Goal: Task Accomplishment & Management: Manage account settings

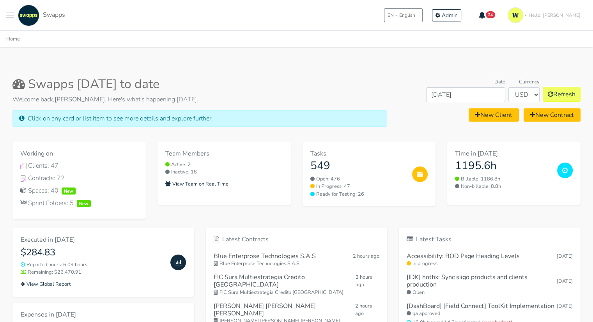
click at [11, 15] on span "Toggle navigation menu" at bounding box center [10, 15] width 8 height 1
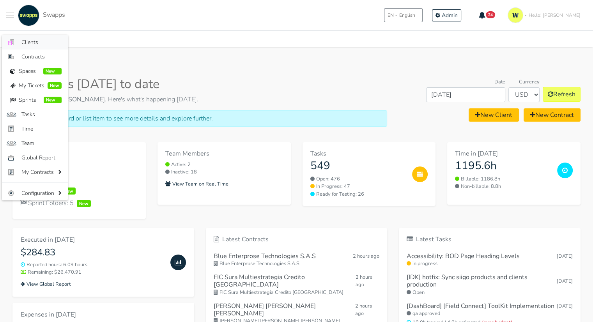
click at [30, 43] on span "Clients" at bounding box center [41, 42] width 40 height 8
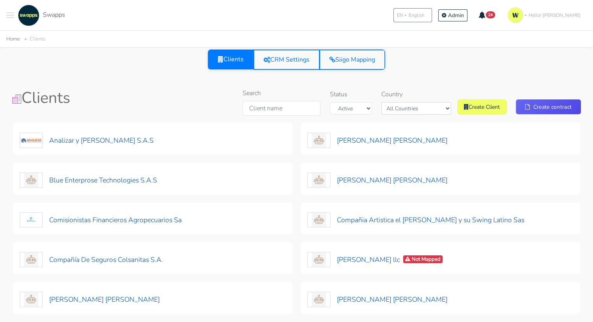
click at [8, 13] on span at bounding box center [10, 12] width 8 height 1
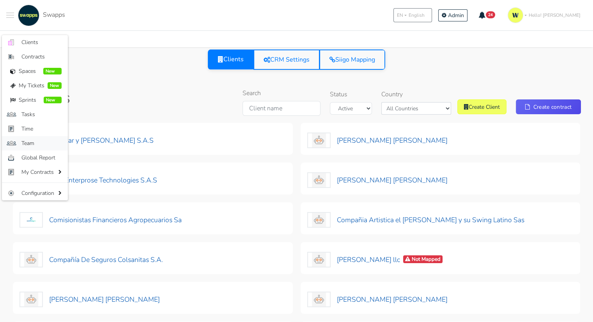
drag, startPoint x: 35, startPoint y: 139, endPoint x: 61, endPoint y: 135, distance: 26.4
click at [35, 140] on span "Team" at bounding box center [41, 143] width 40 height 8
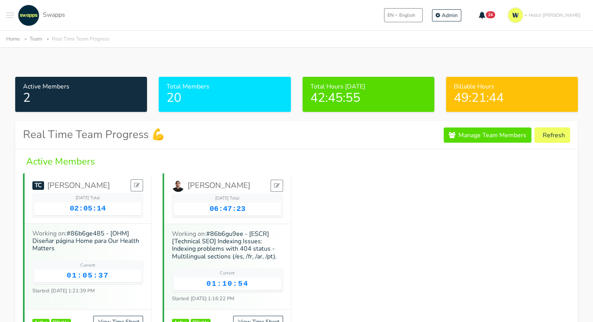
click at [10, 18] on button "Toggle navigation menu" at bounding box center [10, 15] width 8 height 21
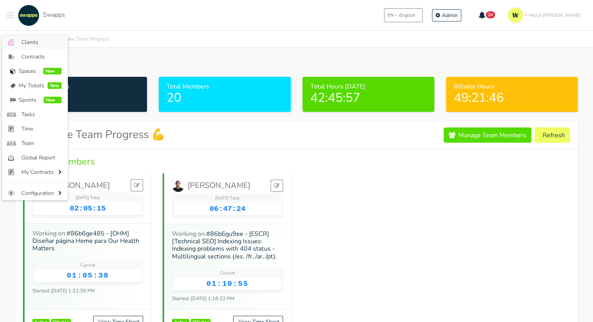
click at [32, 46] on span "Clients" at bounding box center [41, 42] width 40 height 8
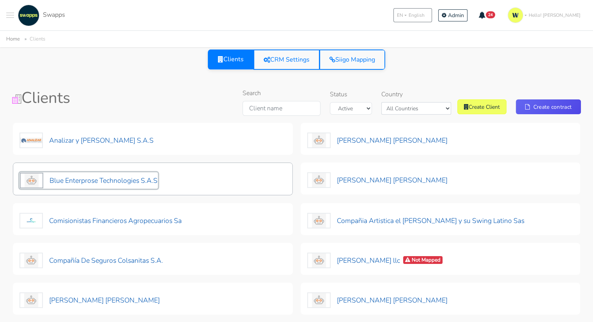
click at [142, 181] on button "Blue Enterprose Technologies S.A.S" at bounding box center [89, 180] width 139 height 16
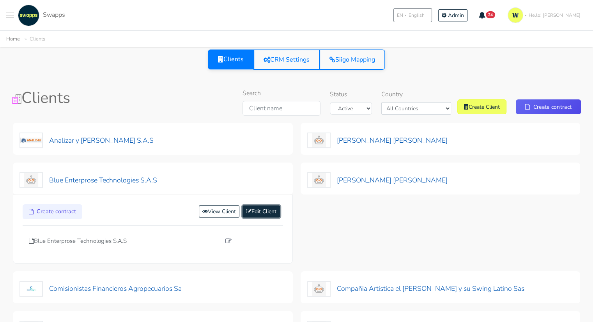
click at [262, 210] on link "Edit Client" at bounding box center [261, 212] width 37 height 12
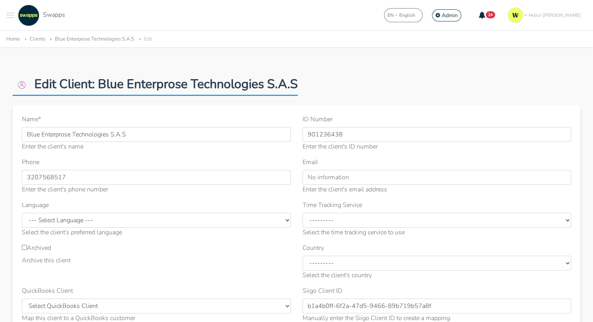
drag, startPoint x: 41, startPoint y: 250, endPoint x: 85, endPoint y: 241, distance: 44.9
click at [42, 250] on label "Archived" at bounding box center [36, 247] width 29 height 9
click at [27, 250] on input "Archived" at bounding box center [24, 247] width 5 height 5
checkbox input "true"
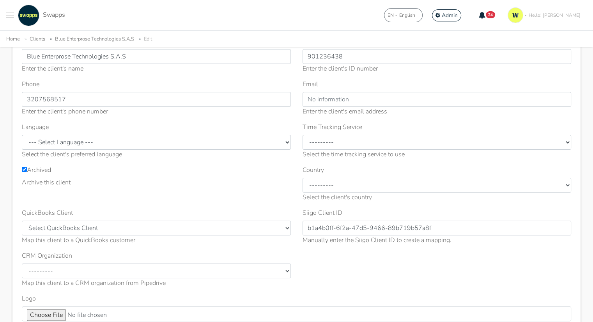
scroll to position [195, 0]
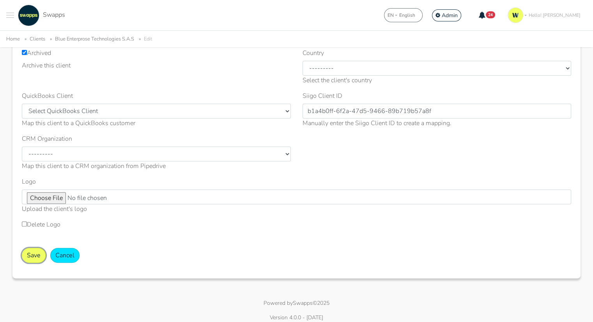
click at [36, 252] on button "Save" at bounding box center [34, 255] width 24 height 15
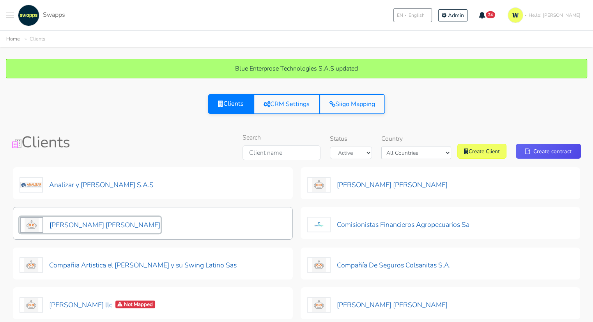
click at [83, 228] on button "[PERSON_NAME] [PERSON_NAME]" at bounding box center [90, 225] width 141 height 16
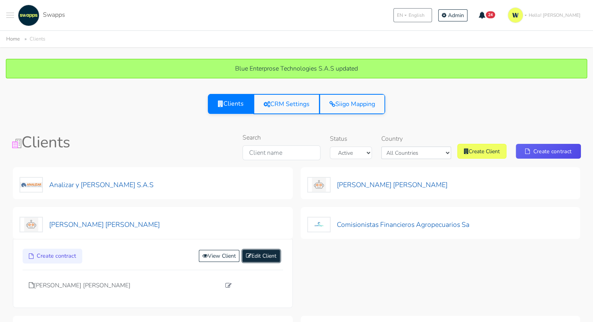
click at [265, 256] on link "Edit Client" at bounding box center [261, 256] width 37 height 12
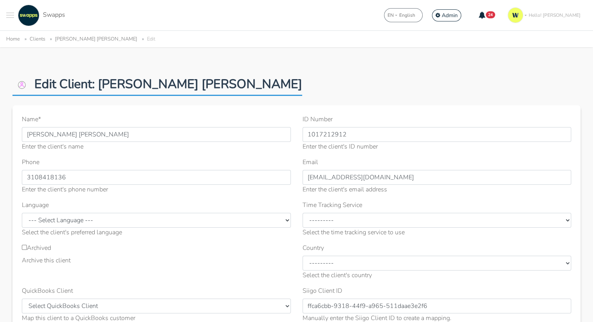
click at [43, 254] on div "Archived Archive this client" at bounding box center [156, 254] width 269 height 22
click at [41, 249] on label "Archived" at bounding box center [36, 247] width 29 height 9
click at [27, 249] on input "Archived" at bounding box center [24, 247] width 5 height 5
checkbox input "true"
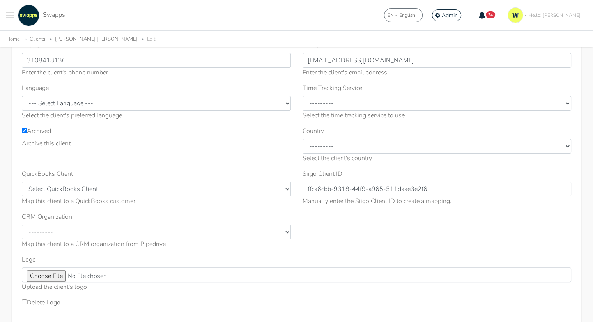
scroll to position [195, 0]
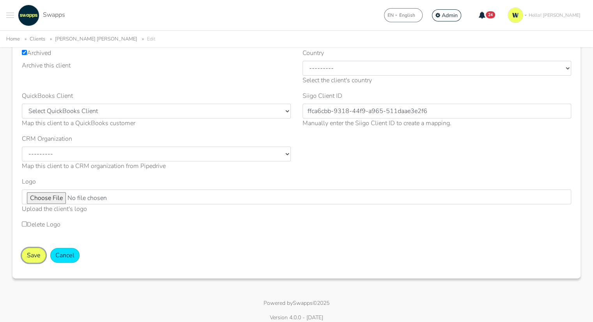
drag, startPoint x: 32, startPoint y: 253, endPoint x: 40, endPoint y: 255, distance: 8.0
click at [37, 254] on button "Save" at bounding box center [34, 255] width 24 height 15
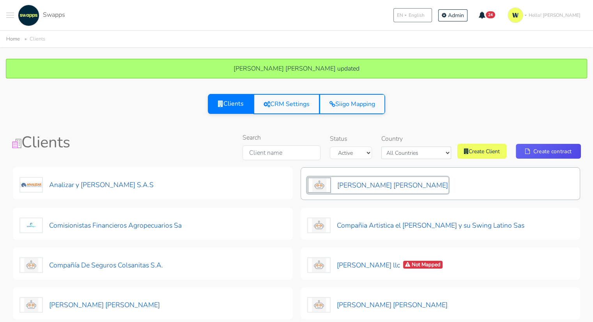
click at [378, 190] on button "[PERSON_NAME] [PERSON_NAME]" at bounding box center [377, 185] width 141 height 16
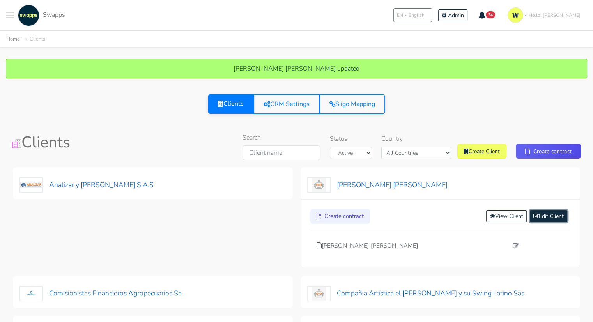
click at [540, 219] on link "Edit Client" at bounding box center [548, 216] width 37 height 12
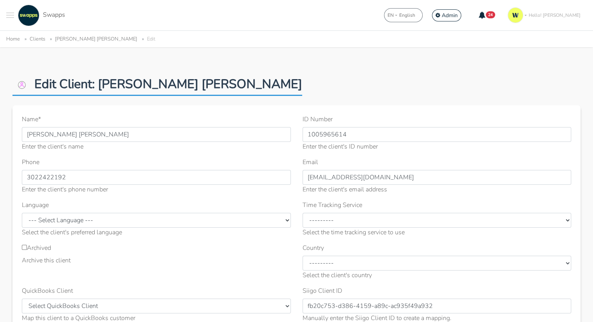
click at [40, 252] on label "Archived" at bounding box center [36, 247] width 29 height 9
click at [27, 250] on input "Archived" at bounding box center [24, 247] width 5 height 5
checkbox input "true"
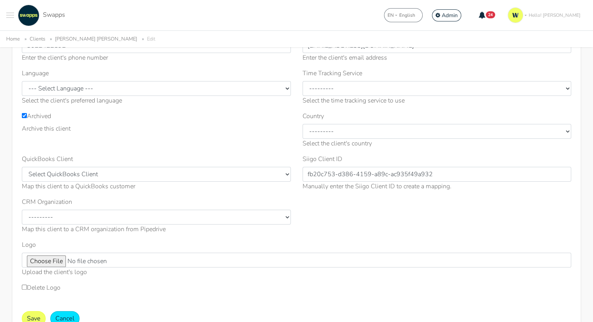
scroll to position [195, 0]
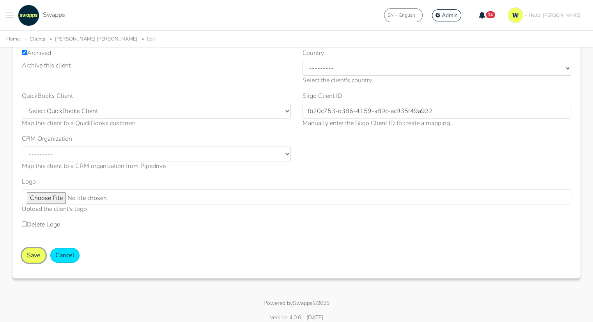
click at [33, 256] on button "Save" at bounding box center [34, 255] width 24 height 15
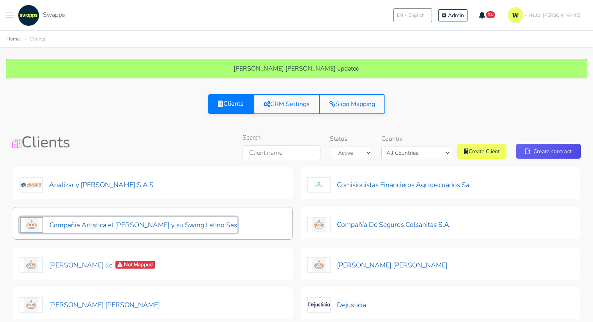
click at [172, 222] on button "Compañia Artistica el [PERSON_NAME] y su Swing Latino Sas" at bounding box center [129, 225] width 218 height 16
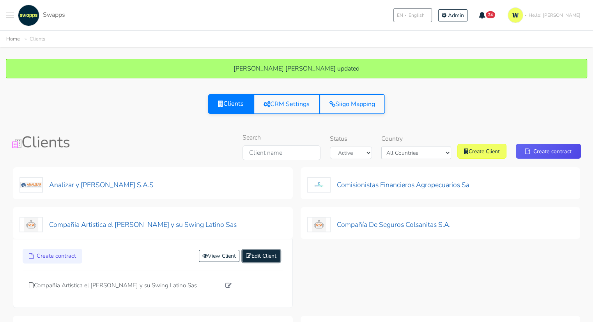
click at [259, 254] on link "Edit Client" at bounding box center [261, 256] width 37 height 12
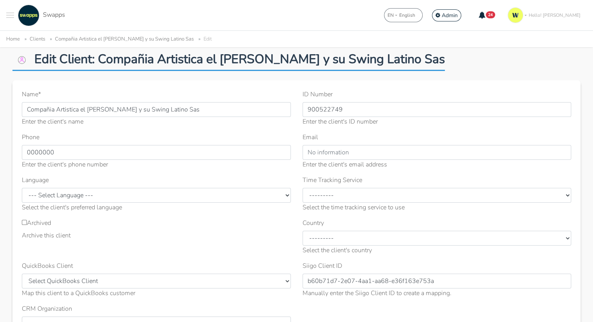
scroll to position [39, 0]
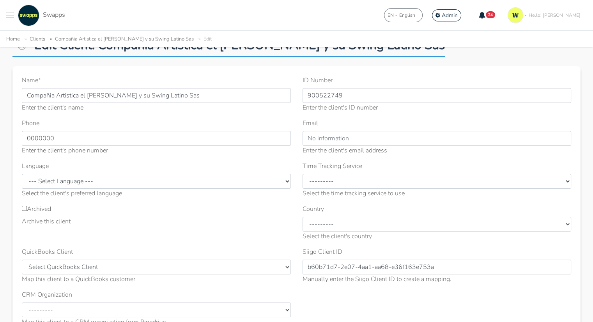
click at [27, 209] on label "Archived" at bounding box center [36, 208] width 29 height 9
click at [27, 209] on input "Archived" at bounding box center [24, 208] width 5 height 5
checkbox input "true"
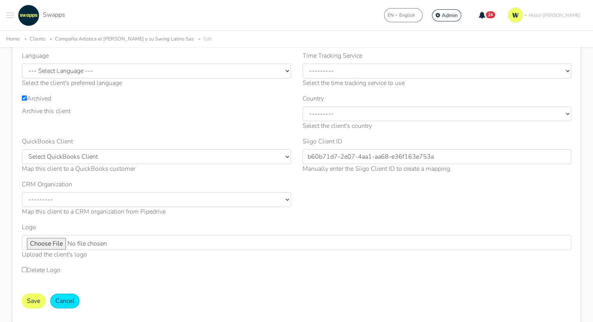
scroll to position [156, 0]
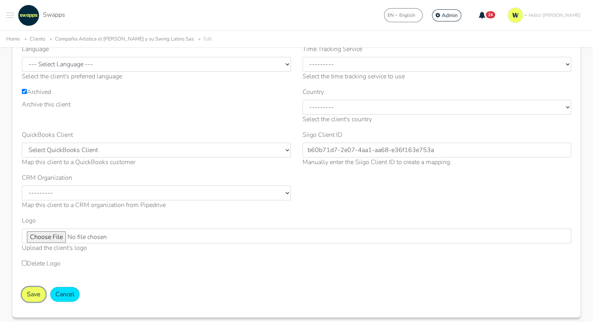
click at [22, 292] on button "Save" at bounding box center [34, 294] width 24 height 15
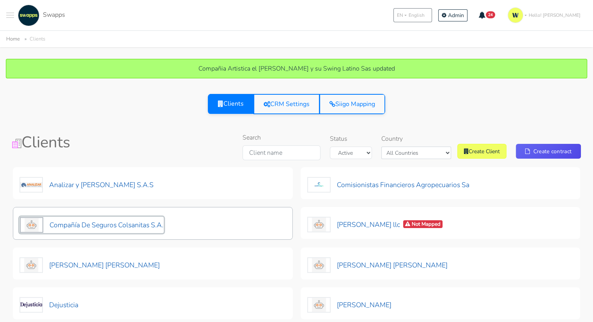
click at [143, 227] on button "Compañía De Seguros Colsanitas S.A." at bounding box center [92, 225] width 144 height 16
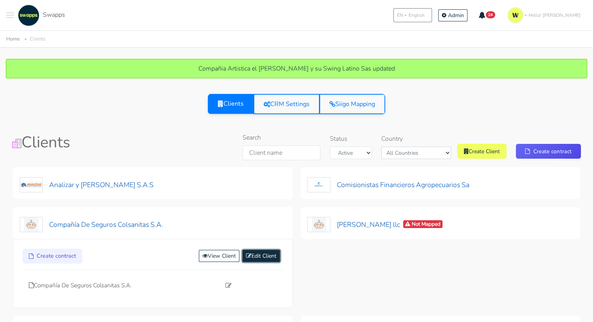
click at [259, 259] on link "Edit Client" at bounding box center [261, 256] width 37 height 12
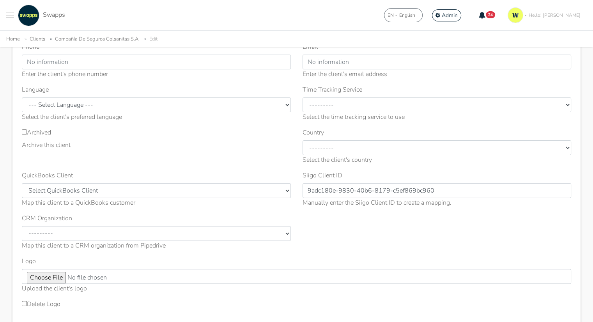
scroll to position [156, 0]
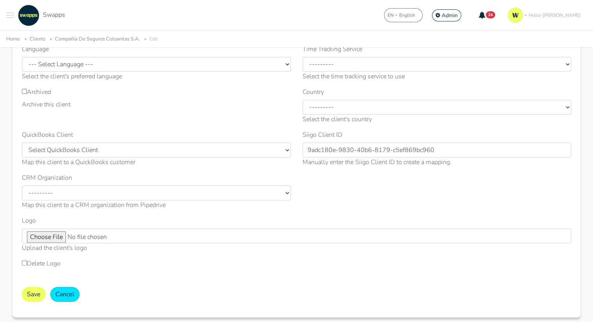
click at [21, 263] on div "Delete Logo" at bounding box center [296, 268] width 561 height 19
click at [51, 92] on label "Archived" at bounding box center [36, 91] width 29 height 9
click at [27, 92] on input "Archived" at bounding box center [24, 91] width 5 height 5
checkbox input "true"
click at [43, 293] on button "Save" at bounding box center [34, 294] width 24 height 15
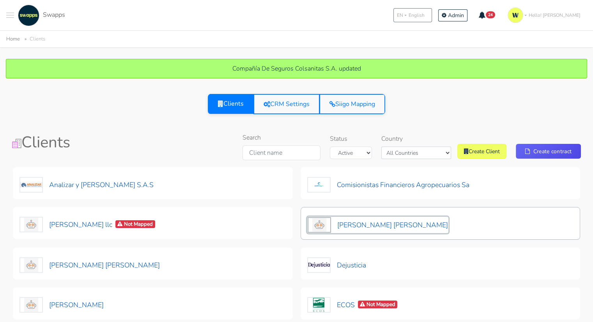
click at [412, 226] on button "[PERSON_NAME] [PERSON_NAME]" at bounding box center [377, 225] width 141 height 16
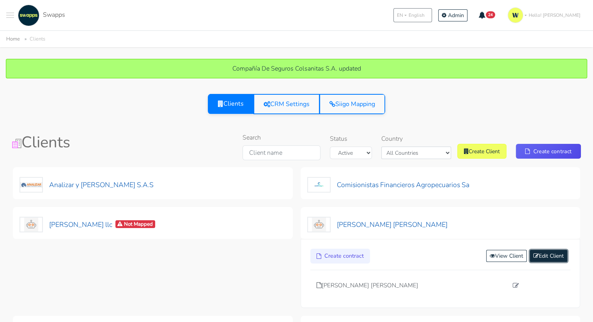
click at [549, 258] on link "Edit Client" at bounding box center [548, 256] width 37 height 12
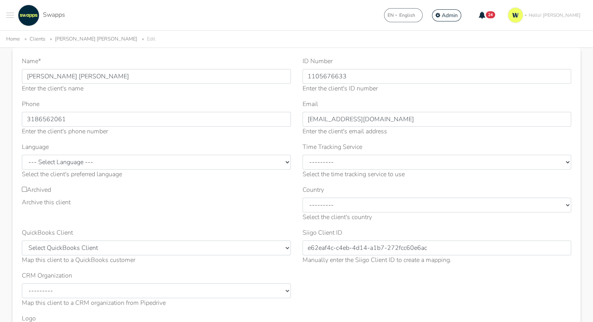
scroll to position [78, 0]
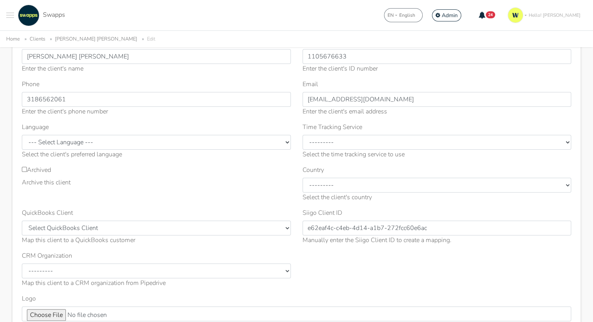
click at [30, 165] on label "Archived" at bounding box center [36, 169] width 29 height 9
click at [27, 167] on input "Archived" at bounding box center [24, 169] width 5 height 5
checkbox input "true"
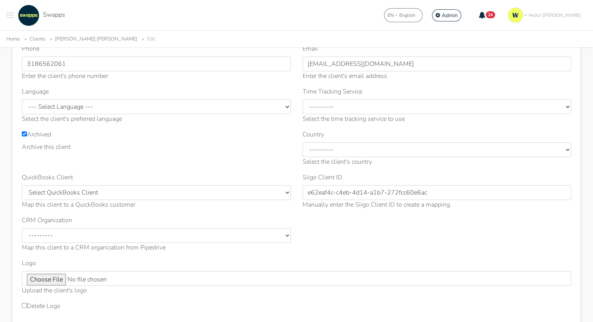
scroll to position [156, 0]
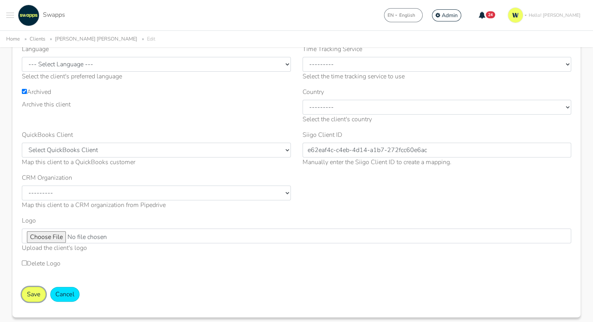
click at [35, 296] on button "Save" at bounding box center [34, 294] width 24 height 15
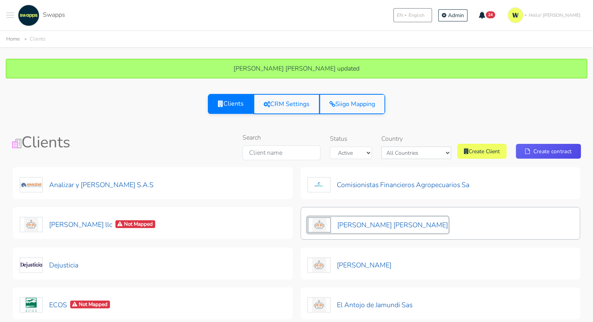
click at [386, 224] on button "Deisy Yulieth Upegui Escudero" at bounding box center [377, 225] width 141 height 16
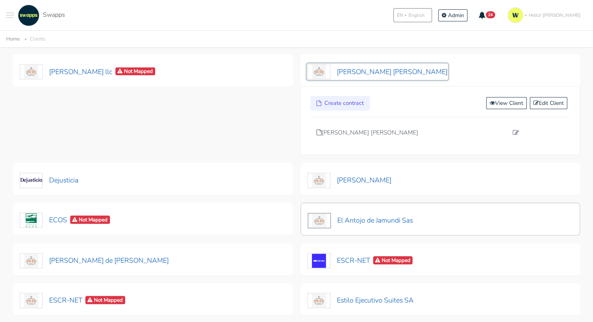
scroll to position [119, 0]
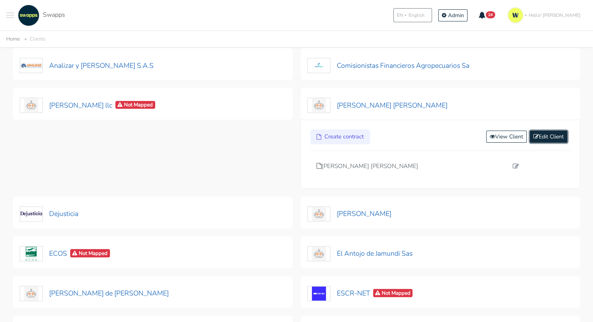
click at [545, 132] on link "Edit Client" at bounding box center [548, 137] width 37 height 12
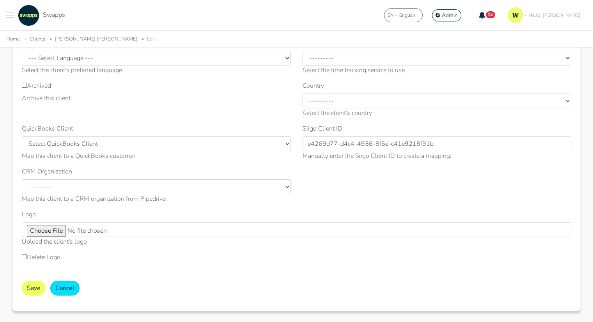
scroll to position [162, 0]
click at [32, 88] on label "Archived" at bounding box center [36, 86] width 29 height 9
click at [27, 88] on input "Archived" at bounding box center [24, 85] width 5 height 5
checkbox input "true"
click at [36, 285] on button "Save" at bounding box center [34, 288] width 24 height 15
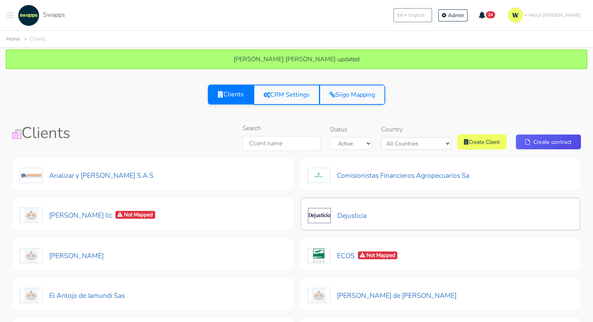
scroll to position [39, 0]
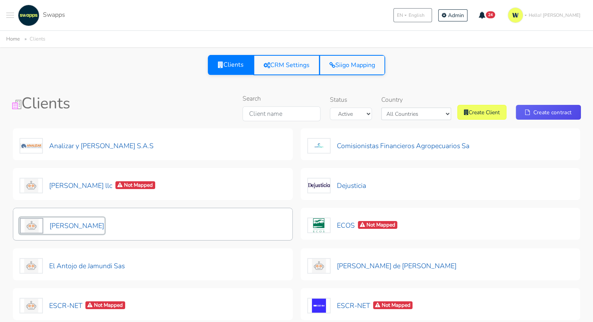
click at [84, 222] on button "[PERSON_NAME]" at bounding box center [62, 226] width 85 height 16
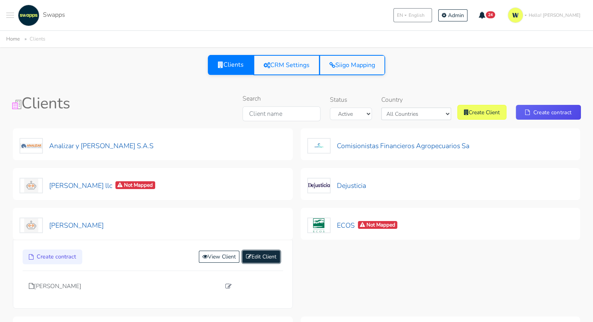
click at [267, 254] on link "Edit Client" at bounding box center [261, 257] width 37 height 12
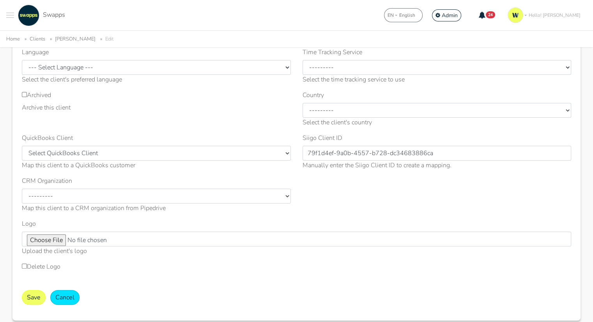
scroll to position [156, 0]
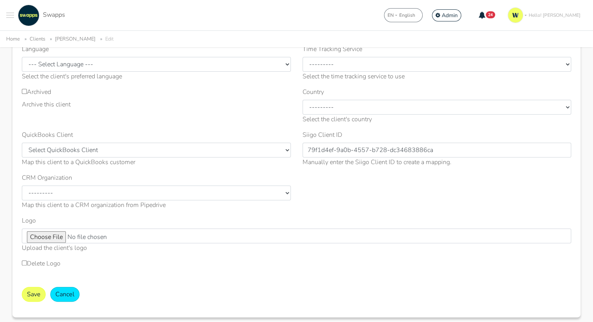
click at [37, 95] on label "Archived" at bounding box center [36, 91] width 29 height 9
click at [27, 94] on input "Archived" at bounding box center [24, 91] width 5 height 5
checkbox input "true"
click at [32, 292] on button "Save" at bounding box center [34, 294] width 24 height 15
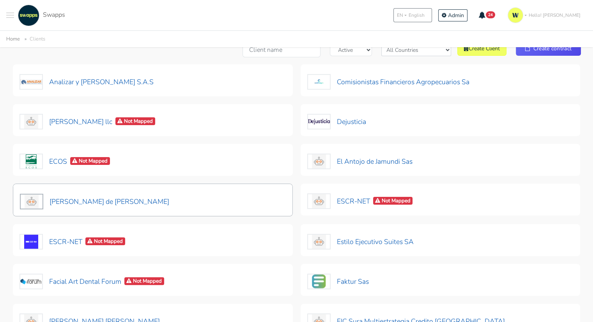
scroll to position [117, 0]
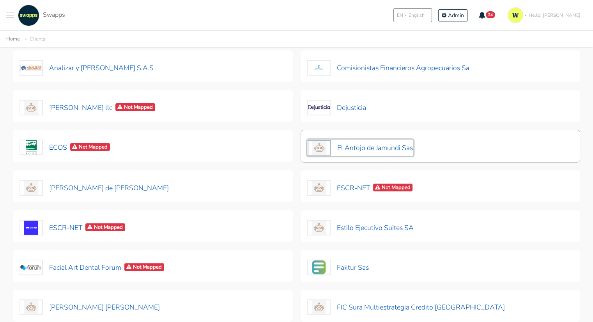
click at [402, 147] on button "El Antojo de Jamundi Sas" at bounding box center [360, 148] width 106 height 16
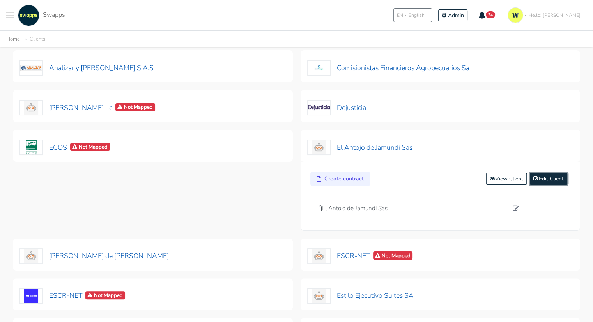
click at [549, 180] on link "Edit Client" at bounding box center [548, 179] width 37 height 12
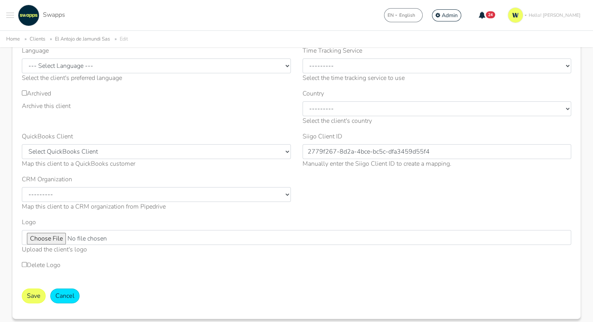
scroll to position [156, 0]
click at [37, 96] on label "Archived" at bounding box center [36, 91] width 29 height 9
click at [27, 94] on input "Archived" at bounding box center [24, 91] width 5 height 5
checkbox input "true"
click at [32, 292] on button "Save" at bounding box center [34, 294] width 24 height 15
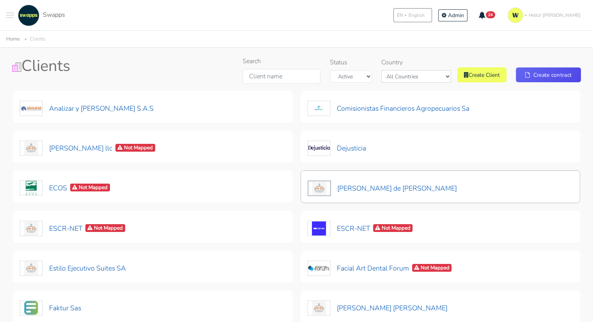
scroll to position [78, 0]
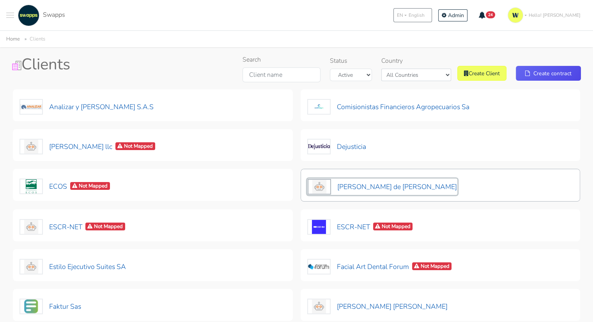
click at [435, 190] on button "[PERSON_NAME] de [PERSON_NAME]" at bounding box center [382, 187] width 150 height 16
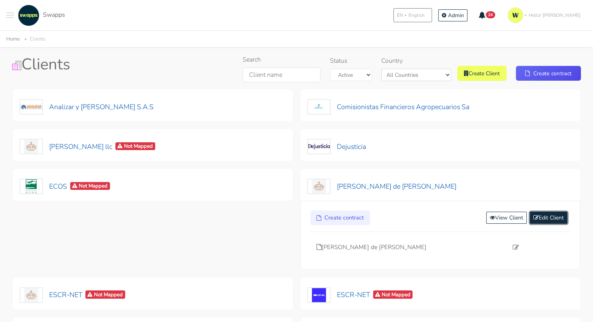
click at [540, 219] on link "Edit Client" at bounding box center [548, 218] width 37 height 12
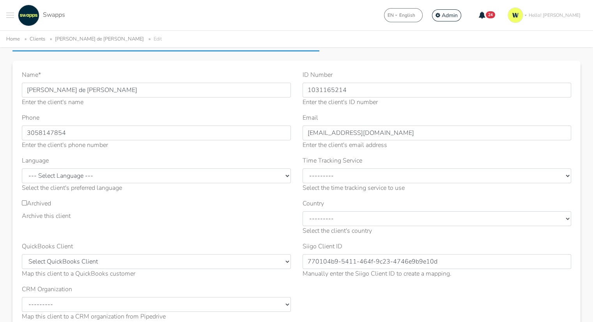
scroll to position [78, 0]
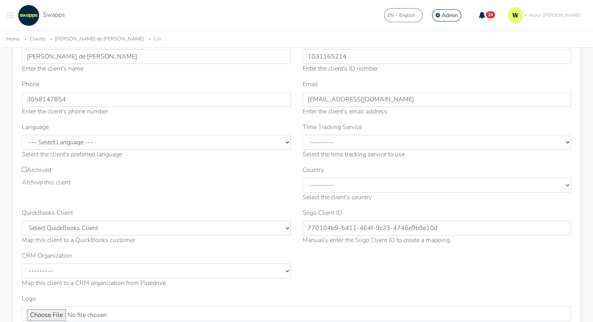
click at [47, 172] on label "Archived" at bounding box center [36, 169] width 29 height 9
click at [27, 172] on input "Archived" at bounding box center [24, 169] width 5 height 5
checkbox input "true"
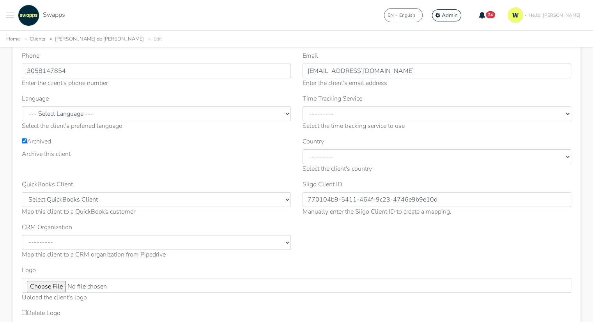
scroll to position [201, 0]
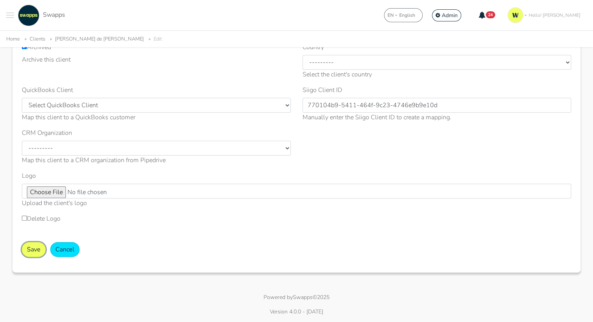
click at [39, 245] on button "Save" at bounding box center [34, 249] width 24 height 15
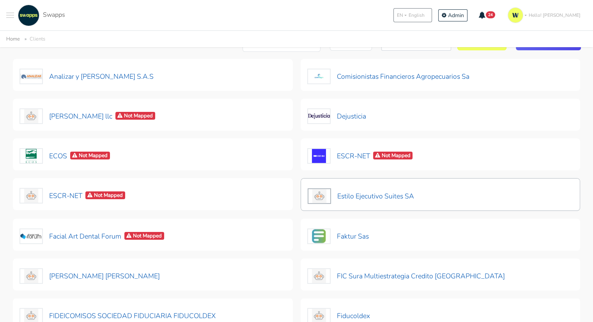
scroll to position [117, 0]
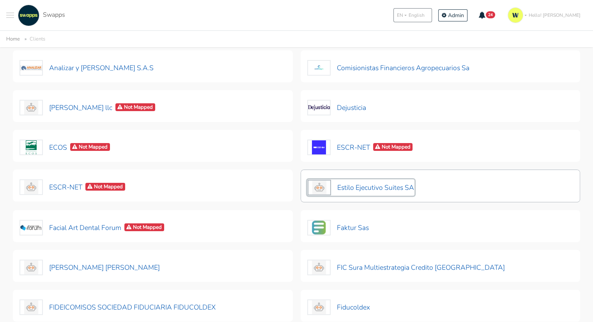
click at [398, 187] on button "Estilo Ejecutivo Suites SA" at bounding box center [360, 187] width 107 height 16
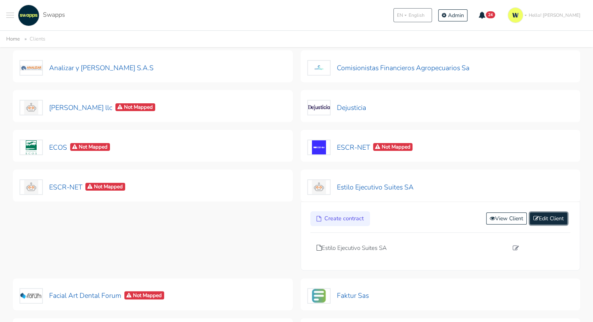
click at [559, 214] on link "Edit Client" at bounding box center [548, 219] width 37 height 12
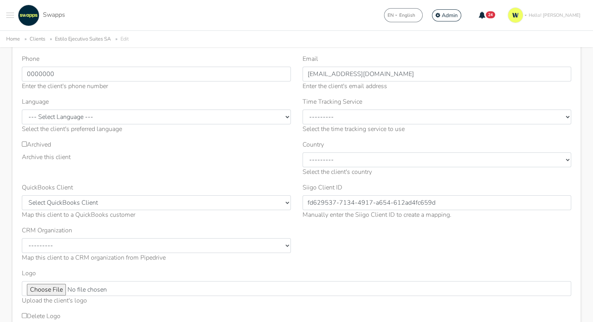
scroll to position [117, 0]
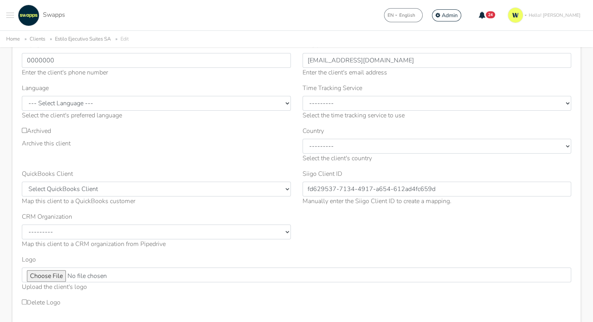
click at [35, 130] on label "Archived" at bounding box center [36, 130] width 29 height 9
click at [27, 130] on input "Archived" at bounding box center [24, 130] width 5 height 5
checkbox input "true"
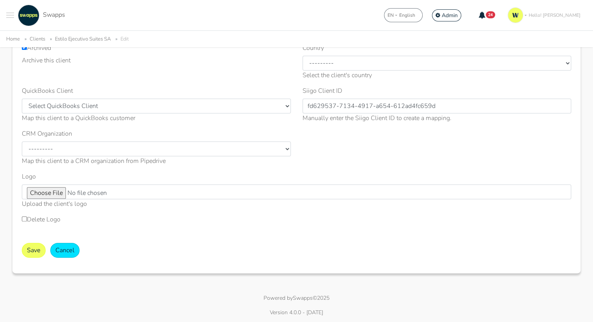
scroll to position [201, 0]
click at [26, 246] on button "Save" at bounding box center [34, 249] width 24 height 15
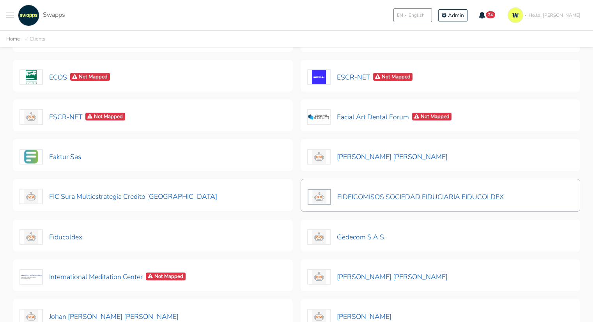
scroll to position [195, 0]
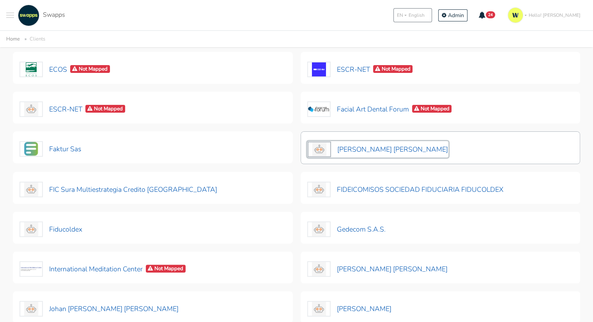
click at [397, 149] on button "[PERSON_NAME] [PERSON_NAME]" at bounding box center [377, 149] width 141 height 16
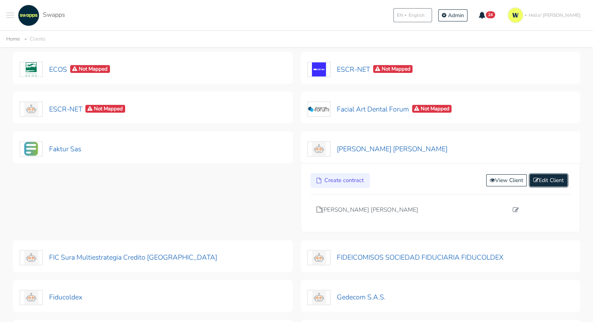
click at [553, 180] on link "Edit Client" at bounding box center [548, 180] width 37 height 12
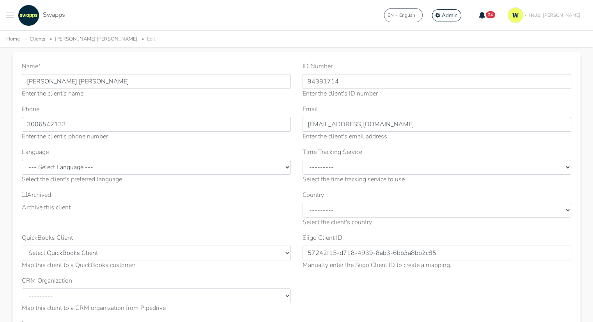
scroll to position [117, 0]
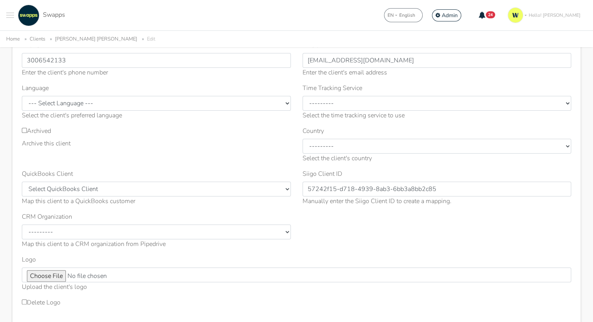
click at [23, 131] on input "Archived" at bounding box center [24, 130] width 5 height 5
checkbox input "true"
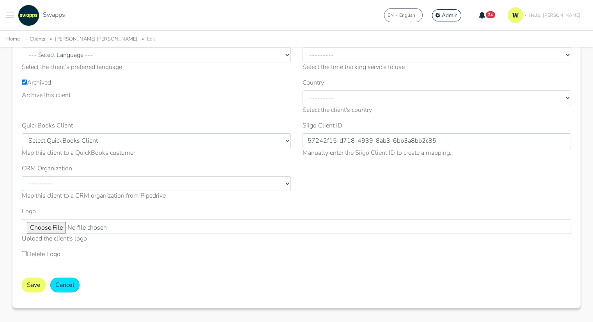
scroll to position [201, 0]
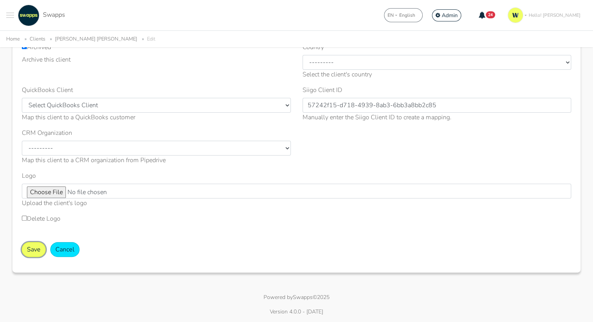
click at [38, 255] on button "Save" at bounding box center [34, 249] width 24 height 15
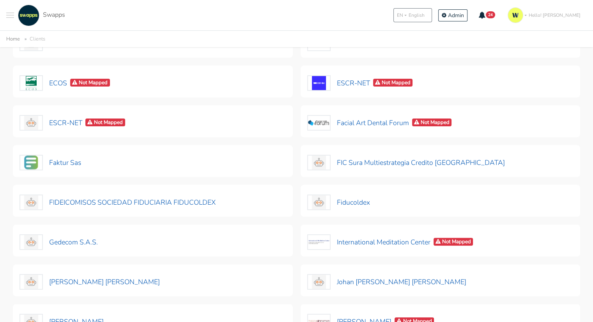
scroll to position [195, 0]
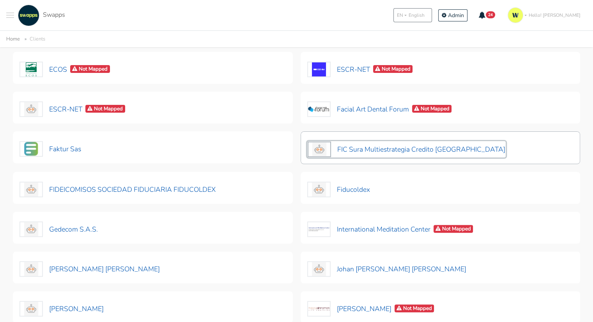
click at [446, 149] on button "FIC Sura Multiestrategia Credito Colombia" at bounding box center [406, 149] width 199 height 16
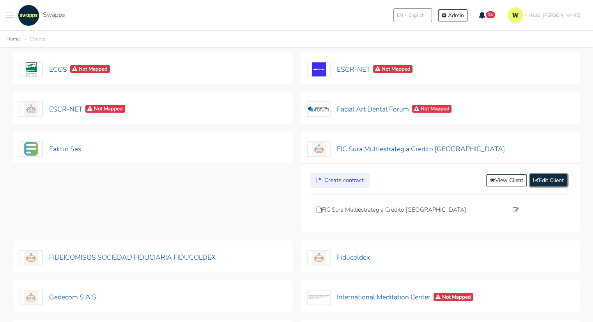
click at [546, 180] on link "Edit Client" at bounding box center [548, 180] width 37 height 12
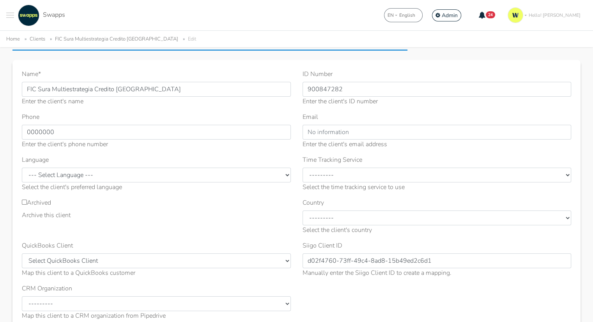
scroll to position [78, 0]
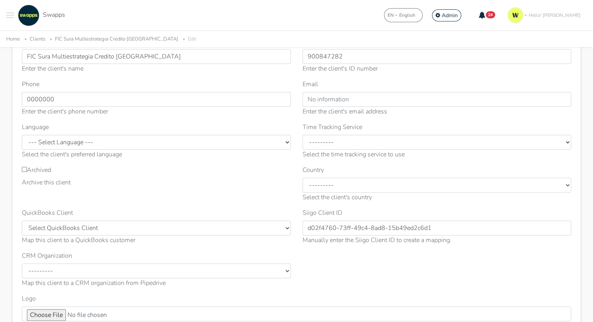
click at [44, 169] on label "Archived" at bounding box center [36, 169] width 29 height 9
click at [27, 169] on input "Archived" at bounding box center [24, 169] width 5 height 5
checkbox input "true"
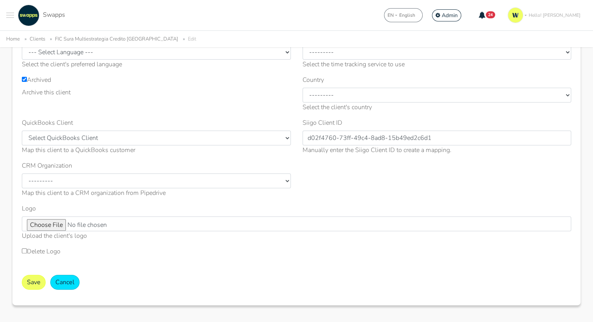
scroll to position [195, 0]
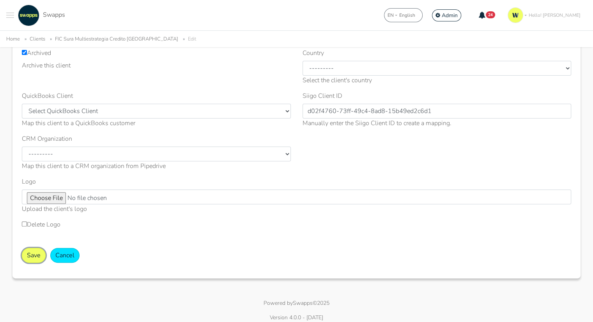
click at [31, 252] on button "Save" at bounding box center [34, 255] width 24 height 15
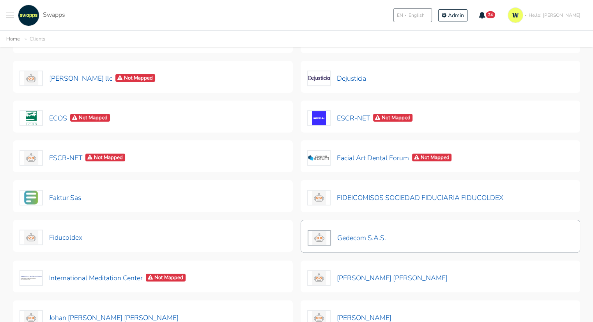
scroll to position [156, 0]
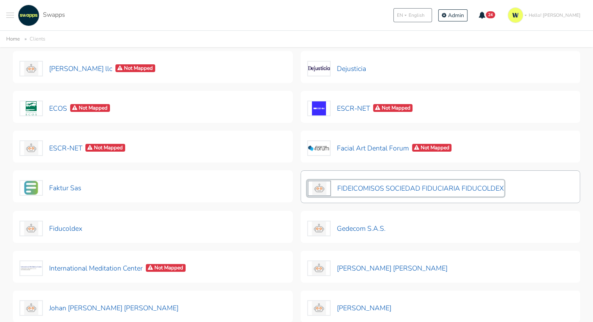
click at [462, 187] on button "FIDEICOMISOS SOCIEDAD FIDUCIARIA FIDUCOLDEX" at bounding box center [405, 188] width 197 height 16
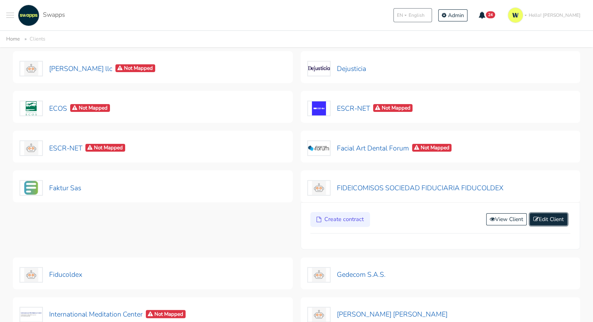
click at [545, 219] on link "Edit Client" at bounding box center [548, 219] width 37 height 12
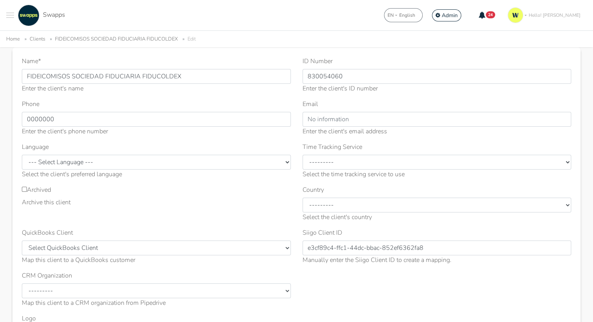
scroll to position [117, 0]
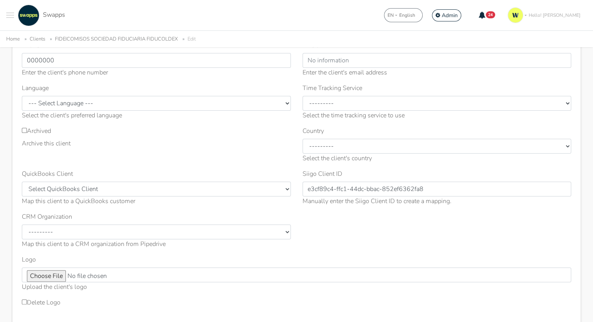
click at [32, 131] on label "Archived" at bounding box center [36, 130] width 29 height 9
click at [27, 131] on input "Archived" at bounding box center [24, 130] width 5 height 5
checkbox input "true"
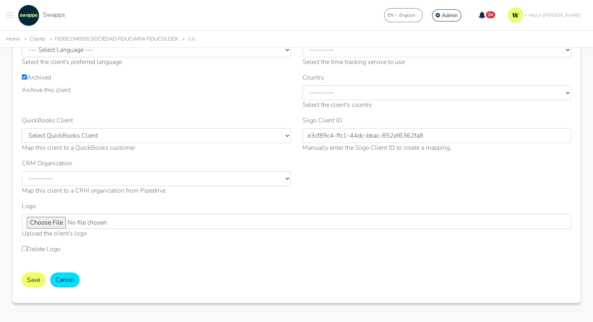
scroll to position [201, 0]
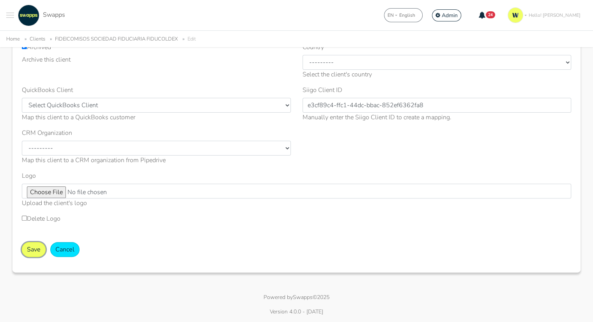
click at [32, 250] on button "Save" at bounding box center [34, 249] width 24 height 15
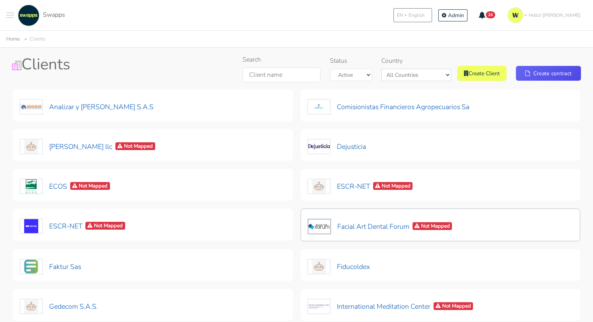
scroll to position [156, 0]
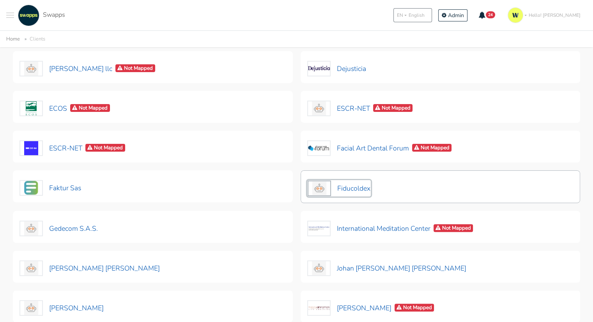
click at [345, 191] on button "Fiducoldex" at bounding box center [339, 188] width 64 height 16
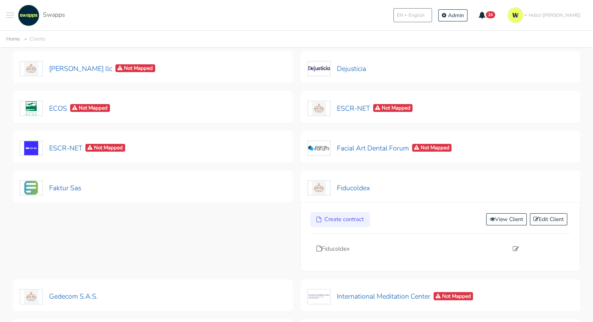
click at [540, 211] on div "Create contract View Client Edit Client Fiducoldex" at bounding box center [441, 237] width 280 height 69
click at [545, 217] on link "Edit Client" at bounding box center [548, 219] width 37 height 12
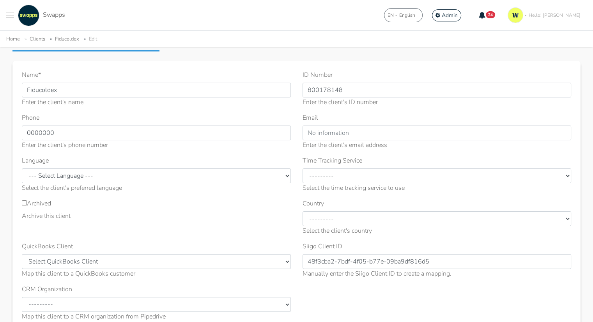
scroll to position [78, 0]
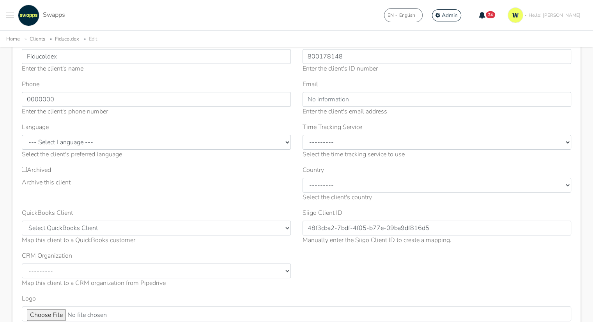
click at [47, 174] on label "Archived" at bounding box center [36, 169] width 29 height 9
click at [27, 172] on input "Archived" at bounding box center [24, 169] width 5 height 5
checkbox input "true"
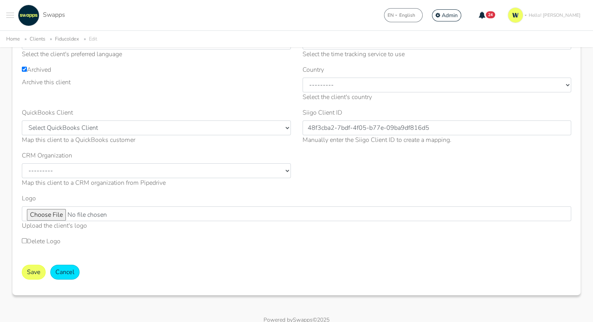
scroll to position [201, 0]
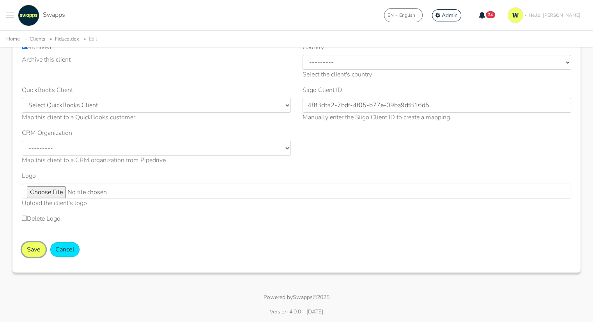
click at [34, 249] on button "Save" at bounding box center [34, 249] width 24 height 15
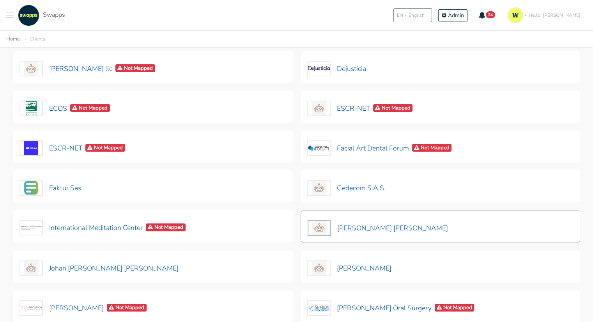
scroll to position [195, 0]
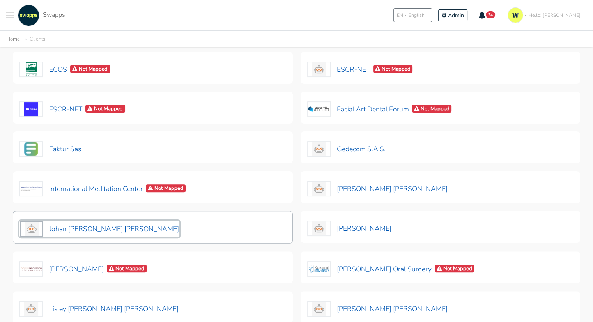
click at [132, 229] on button "Johan [PERSON_NAME] [PERSON_NAME]" at bounding box center [100, 229] width 160 height 16
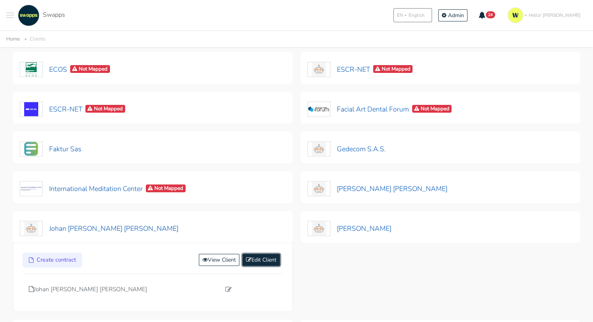
click at [259, 259] on link "Edit Client" at bounding box center [261, 260] width 37 height 12
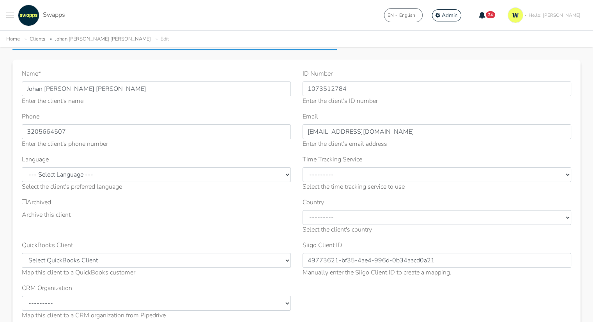
scroll to position [117, 0]
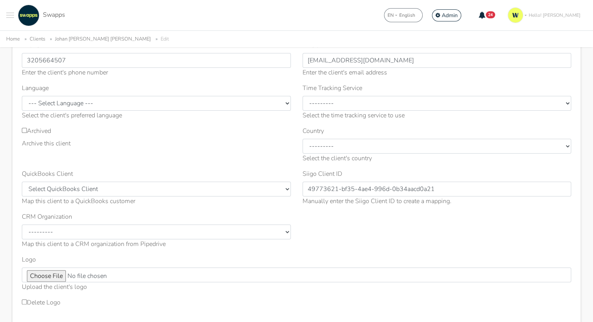
click at [32, 131] on label "Archived" at bounding box center [36, 130] width 29 height 9
click at [27, 131] on input "Archived" at bounding box center [24, 130] width 5 height 5
checkbox input "true"
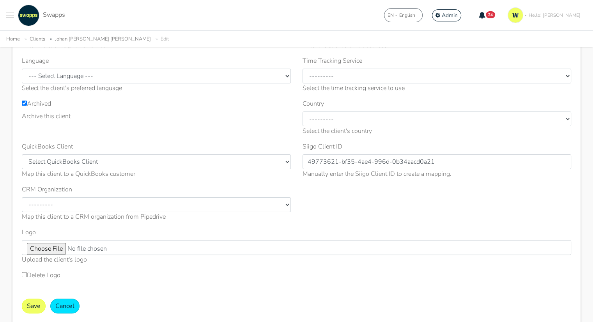
scroll to position [195, 0]
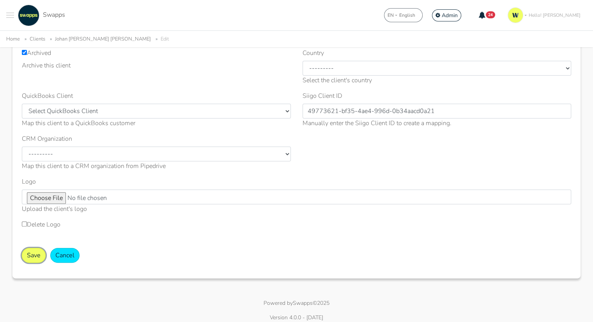
click at [33, 252] on button "Save" at bounding box center [34, 255] width 24 height 15
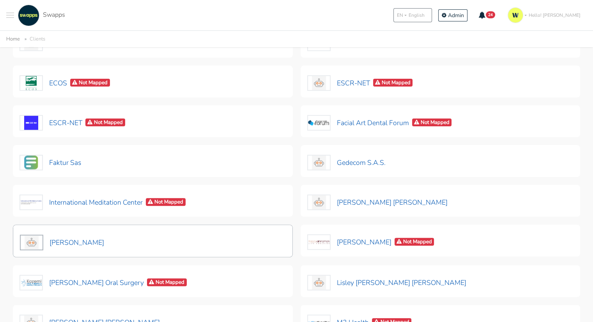
scroll to position [195, 0]
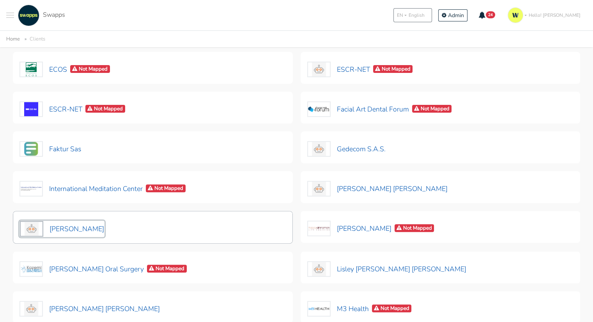
click at [79, 230] on button "Johan Steven Muñoz Lopez" at bounding box center [62, 229] width 85 height 16
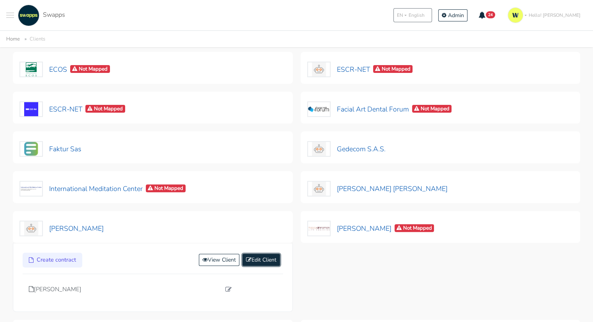
click at [264, 260] on link "Edit Client" at bounding box center [261, 260] width 37 height 12
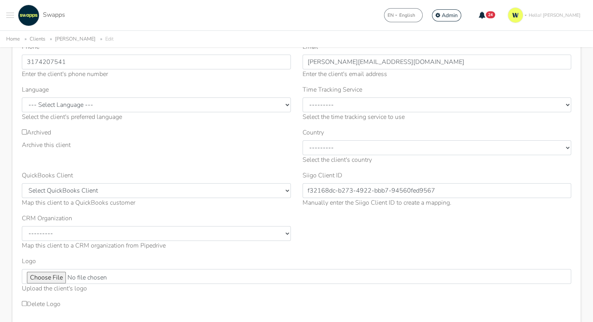
scroll to position [117, 0]
click at [36, 137] on div "Archived Archive this client" at bounding box center [156, 137] width 269 height 22
click at [40, 135] on label "Archived" at bounding box center [36, 130] width 29 height 9
click at [25, 133] on label "Archived" at bounding box center [36, 130] width 29 height 9
click at [27, 131] on label "Archived" at bounding box center [36, 130] width 29 height 9
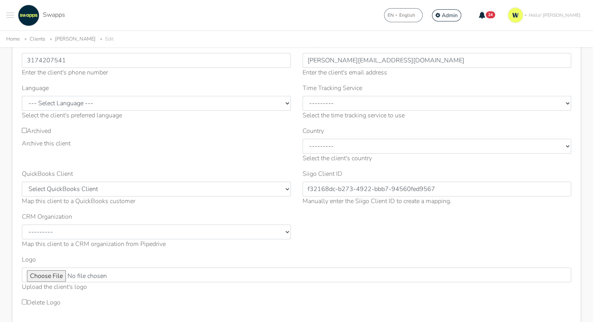
click at [27, 131] on input "Archived" at bounding box center [24, 130] width 5 height 5
checkbox input "true"
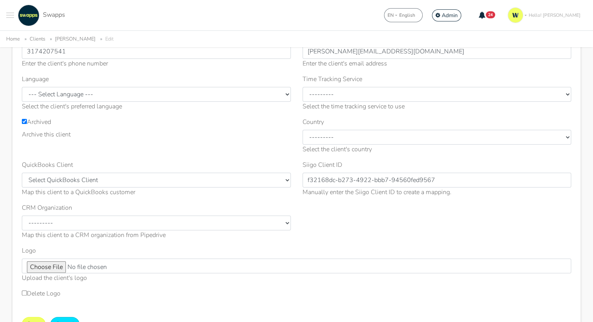
scroll to position [201, 0]
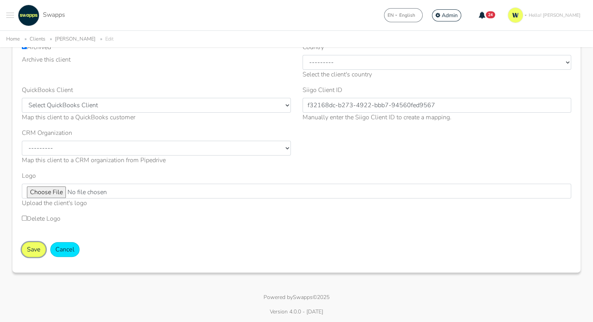
click at [27, 248] on button "Save" at bounding box center [34, 249] width 24 height 15
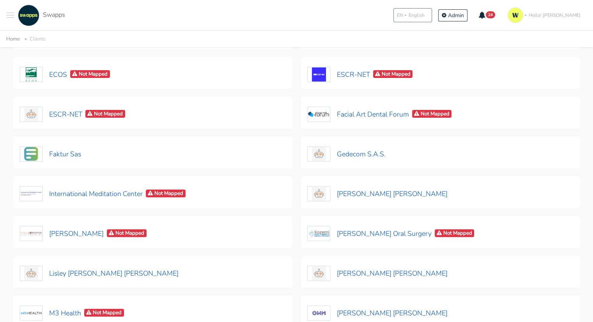
scroll to position [195, 0]
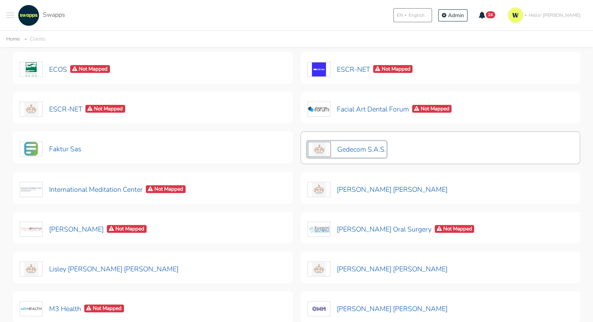
click at [359, 150] on button "Gedecom S.A.S." at bounding box center [346, 149] width 79 height 16
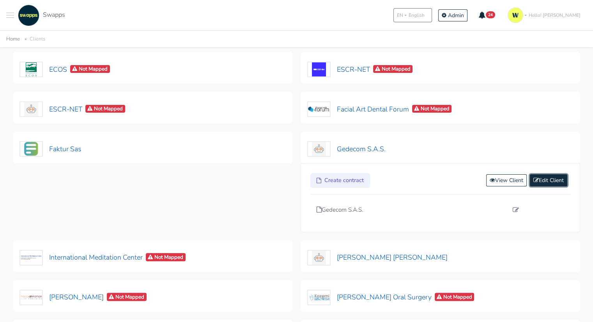
click at [557, 184] on link "Edit Client" at bounding box center [548, 180] width 37 height 12
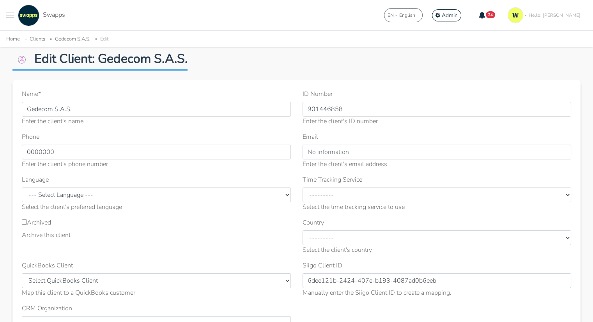
scroll to position [39, 0]
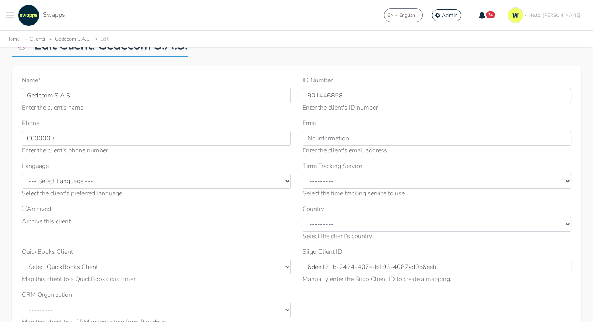
click at [46, 209] on label "Archived" at bounding box center [36, 208] width 29 height 9
click at [27, 209] on input "Archived" at bounding box center [24, 208] width 5 height 5
checkbox input "true"
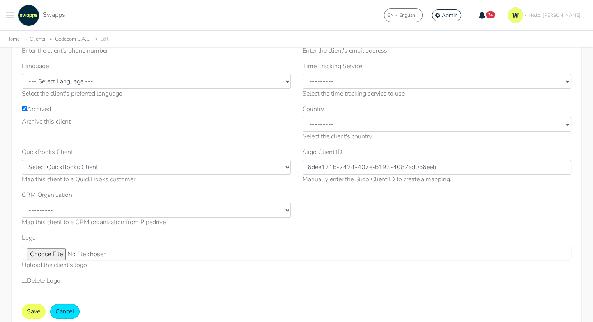
scroll to position [195, 0]
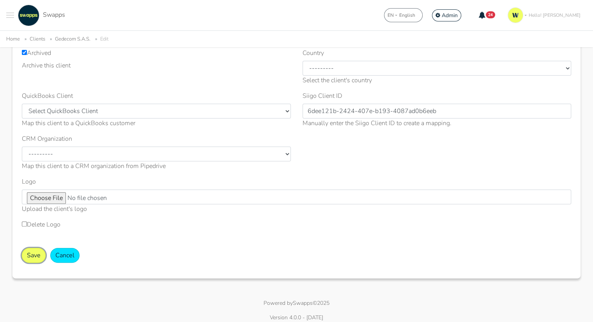
click at [33, 258] on button "Save" at bounding box center [34, 255] width 24 height 15
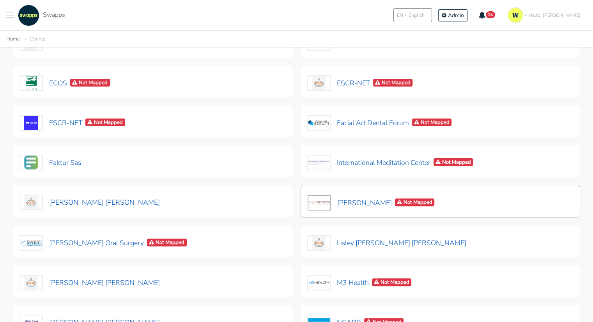
scroll to position [195, 0]
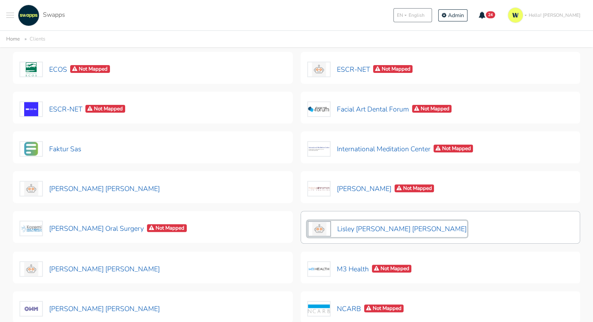
click at [391, 226] on button "Lisley [PERSON_NAME] [PERSON_NAME]" at bounding box center [387, 229] width 160 height 16
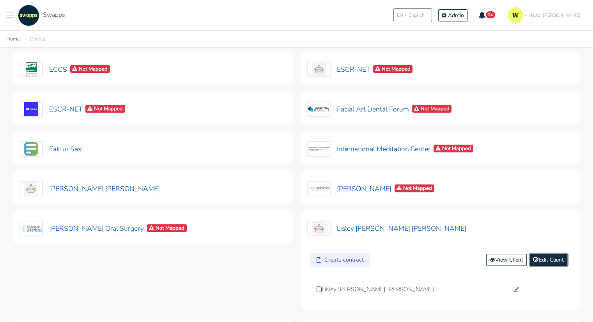
click at [554, 257] on link "Edit Client" at bounding box center [548, 260] width 37 height 12
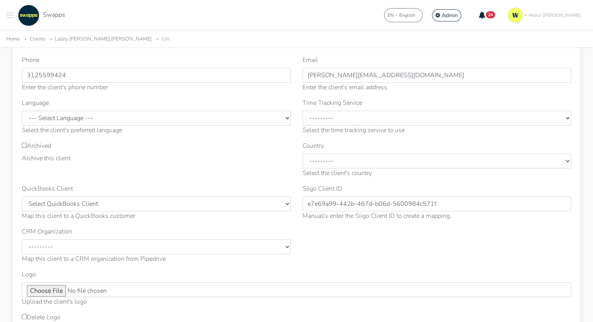
scroll to position [117, 0]
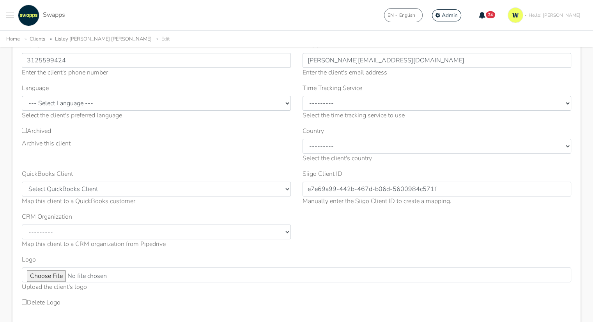
click at [37, 132] on label "Archived" at bounding box center [36, 130] width 29 height 9
click at [27, 132] on input "Archived" at bounding box center [24, 130] width 5 height 5
checkbox input "true"
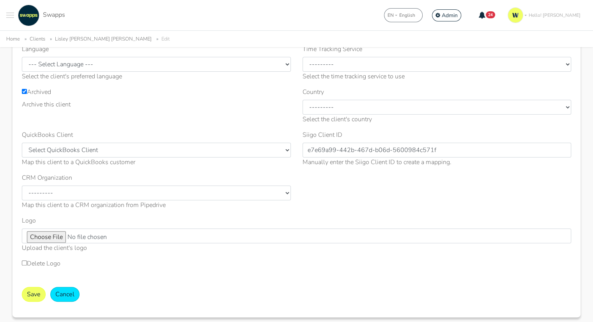
scroll to position [201, 0]
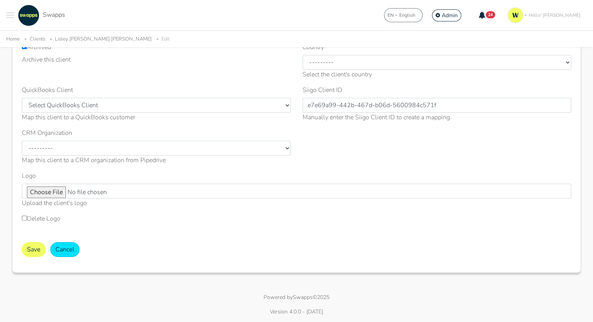
drag, startPoint x: 27, startPoint y: 241, endPoint x: 29, endPoint y: 245, distance: 4.4
click at [29, 245] on form "Name * Lisley Alejandra Garcia Valencia Enter the client's name ID Number 11117…" at bounding box center [297, 89] width 550 height 350
click at [29, 245] on button "Save" at bounding box center [34, 249] width 24 height 15
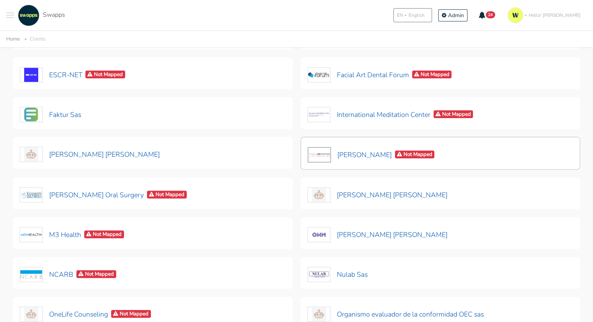
scroll to position [234, 0]
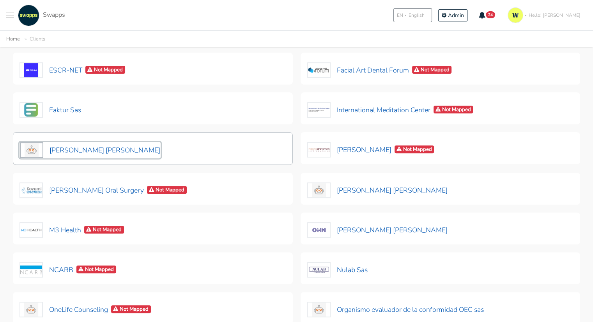
click at [69, 149] on button "[PERSON_NAME] [PERSON_NAME]" at bounding box center [90, 150] width 141 height 16
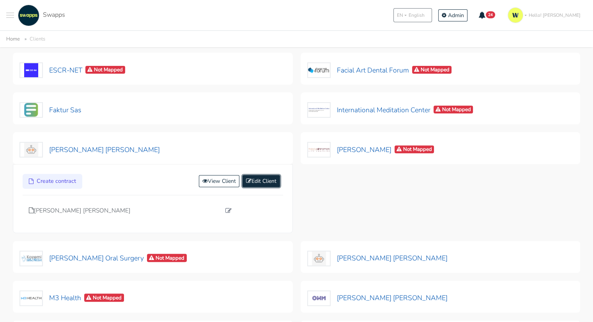
click at [262, 180] on link "Edit Client" at bounding box center [261, 181] width 37 height 12
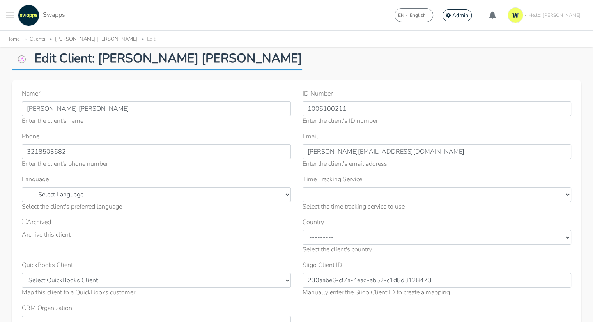
scroll to position [39, 0]
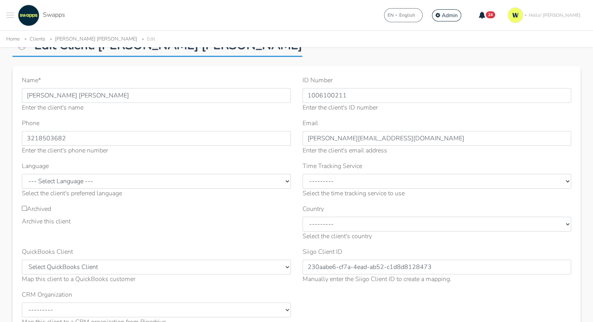
click at [23, 210] on input "Archived" at bounding box center [24, 208] width 5 height 5
checkbox input "true"
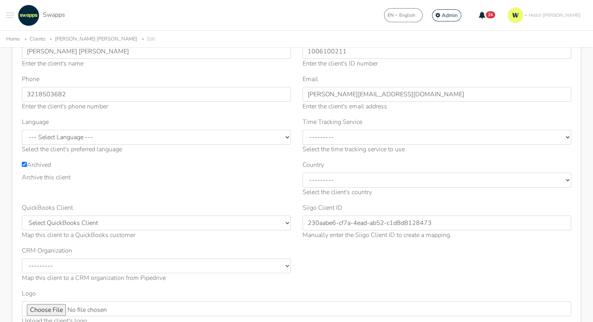
scroll to position [156, 0]
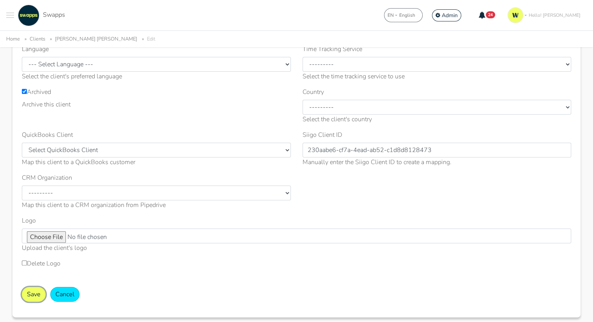
click at [30, 293] on button "Save" at bounding box center [34, 294] width 24 height 15
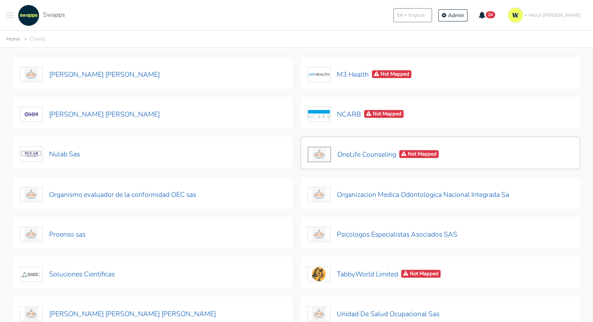
scroll to position [351, 0]
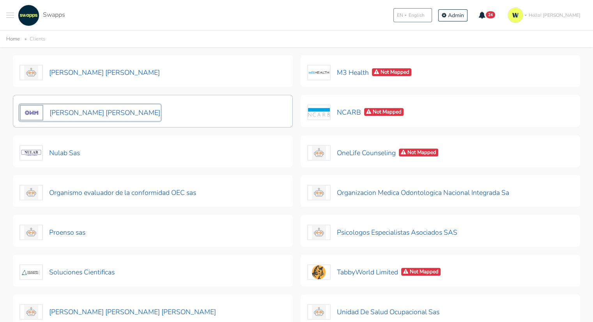
click at [117, 111] on button "[PERSON_NAME] [PERSON_NAME]" at bounding box center [90, 113] width 141 height 16
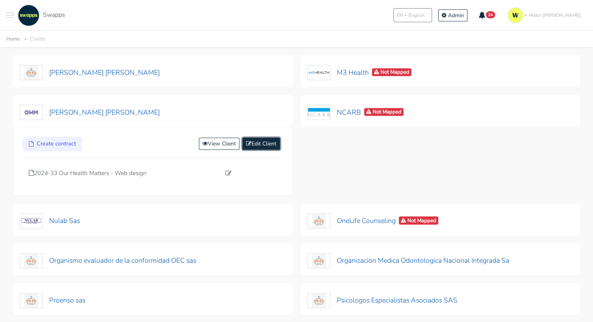
click at [256, 144] on link "Edit Client" at bounding box center [261, 144] width 37 height 12
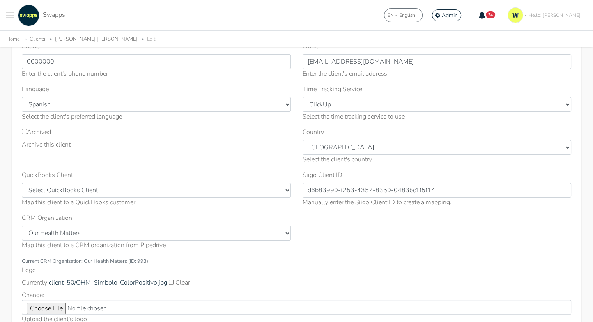
scroll to position [117, 0]
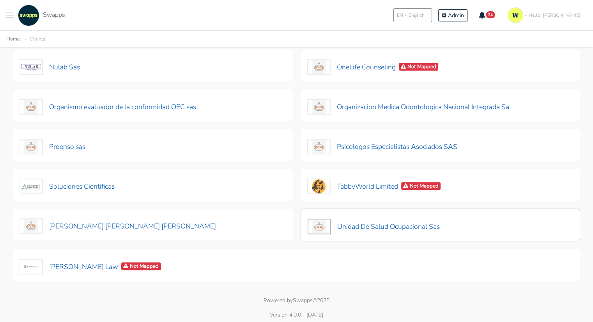
scroll to position [392, 0]
click at [415, 221] on button "Unidad De Salud Ocupacional Sas" at bounding box center [373, 226] width 133 height 16
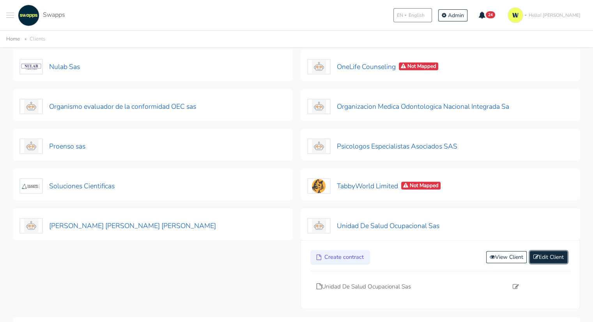
click at [554, 253] on link "Edit Client" at bounding box center [548, 257] width 37 height 12
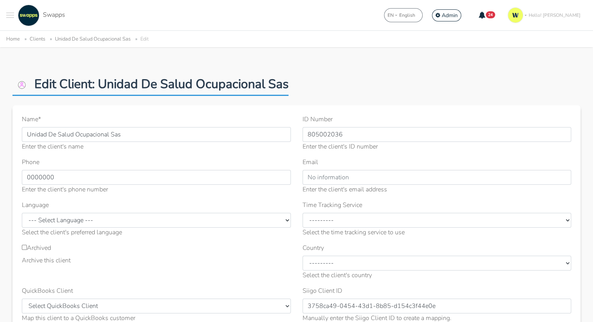
click at [41, 244] on label "Archived" at bounding box center [36, 247] width 29 height 9
click at [27, 245] on input "Archived" at bounding box center [24, 247] width 5 height 5
checkbox input "true"
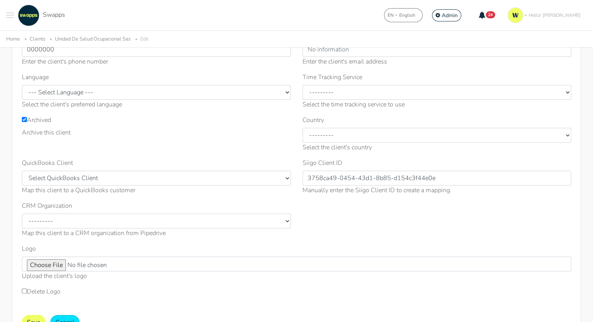
scroll to position [195, 0]
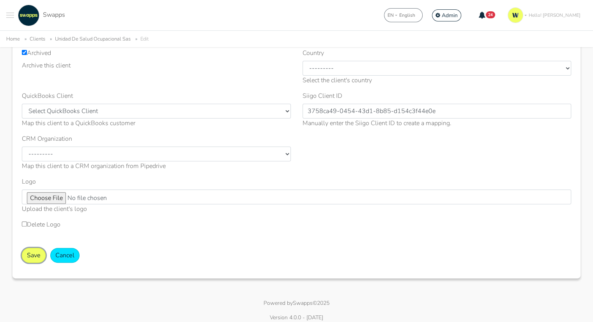
click at [39, 259] on button "Save" at bounding box center [34, 255] width 24 height 15
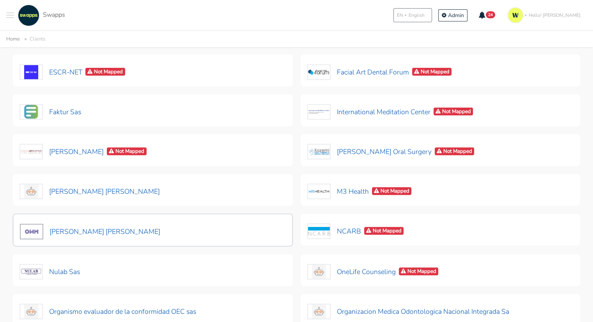
scroll to position [234, 0]
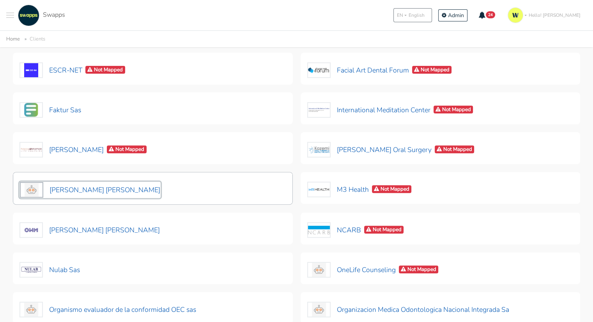
click at [149, 188] on button "[PERSON_NAME] [PERSON_NAME]" at bounding box center [90, 190] width 141 height 16
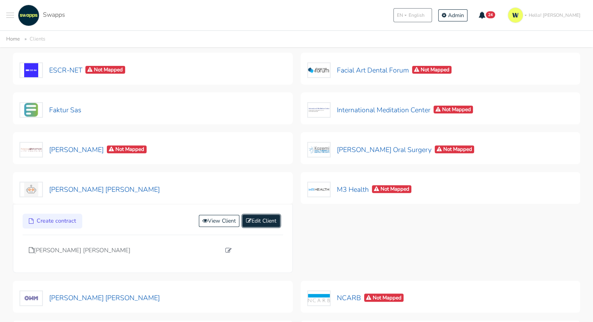
click at [264, 216] on link "Edit Client" at bounding box center [261, 221] width 37 height 12
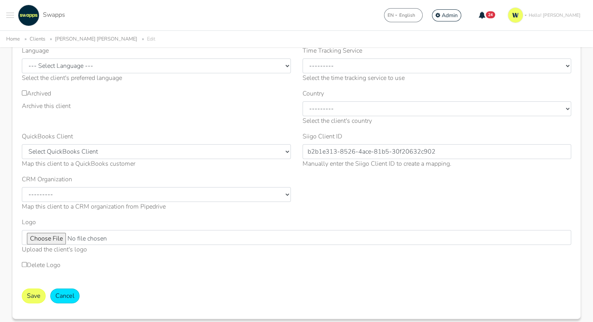
scroll to position [156, 0]
click at [22, 88] on label "Archived" at bounding box center [36, 91] width 29 height 9
click at [22, 89] on input "Archived" at bounding box center [24, 91] width 5 height 5
checkbox input "true"
click at [36, 295] on button "Save" at bounding box center [34, 294] width 24 height 15
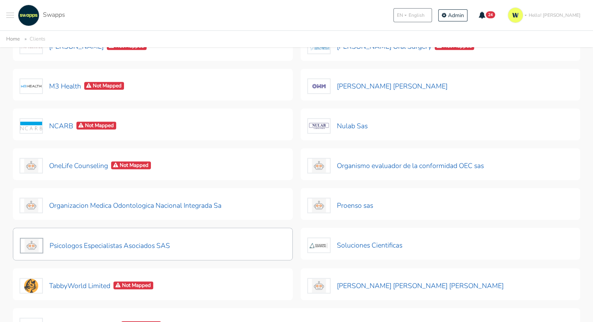
scroll to position [351, 0]
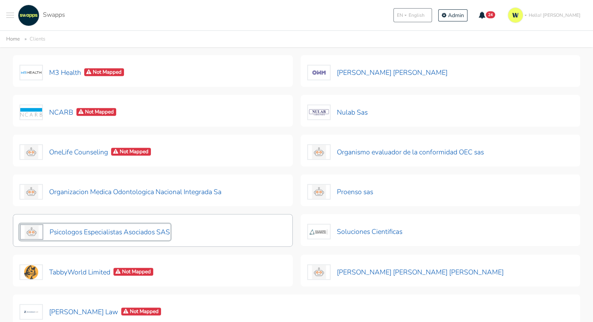
click at [131, 231] on button "Psicologos Especialistas Asociados SAS" at bounding box center [95, 232] width 151 height 16
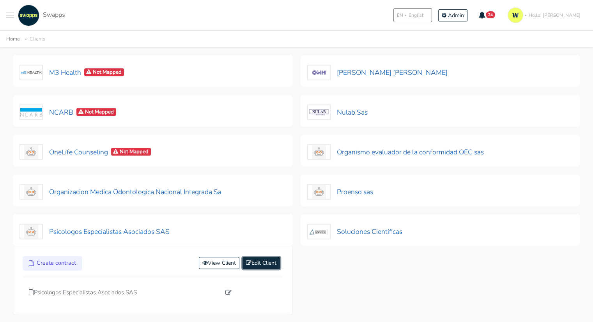
click at [262, 259] on link "Edit Client" at bounding box center [261, 263] width 37 height 12
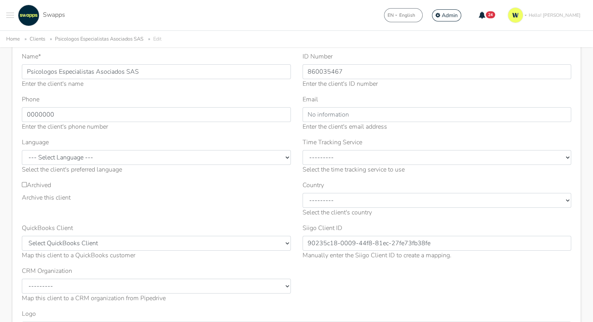
scroll to position [117, 0]
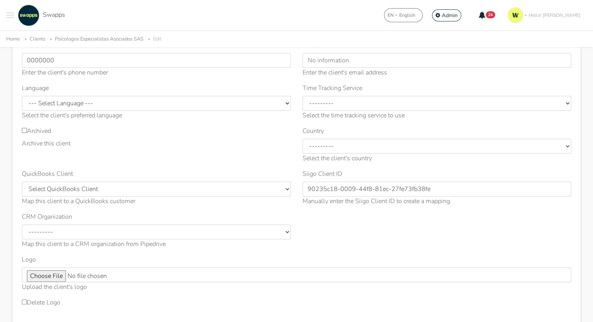
click at [27, 130] on label "Archived" at bounding box center [36, 130] width 29 height 9
click at [27, 130] on input "Archived" at bounding box center [24, 130] width 5 height 5
checkbox input "true"
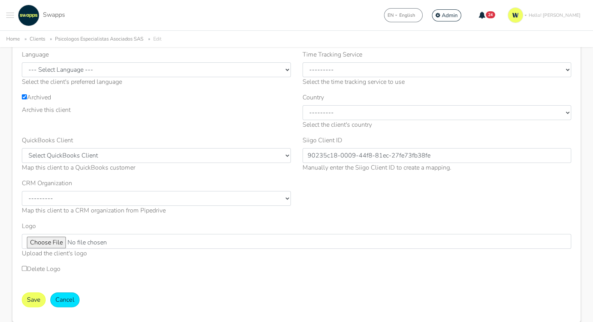
scroll to position [201, 0]
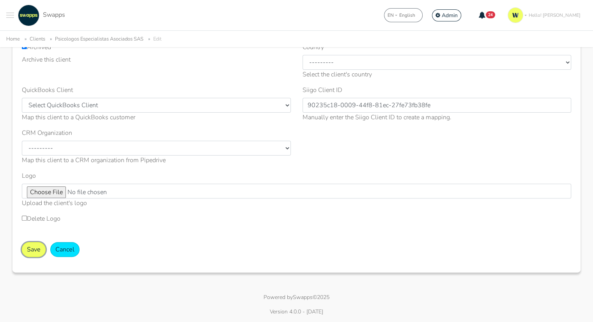
click at [29, 247] on button "Save" at bounding box center [34, 249] width 24 height 15
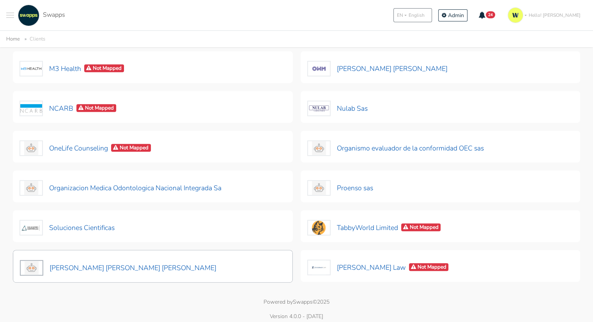
scroll to position [357, 0]
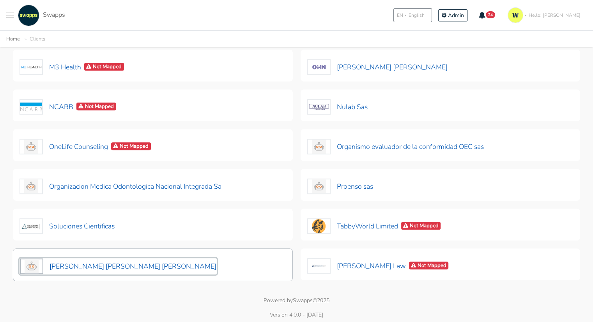
click at [106, 261] on button "Tatiana Maria Carrillo Herrera" at bounding box center [118, 266] width 197 height 16
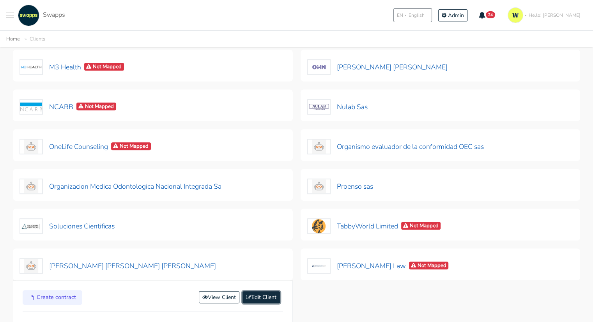
click at [271, 298] on link "Edit Client" at bounding box center [261, 297] width 37 height 12
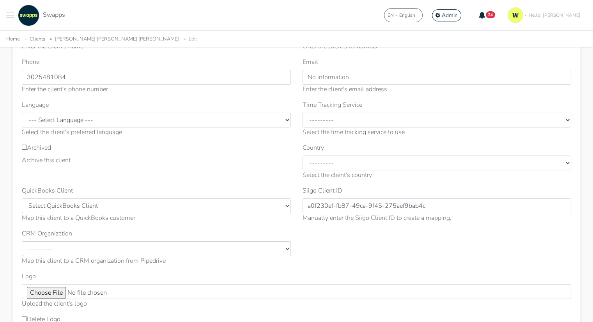
scroll to position [117, 0]
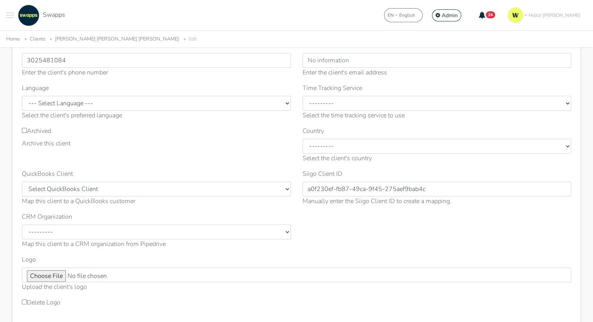
click at [25, 131] on input "Archived" at bounding box center [24, 130] width 5 height 5
checkbox input "true"
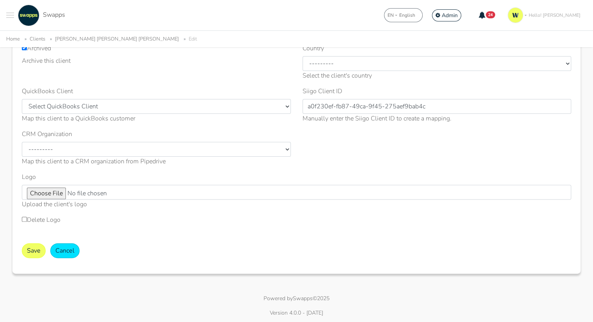
scroll to position [201, 0]
click at [33, 245] on button "Save" at bounding box center [34, 249] width 24 height 15
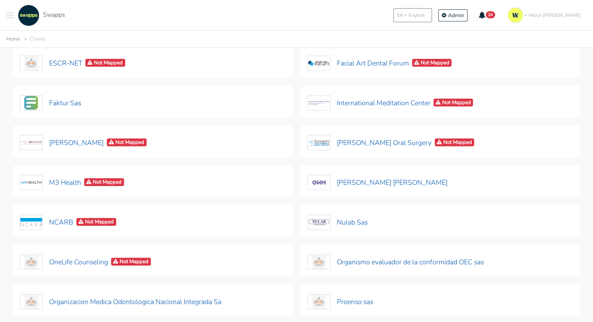
scroll to position [357, 0]
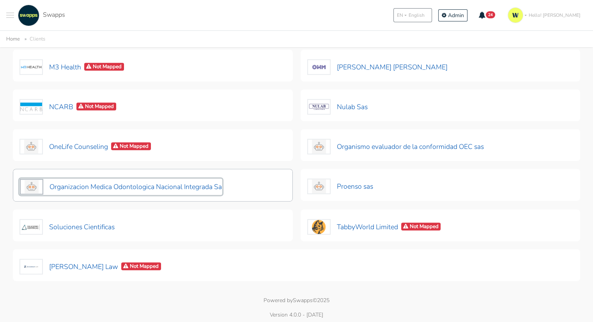
click at [186, 183] on button "Organizacion Medica Odontologica Nacional Integrada Sa" at bounding box center [121, 187] width 203 height 16
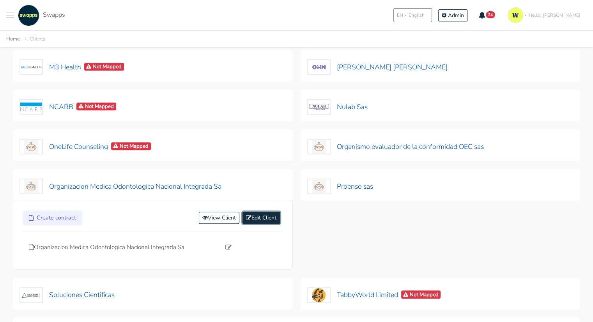
click at [263, 212] on link "Edit Client" at bounding box center [261, 218] width 37 height 12
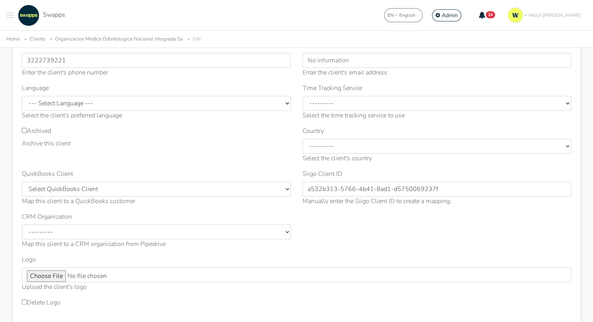
scroll to position [156, 0]
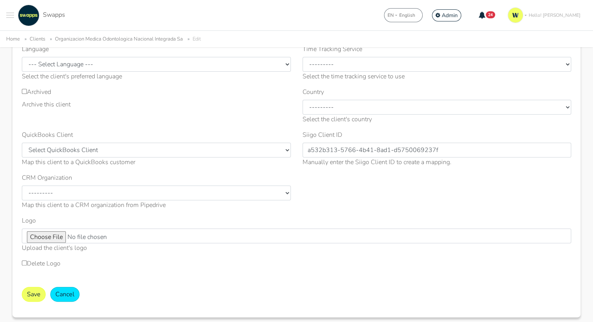
click at [21, 92] on div "Archived Archive this client" at bounding box center [156, 108] width 281 height 43
click at [24, 89] on input "Archived" at bounding box center [24, 91] width 5 height 5
checkbox input "true"
click at [36, 290] on button "Save" at bounding box center [34, 294] width 24 height 15
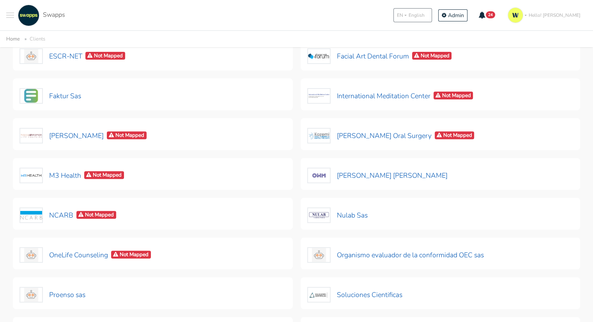
scroll to position [312, 0]
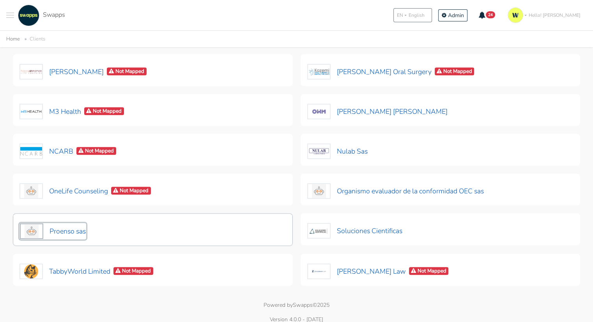
click at [59, 228] on button "Proenso sas" at bounding box center [53, 231] width 67 height 16
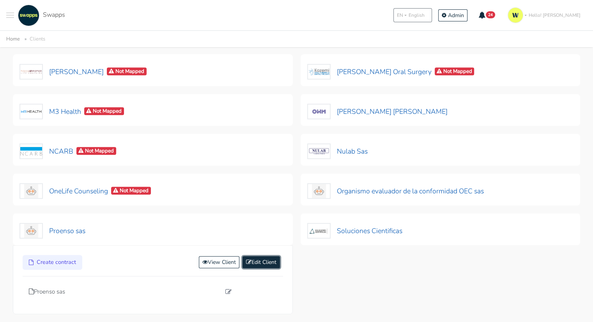
click at [261, 262] on link "Edit Client" at bounding box center [261, 262] width 37 height 12
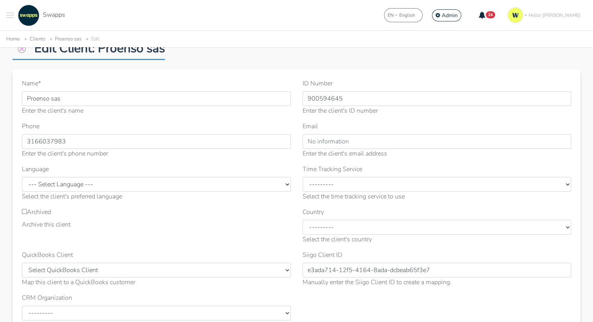
scroll to position [117, 0]
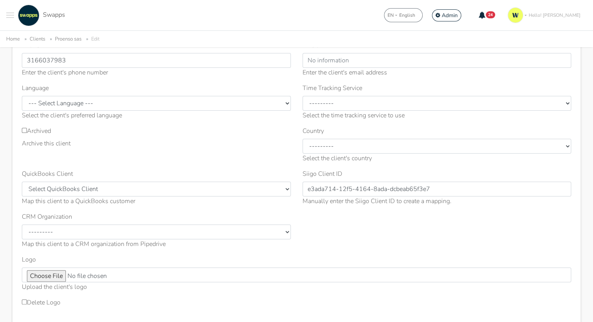
drag, startPoint x: 25, startPoint y: 133, endPoint x: 42, endPoint y: 155, distance: 27.8
click at [25, 133] on label "Archived" at bounding box center [36, 130] width 29 height 9
click at [25, 133] on input "Archived" at bounding box center [24, 130] width 5 height 5
checkbox input "true"
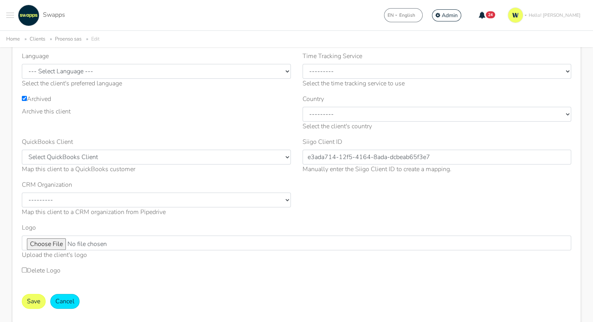
scroll to position [195, 0]
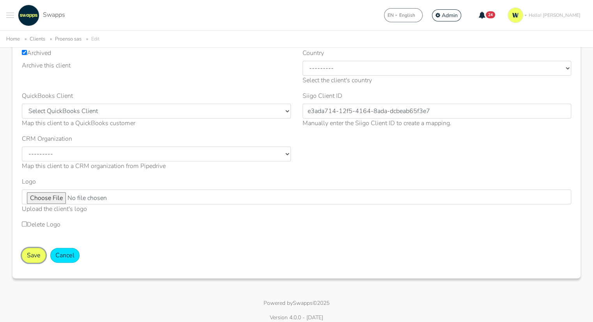
click at [37, 255] on button "Save" at bounding box center [34, 255] width 24 height 15
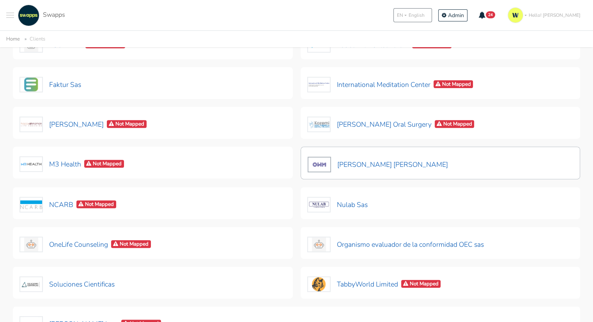
scroll to position [273, 0]
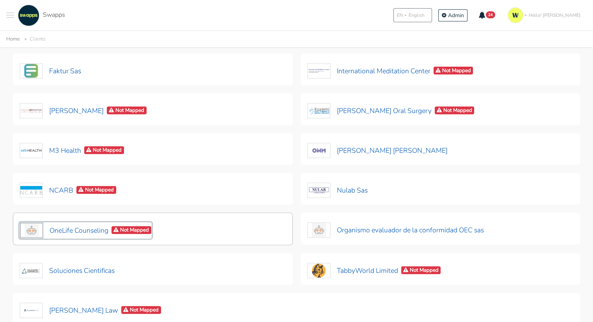
click at [66, 226] on button "OneLife Counseling Not Mapped" at bounding box center [86, 230] width 132 height 16
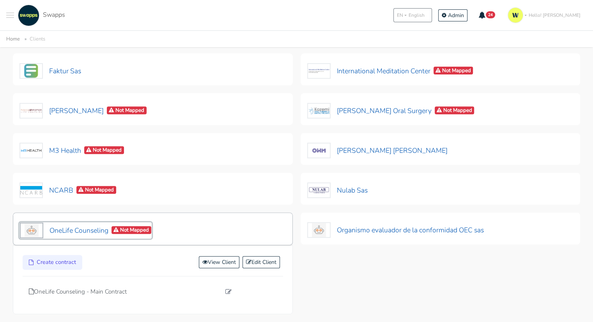
drag, startPoint x: 79, startPoint y: 233, endPoint x: 85, endPoint y: 234, distance: 6.8
click at [79, 233] on button "OneLife Counseling Not Mapped" at bounding box center [86, 230] width 132 height 16
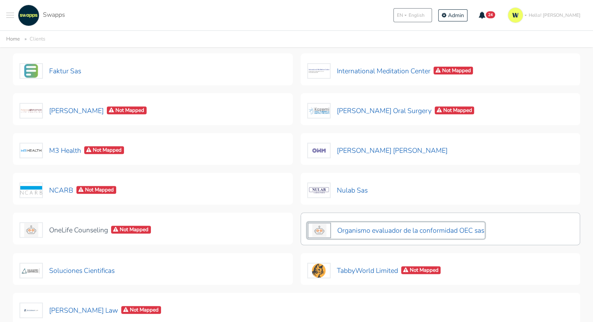
click at [441, 229] on button "Organismo evaluador de la conformidad OEC sas" at bounding box center [396, 230] width 178 height 16
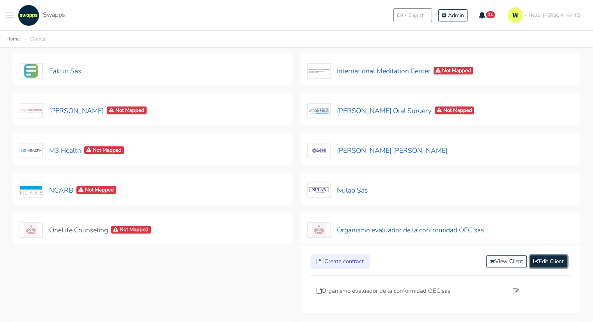
click at [551, 258] on link "Edit Client" at bounding box center [548, 262] width 37 height 12
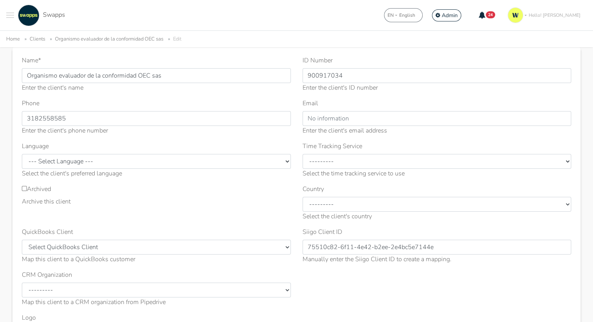
scroll to position [78, 0]
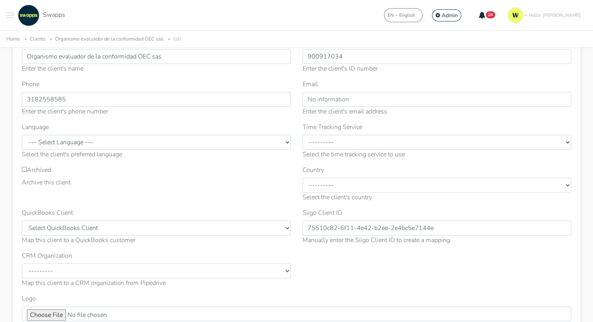
click at [27, 168] on label "Archived" at bounding box center [36, 169] width 29 height 9
click at [27, 168] on input "Archived" at bounding box center [24, 169] width 5 height 5
checkbox input "true"
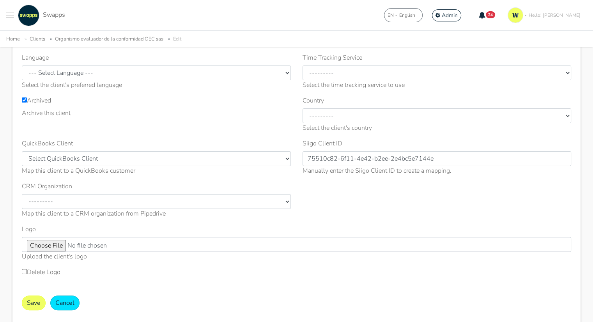
scroll to position [156, 0]
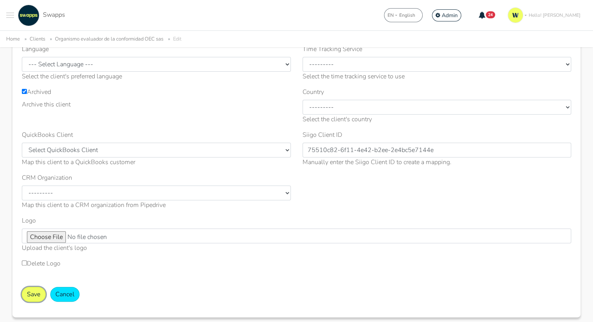
click at [29, 297] on button "Save" at bounding box center [34, 294] width 24 height 15
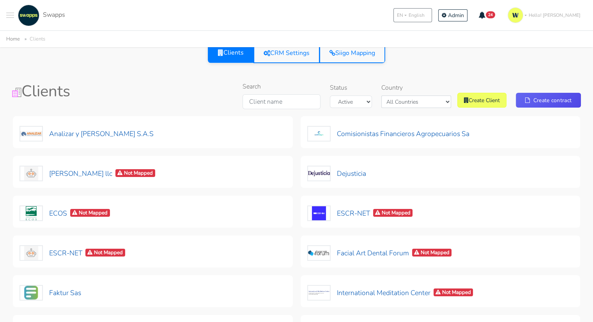
scroll to position [39, 0]
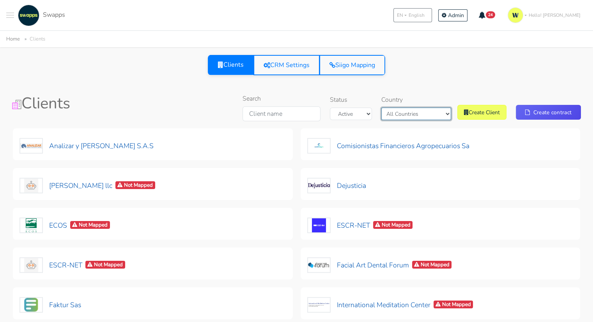
click at [427, 108] on select "All Countries [GEOGRAPHIC_DATA] [GEOGRAPHIC_DATA]" at bounding box center [417, 114] width 70 height 12
click at [395, 108] on select "All Countries [GEOGRAPHIC_DATA] [GEOGRAPHIC_DATA]" at bounding box center [417, 114] width 70 height 12
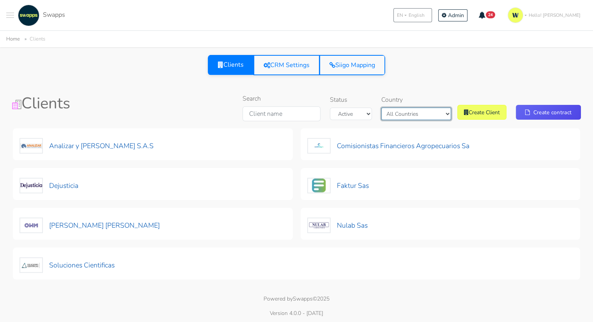
click at [437, 110] on select "All Countries [GEOGRAPHIC_DATA] [GEOGRAPHIC_DATA]" at bounding box center [417, 114] width 70 height 12
select select "[GEOGRAPHIC_DATA]"
click at [395, 108] on select "All Countries Colombia USA" at bounding box center [417, 114] width 70 height 12
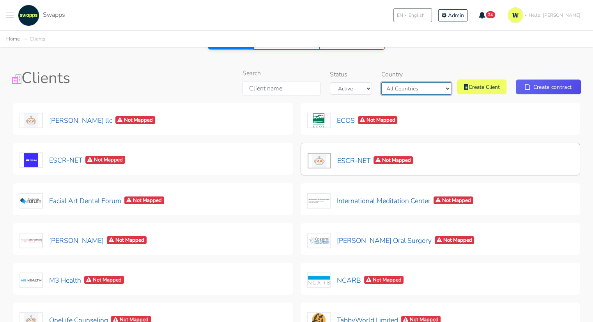
scroll to position [78, 0]
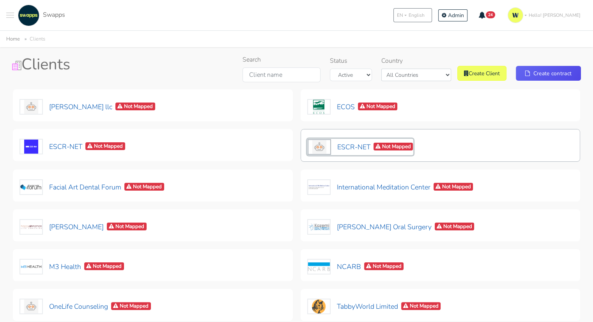
click at [351, 148] on button "ESCR-NET Not Mapped" at bounding box center [360, 147] width 107 height 16
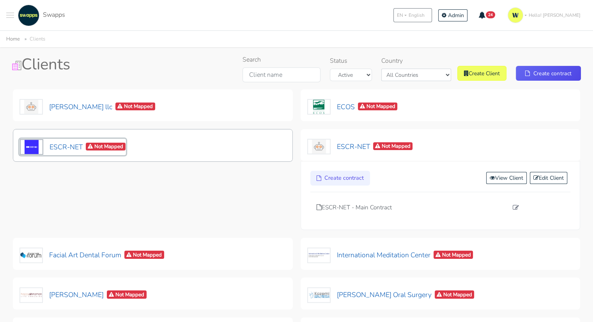
click at [56, 147] on button "ESCR-NET Not Mapped" at bounding box center [73, 147] width 107 height 16
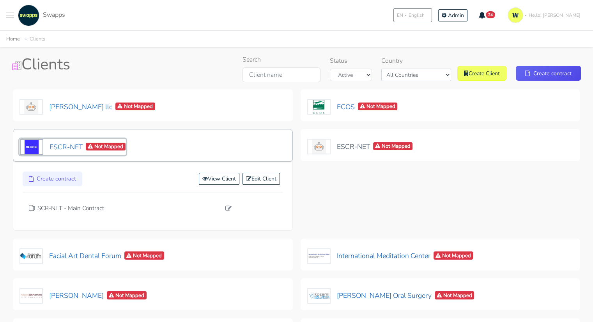
click at [61, 147] on button "ESCR-NET Not Mapped" at bounding box center [73, 147] width 107 height 16
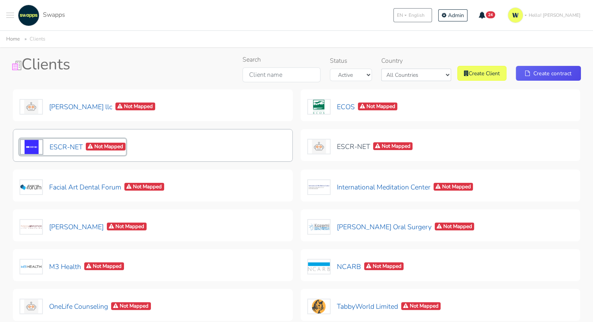
click at [61, 147] on button "ESCR-NET Not Mapped" at bounding box center [73, 147] width 107 height 16
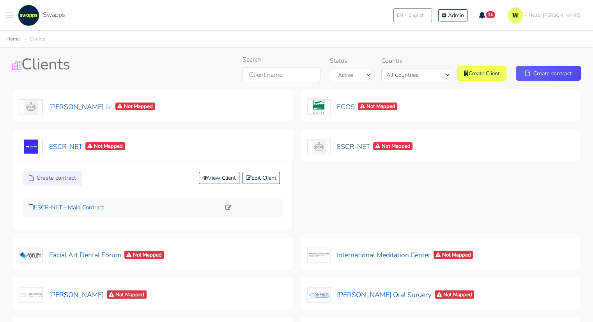
click at [64, 204] on p "ESCR-NET - Main Contract" at bounding box center [125, 207] width 192 height 9
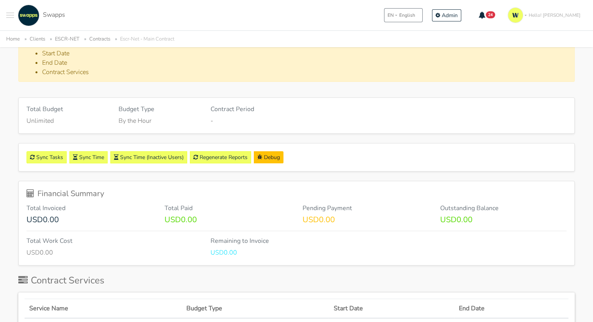
scroll to position [117, 0]
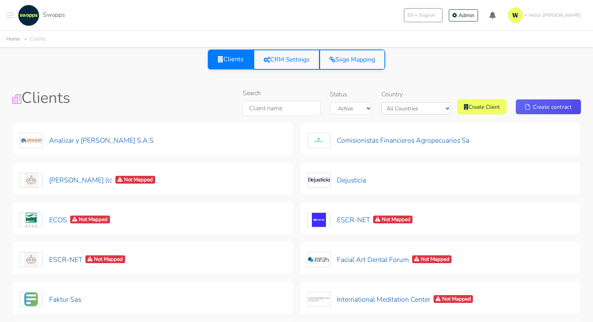
select select "[GEOGRAPHIC_DATA]"
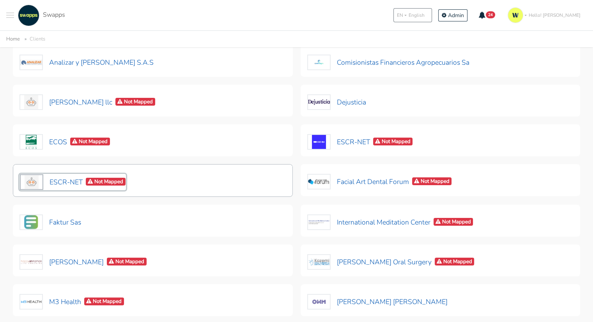
click at [62, 180] on button "ESCR-NET Not Mapped" at bounding box center [73, 182] width 107 height 16
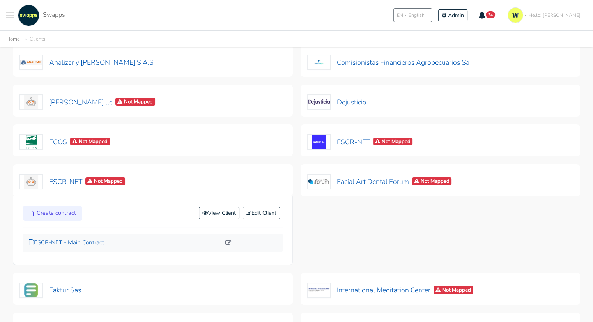
click at [81, 244] on p "ESCR-NET - Main Contract" at bounding box center [125, 242] width 192 height 9
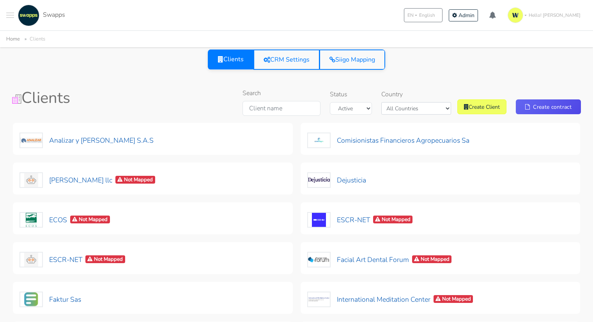
select select "[GEOGRAPHIC_DATA]"
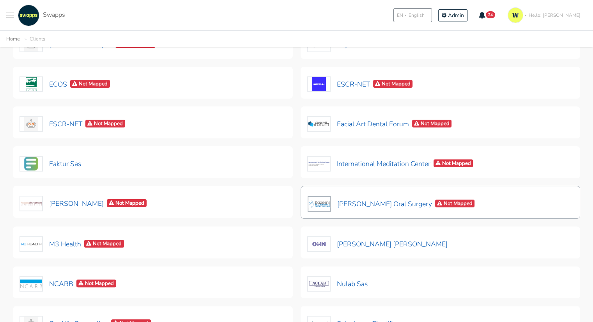
scroll to position [117, 0]
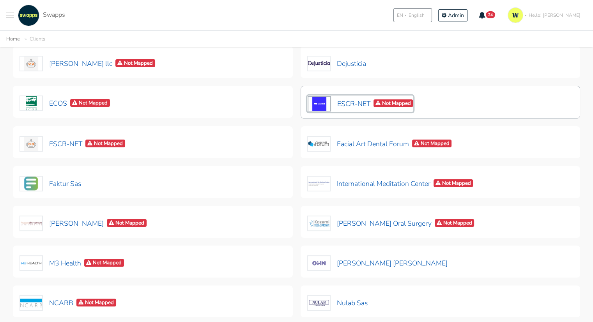
click at [349, 107] on button "ESCR-NET Not Mapped" at bounding box center [360, 104] width 107 height 16
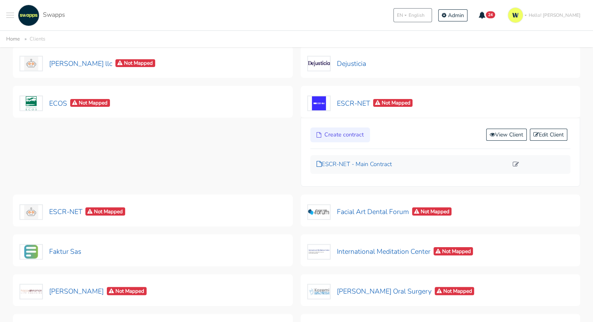
click at [366, 164] on p "ESCR-NET - Main Contract" at bounding box center [413, 164] width 192 height 9
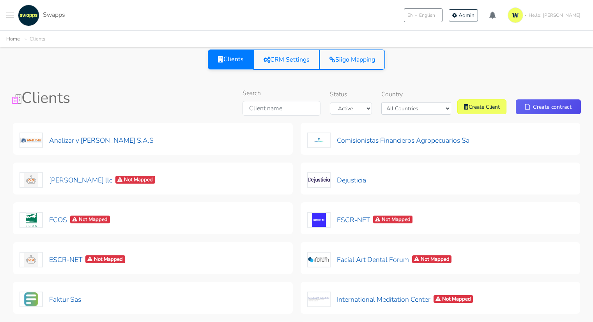
select select "[GEOGRAPHIC_DATA]"
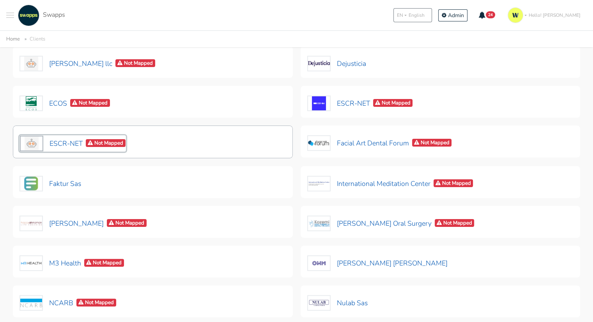
click at [76, 141] on button "ESCR-NET Not Mapped" at bounding box center [73, 143] width 107 height 16
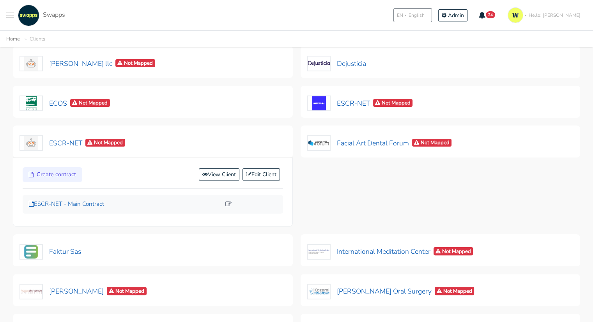
click at [53, 205] on p "ESCR-NET - Main Contract" at bounding box center [125, 204] width 192 height 9
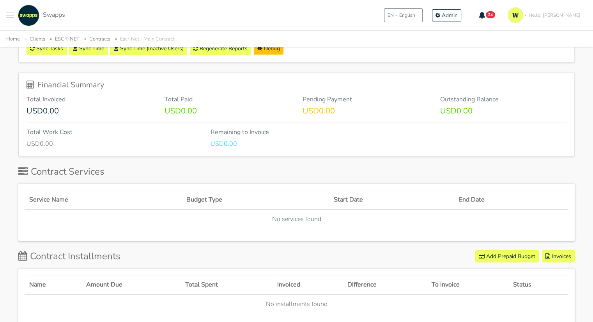
scroll to position [78, 0]
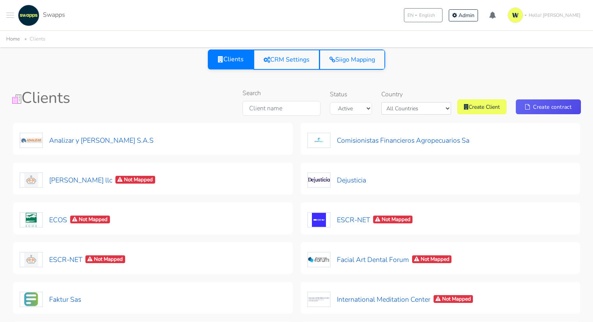
select select "[GEOGRAPHIC_DATA]"
click at [372, 106] on select "Active Archived" at bounding box center [351, 108] width 42 height 12
select select "t"
click at [343, 102] on select "Active Archived" at bounding box center [351, 108] width 42 height 12
select select "all"
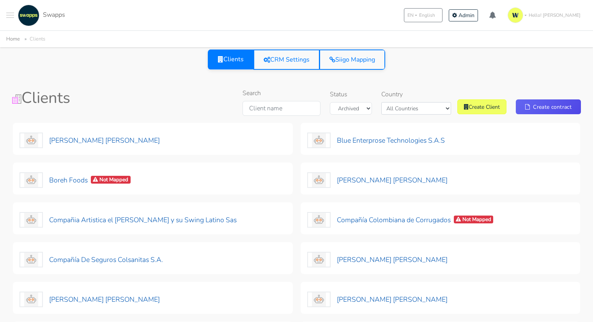
select select "t"
click at [432, 109] on select "All Countries [GEOGRAPHIC_DATA] [GEOGRAPHIC_DATA]" at bounding box center [417, 108] width 70 height 12
click at [395, 102] on select "All Countries [GEOGRAPHIC_DATA] [GEOGRAPHIC_DATA]" at bounding box center [417, 108] width 70 height 12
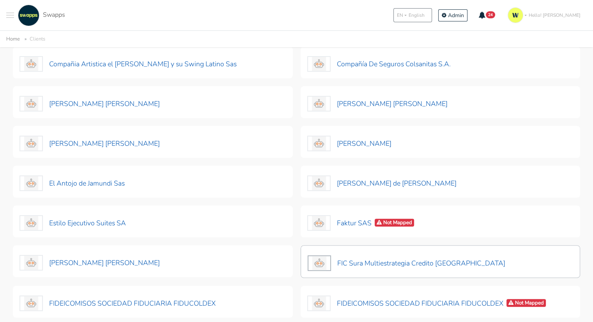
scroll to position [39, 0]
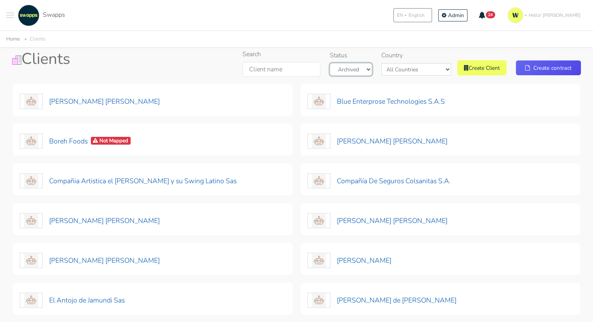
click at [365, 65] on select "Active Archived" at bounding box center [351, 69] width 42 height 12
click at [409, 66] on select "All Countries Colombia USA" at bounding box center [417, 69] width 70 height 12
click at [401, 76] on select "All Countries Colombia USA" at bounding box center [417, 69] width 70 height 12
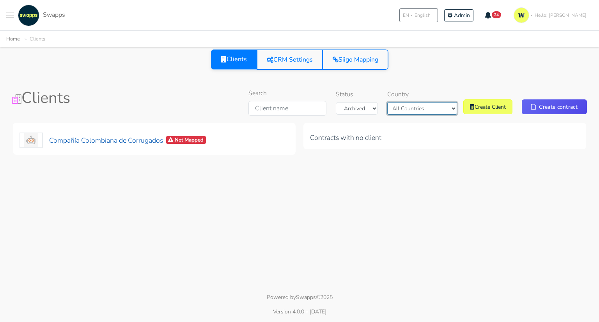
click at [411, 111] on select "All Countries Colombia USA" at bounding box center [422, 108] width 70 height 12
select select "all"
click at [395, 102] on select "All Countries Colombia USA" at bounding box center [422, 108] width 70 height 12
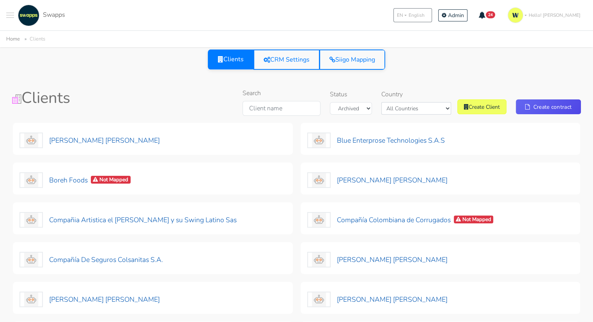
click at [9, 15] on span at bounding box center [10, 15] width 8 height 1
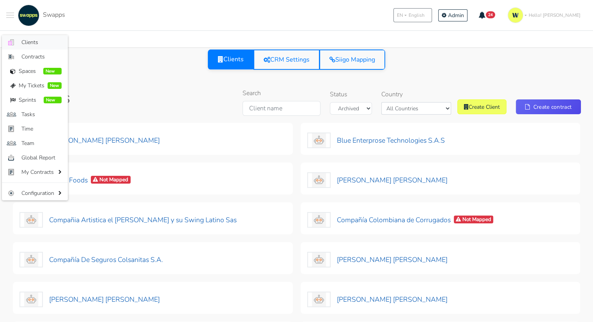
click at [42, 38] on span "Clients" at bounding box center [41, 42] width 40 height 8
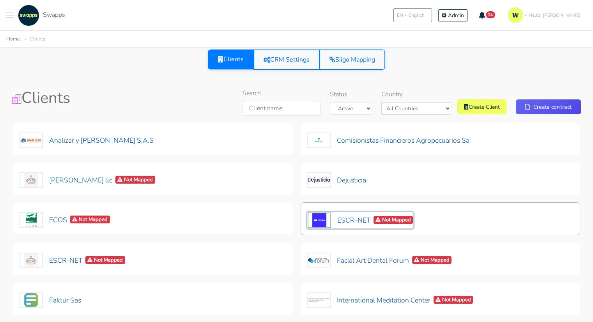
click at [342, 216] on button "ESCR-NET Not Mapped" at bounding box center [360, 220] width 107 height 16
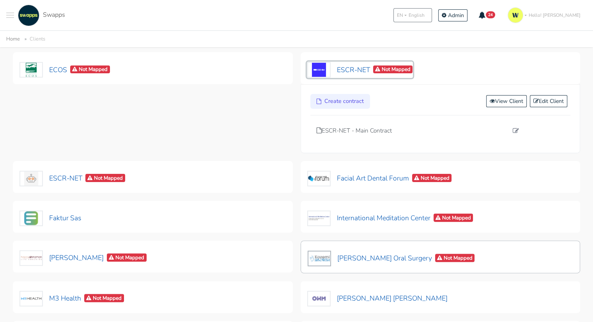
scroll to position [156, 0]
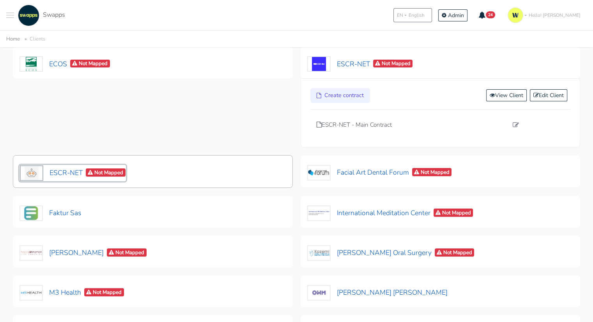
click at [72, 179] on button "ESCR-NET Not Mapped" at bounding box center [73, 173] width 107 height 16
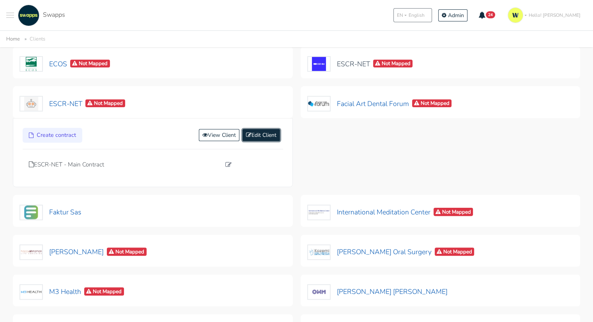
click at [261, 133] on link "Edit Client" at bounding box center [261, 135] width 37 height 12
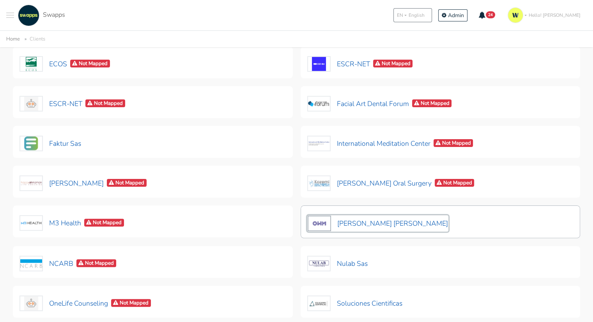
click at [384, 222] on button "[PERSON_NAME] [PERSON_NAME]" at bounding box center [377, 223] width 141 height 16
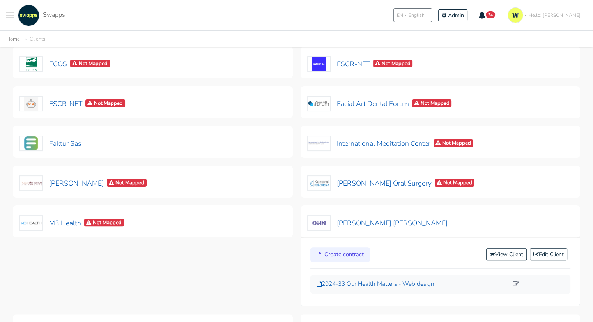
click at [373, 281] on p "2024-33 Our Health Matters - Web design" at bounding box center [413, 284] width 192 height 9
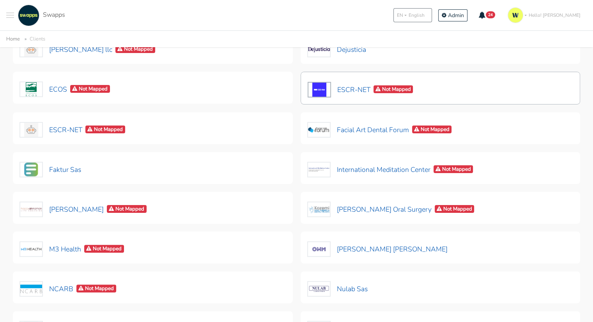
scroll to position [117, 0]
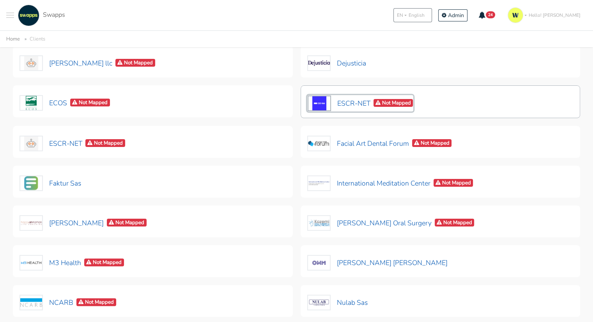
click at [357, 101] on button "ESCR-NET Not Mapped" at bounding box center [360, 103] width 107 height 16
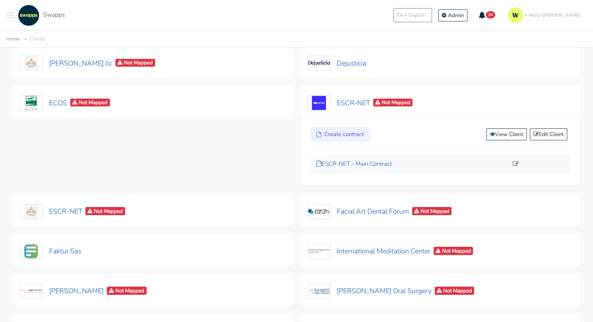
click at [388, 162] on p "ESCR-NET - Main Contract" at bounding box center [413, 164] width 192 height 9
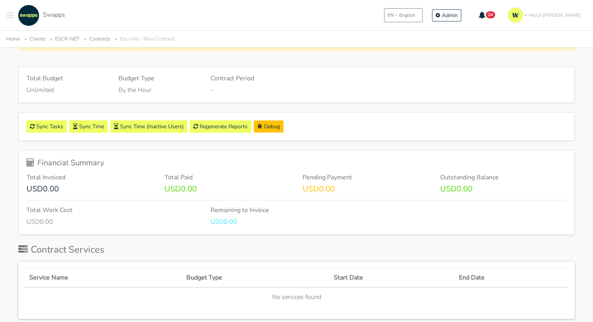
scroll to position [156, 0]
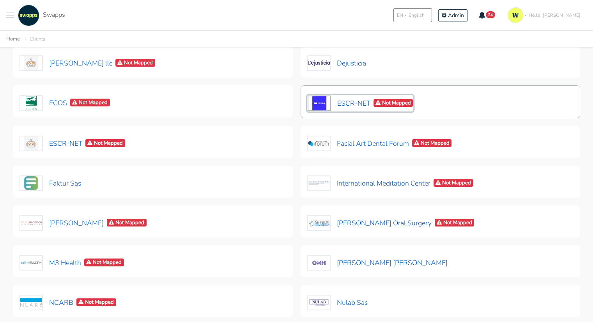
click at [358, 105] on button "ESCR-NET Not Mapped" at bounding box center [360, 103] width 107 height 16
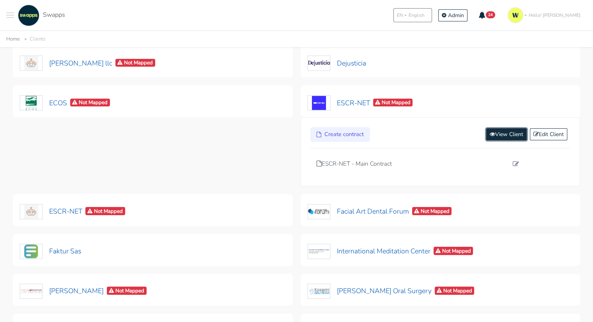
click at [508, 131] on link "View Client" at bounding box center [507, 134] width 41 height 12
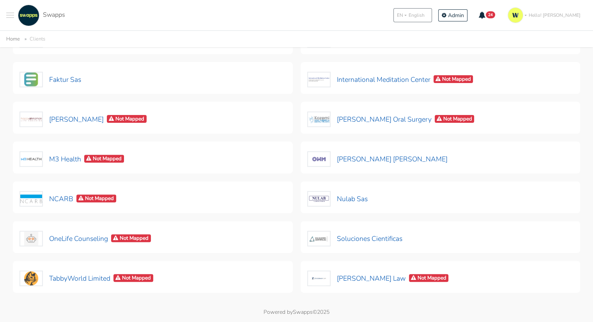
scroll to position [233, 0]
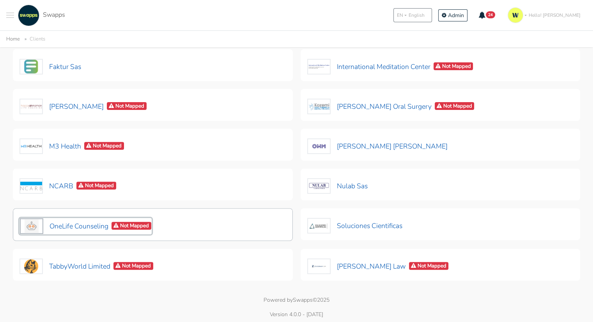
click at [61, 231] on button "OneLife Counseling Not Mapped" at bounding box center [86, 226] width 132 height 16
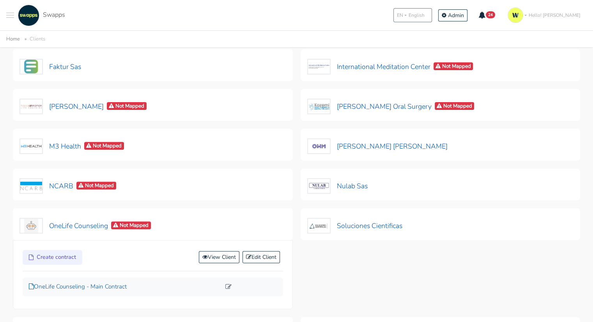
click at [94, 287] on p "OneLife Counseling - Main Contract" at bounding box center [125, 286] width 192 height 9
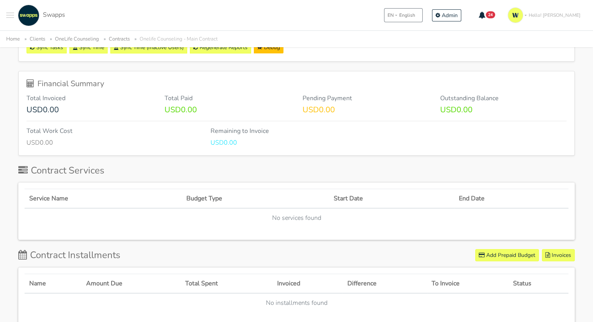
scroll to position [273, 0]
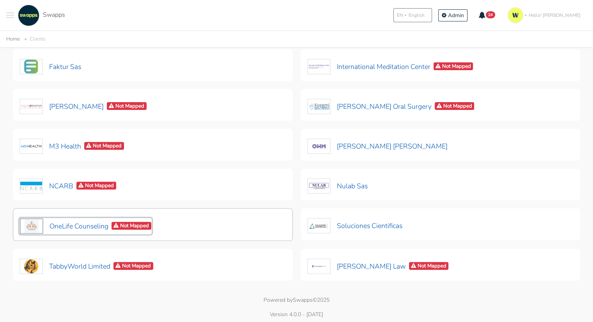
click at [77, 229] on button "OneLife Counseling Not Mapped" at bounding box center [86, 226] width 132 height 16
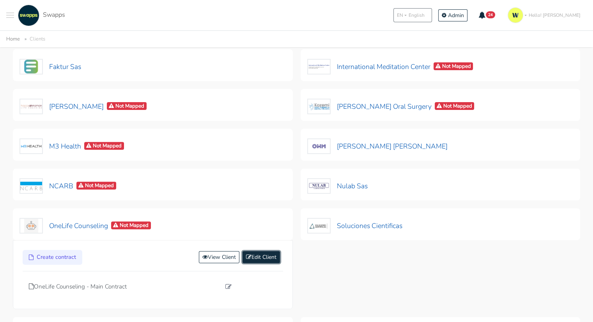
click at [273, 256] on link "Edit Client" at bounding box center [261, 257] width 37 height 12
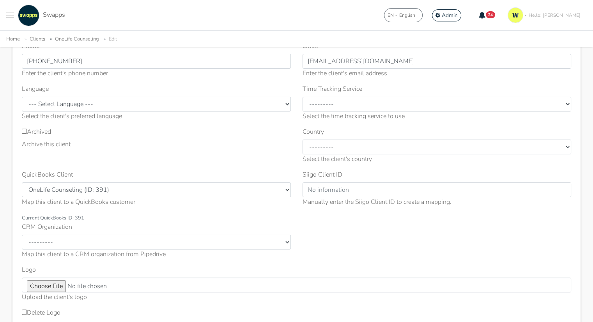
scroll to position [117, 0]
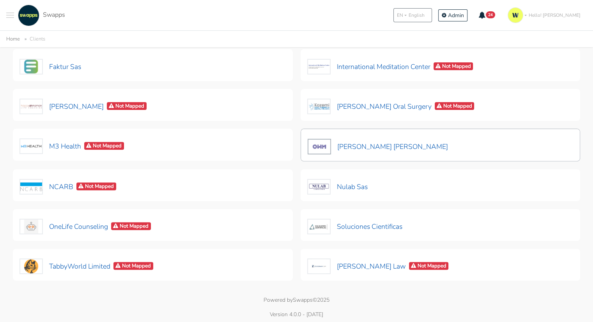
click at [440, 143] on div "[PERSON_NAME] [PERSON_NAME]" at bounding box center [441, 145] width 280 height 33
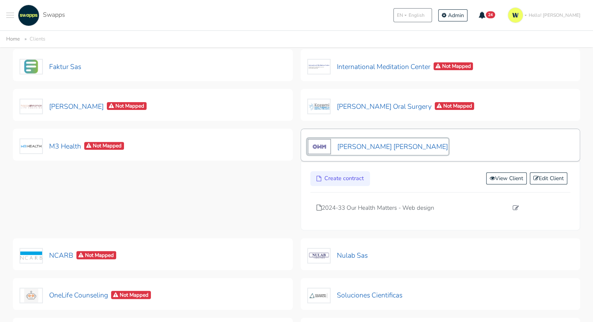
click at [320, 142] on img at bounding box center [319, 147] width 23 height 16
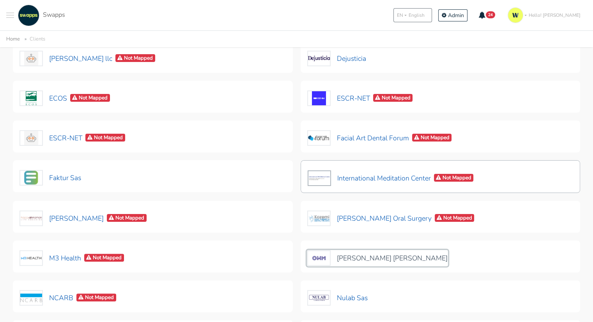
scroll to position [116, 0]
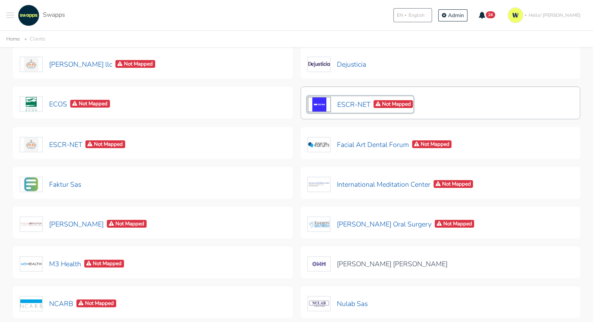
click at [353, 104] on button "ESCR-NET Not Mapped" at bounding box center [360, 104] width 107 height 16
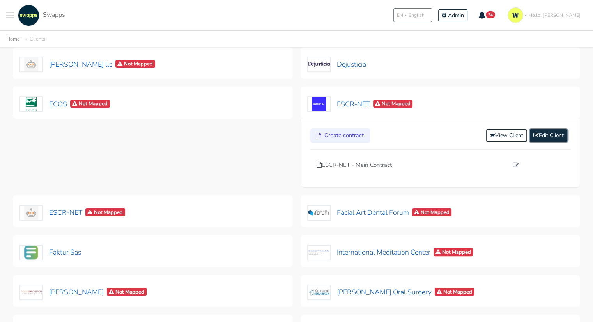
click at [545, 136] on link "Edit Client" at bounding box center [548, 136] width 37 height 12
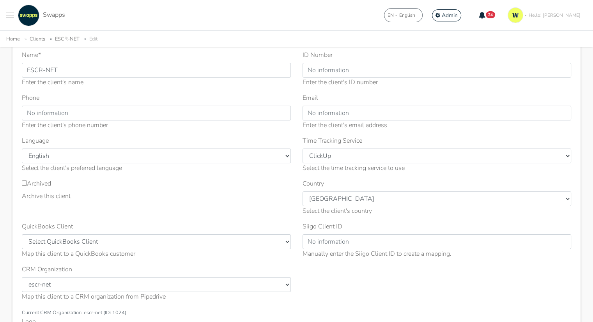
scroll to position [78, 0]
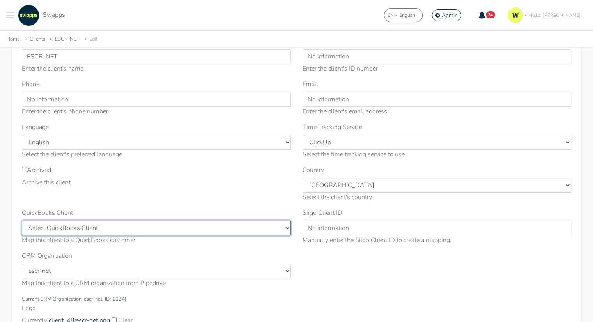
click at [200, 227] on select "Select QuickBooks Client Craig Storti llc (ID: 403) Environmental Council of St…" at bounding box center [156, 228] width 269 height 15
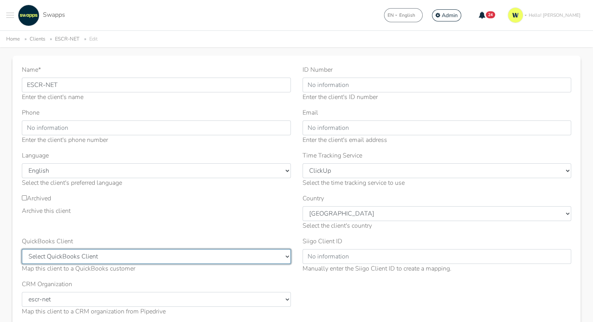
scroll to position [0, 0]
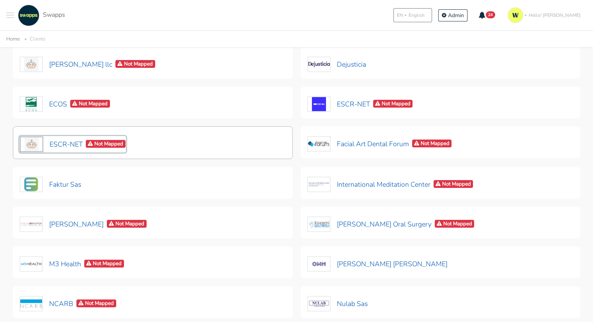
click at [56, 141] on button "ESCR-NET Not Mapped" at bounding box center [73, 144] width 107 height 16
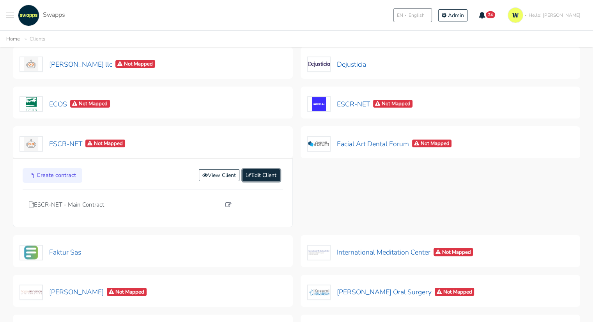
click at [251, 174] on link "Edit Client" at bounding box center [261, 175] width 37 height 12
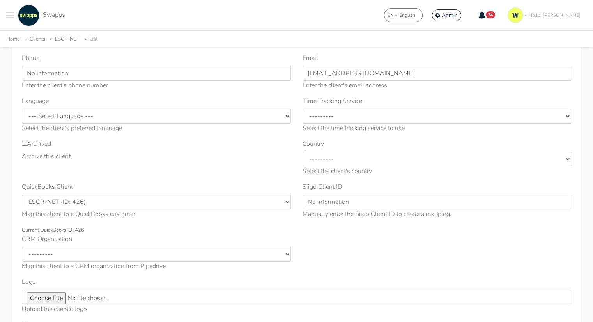
scroll to position [156, 0]
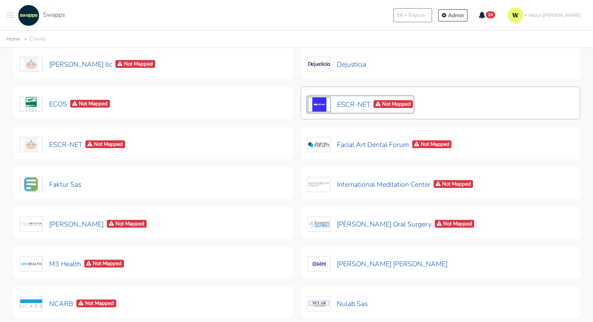
click at [361, 107] on button "ESCR-NET Not Mapped" at bounding box center [360, 104] width 107 height 16
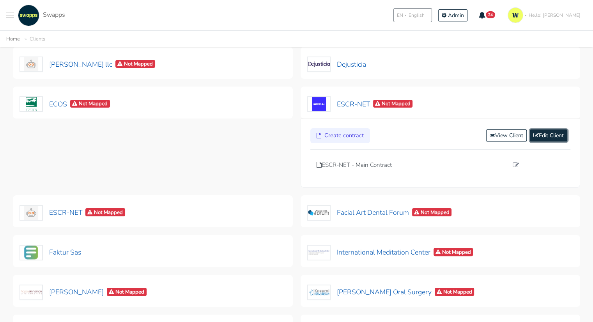
click at [549, 136] on link "Edit Client" at bounding box center [548, 136] width 37 height 12
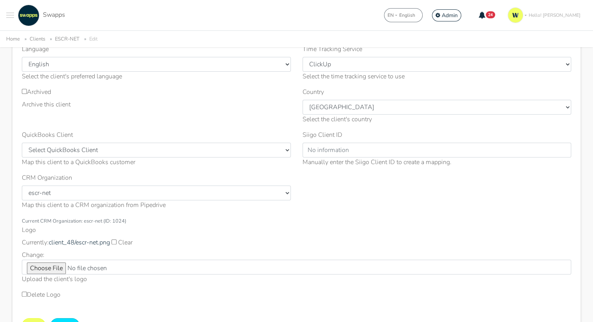
scroll to position [39, 0]
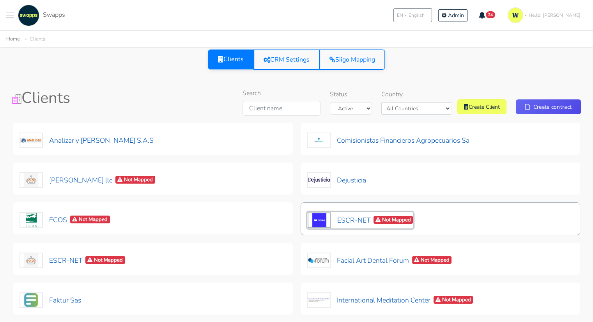
click at [349, 215] on button "ESCR-NET Not Mapped" at bounding box center [360, 220] width 107 height 16
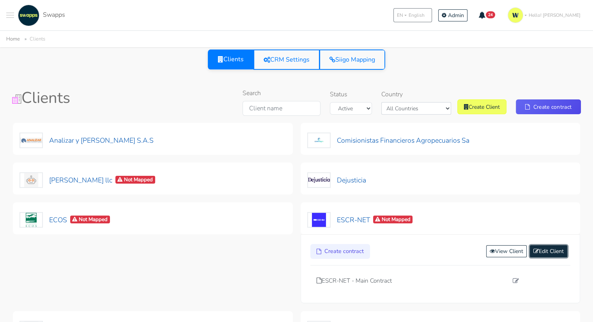
click at [541, 253] on link "Edit Client" at bounding box center [548, 251] width 37 height 12
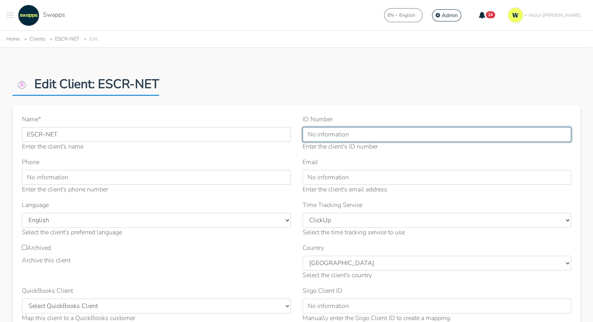
click at [345, 136] on input "ID Number" at bounding box center [437, 134] width 269 height 15
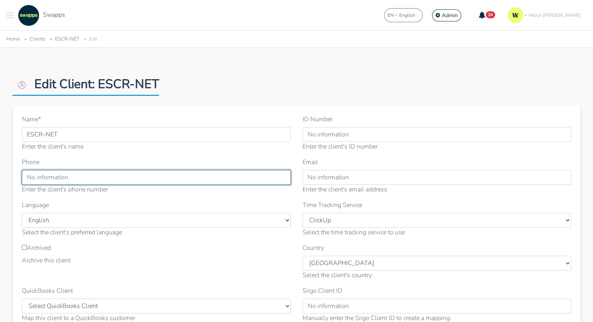
click at [81, 179] on input "Phone" at bounding box center [156, 177] width 269 height 15
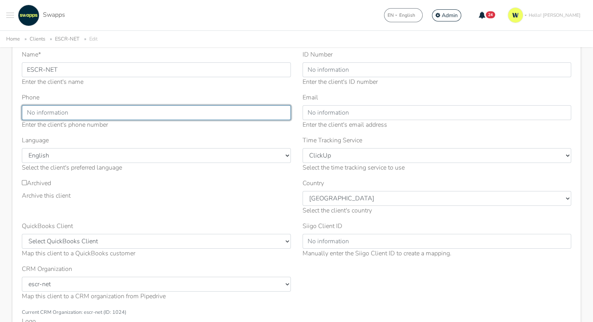
scroll to position [117, 0]
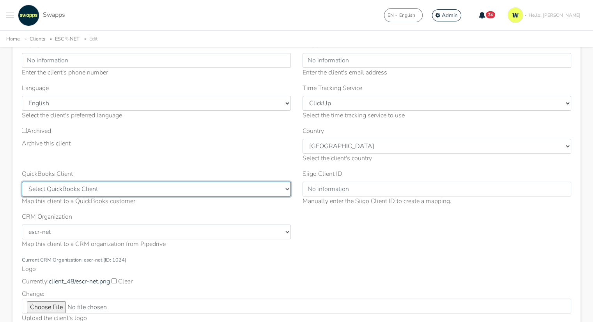
click at [112, 184] on select "Select QuickBooks Client Craig Storti llc (ID: 403) Environmental Council of St…" at bounding box center [156, 189] width 269 height 15
select select "426"
click at [22, 182] on select "Select QuickBooks Client Craig Storti llc (ID: 403) Environmental Council of St…" at bounding box center [156, 189] width 269 height 15
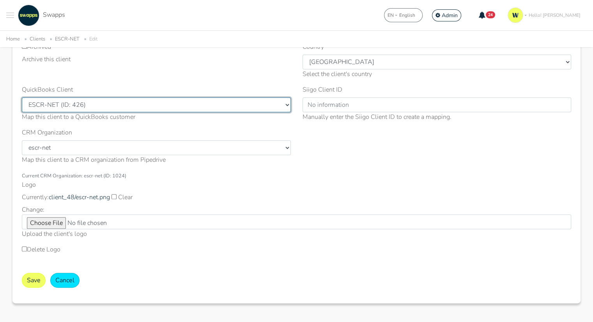
scroll to position [232, 0]
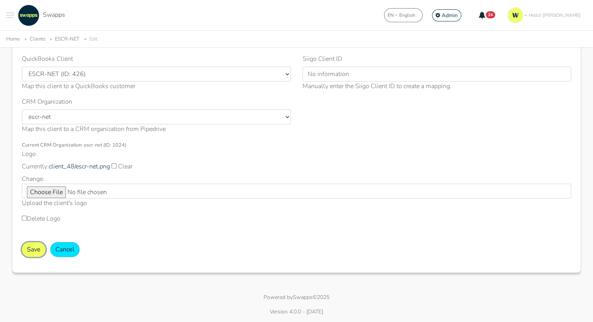
click at [34, 250] on button "Save" at bounding box center [34, 249] width 24 height 15
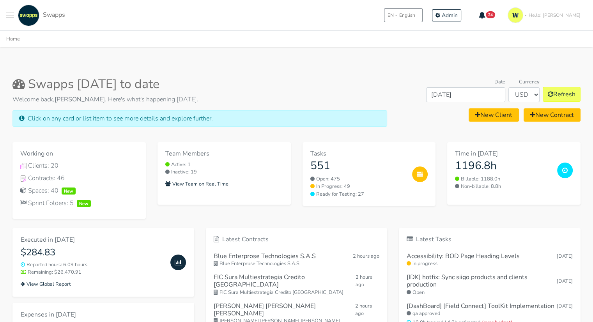
click at [14, 18] on span "Toggle navigation menu" at bounding box center [10, 17] width 8 height 1
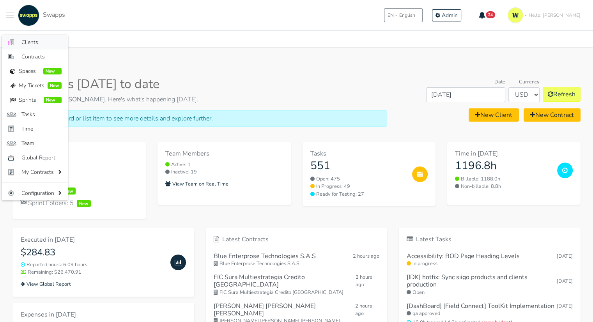
click at [39, 43] on span "Clients" at bounding box center [41, 42] width 40 height 8
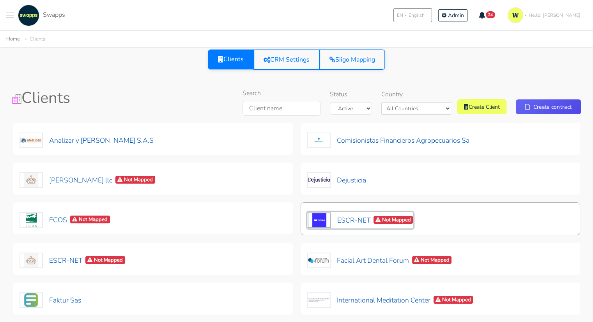
click at [340, 217] on button "ESCR-NET Not Mapped" at bounding box center [360, 220] width 107 height 16
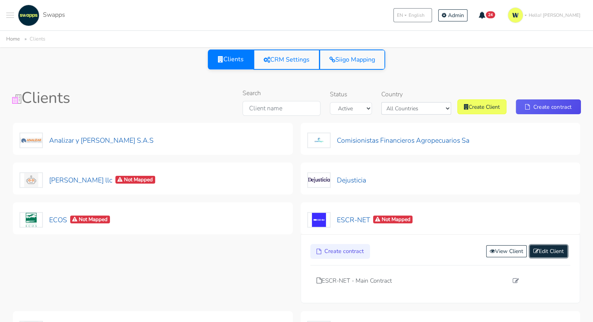
click at [548, 252] on link "Edit Client" at bounding box center [548, 251] width 37 height 12
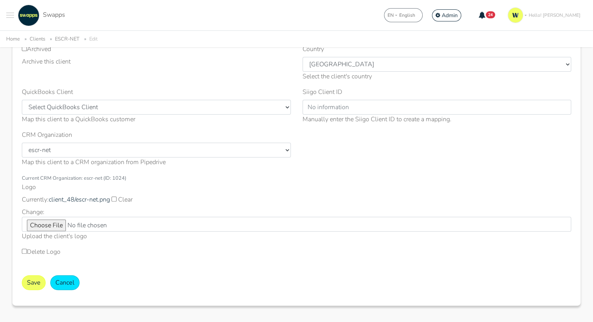
scroll to position [232, 0]
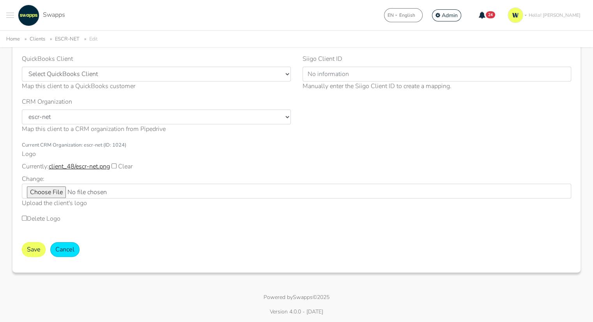
click at [83, 167] on link "client_48/escr-net.png" at bounding box center [79, 166] width 61 height 9
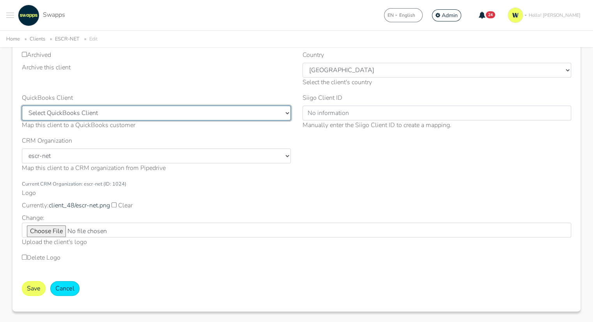
click at [130, 114] on select "Select QuickBooks Client [PERSON_NAME] llc (ID: 403) Environmental Council of S…" at bounding box center [156, 113] width 269 height 15
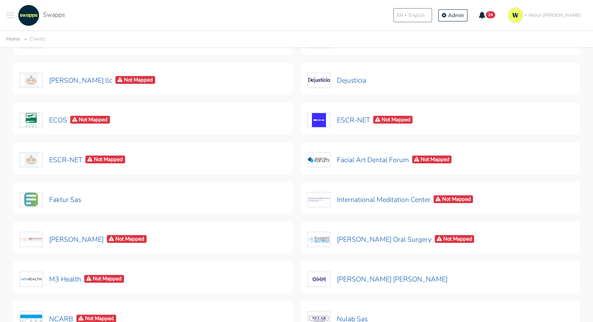
scroll to position [117, 0]
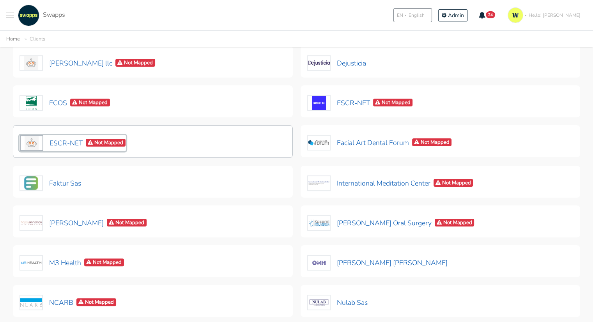
click at [65, 142] on button "ESCR-NET Not Mapped" at bounding box center [73, 143] width 107 height 16
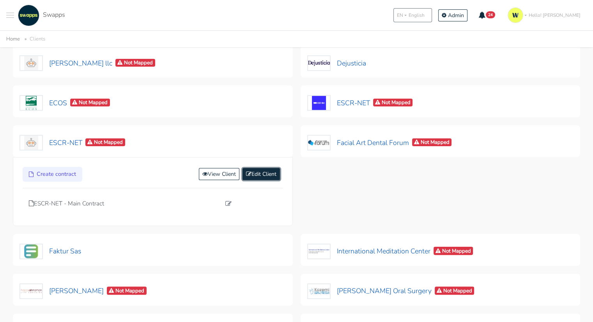
click at [268, 170] on link "Edit Client" at bounding box center [261, 174] width 37 height 12
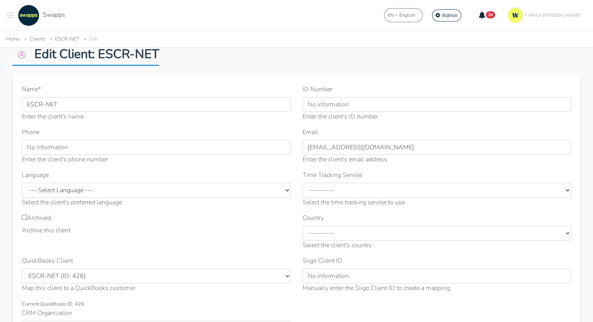
scroll to position [78, 0]
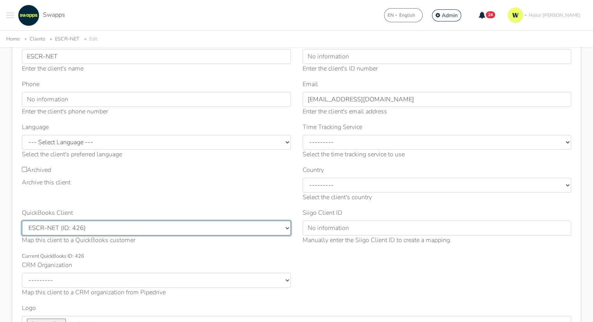
click at [131, 227] on select "Select QuickBooks Client Craig Storti llc (ID: 403) Environmental Council of St…" at bounding box center [156, 228] width 269 height 15
select select
click at [22, 221] on select "Select QuickBooks Client Craig Storti llc (ID: 403) Environmental Council of St…" at bounding box center [156, 228] width 269 height 15
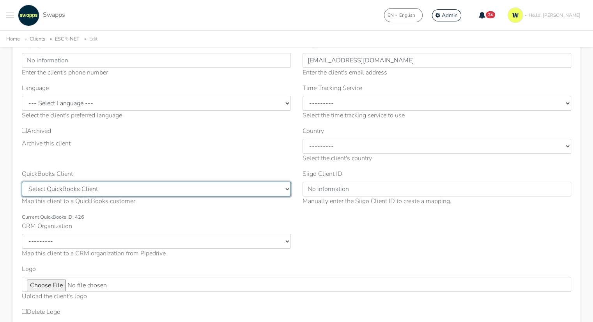
scroll to position [195, 0]
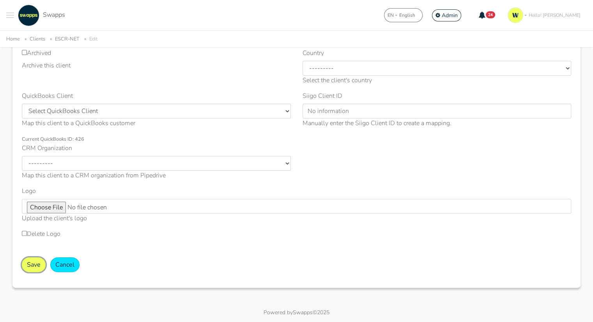
click at [28, 268] on button "Save" at bounding box center [34, 265] width 24 height 15
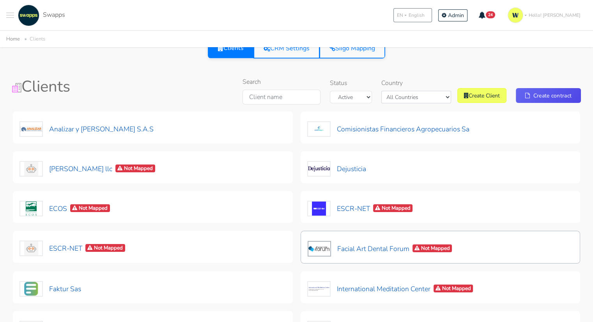
scroll to position [78, 0]
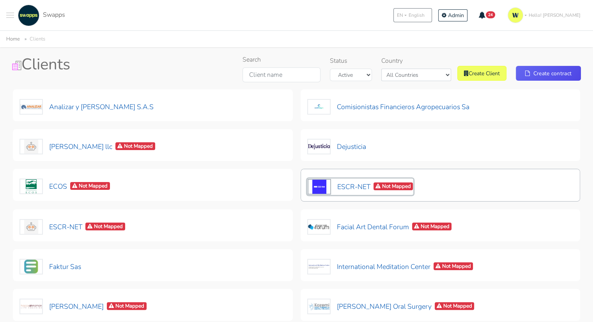
click at [355, 189] on button "ESCR-NET Not Mapped" at bounding box center [360, 187] width 107 height 16
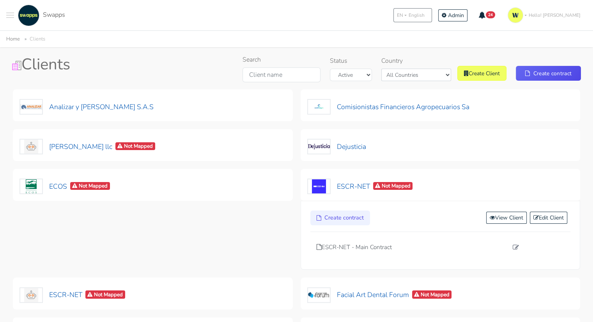
click at [556, 225] on div "Create contract View Client Edit Client" at bounding box center [441, 221] width 261 height 21
click at [556, 217] on link "Edit Client" at bounding box center [548, 218] width 37 height 12
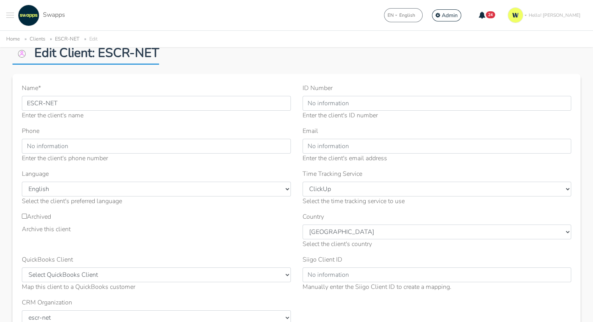
scroll to position [117, 0]
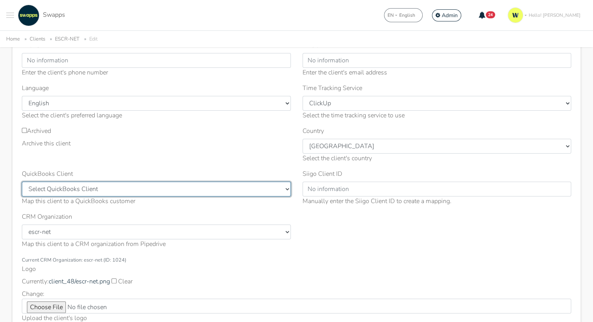
click at [114, 187] on select "Select QuickBooks Client Craig Storti llc (ID: 403) Environmental Council of St…" at bounding box center [156, 189] width 269 height 15
select select "426"
click at [22, 182] on select "Select QuickBooks Client Craig Storti llc (ID: 403) Environmental Council of St…" at bounding box center [156, 189] width 269 height 15
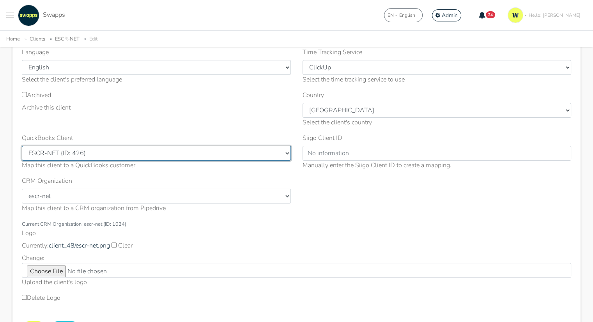
scroll to position [195, 0]
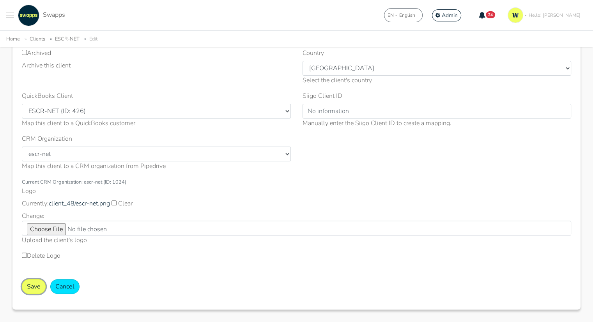
click at [33, 286] on button "Save" at bounding box center [34, 286] width 24 height 15
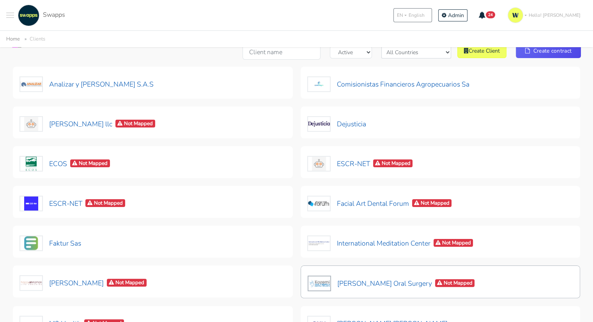
scroll to position [117, 0]
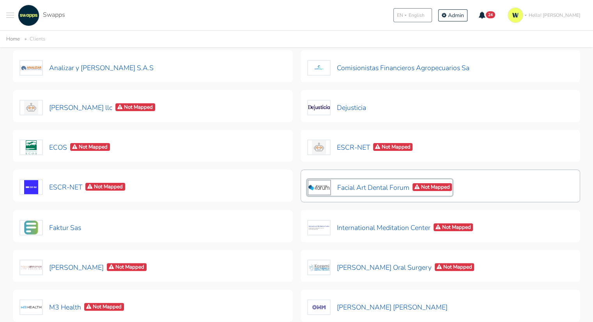
click at [367, 190] on button "Facial Art Dental Forum Not Mapped" at bounding box center [380, 187] width 146 height 16
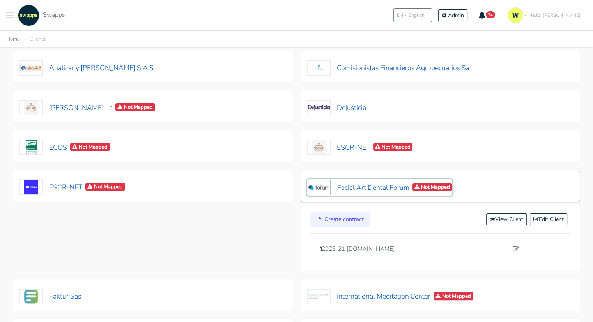
click at [367, 190] on button "Facial Art Dental Forum Not Mapped" at bounding box center [380, 187] width 146 height 16
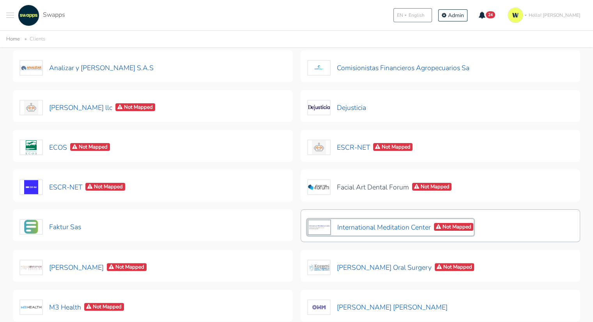
click at [371, 224] on button "International Meditation Center Not Mapped" at bounding box center [390, 227] width 167 height 16
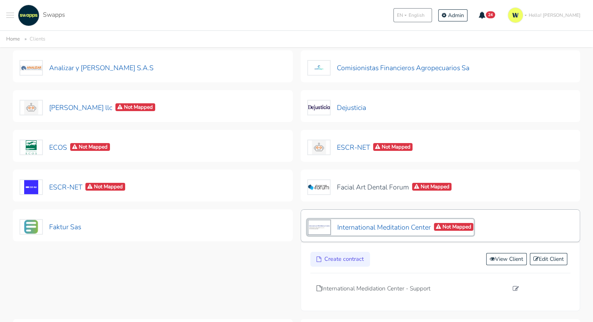
click at [371, 224] on button "International Meditation Center Not Mapped" at bounding box center [390, 227] width 167 height 16
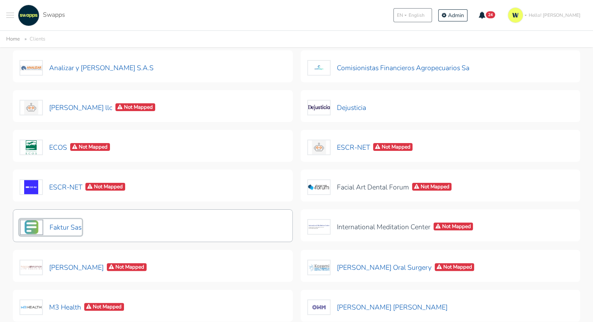
click at [61, 228] on button "Faktur Sas" at bounding box center [51, 227] width 62 height 16
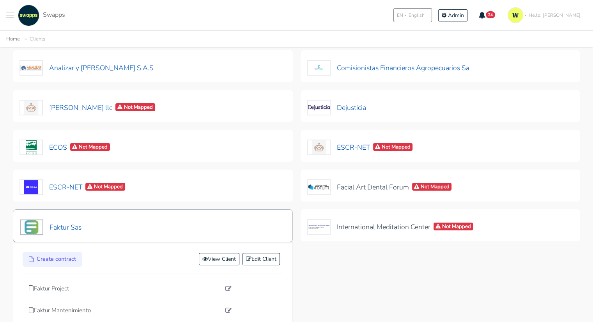
click at [61, 217] on div "Faktur Sas" at bounding box center [51, 226] width 62 height 20
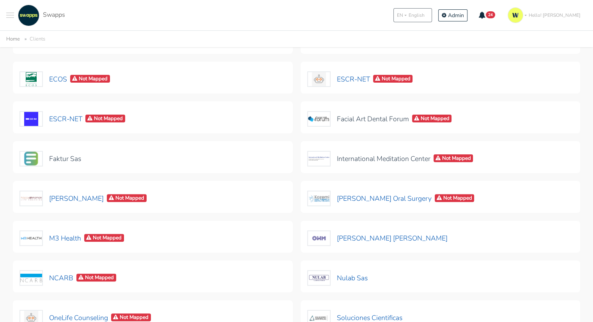
scroll to position [156, 0]
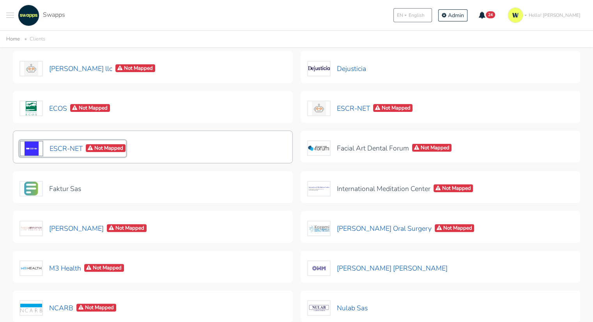
click at [67, 151] on button "ESCR-NET Not Mapped" at bounding box center [73, 148] width 107 height 16
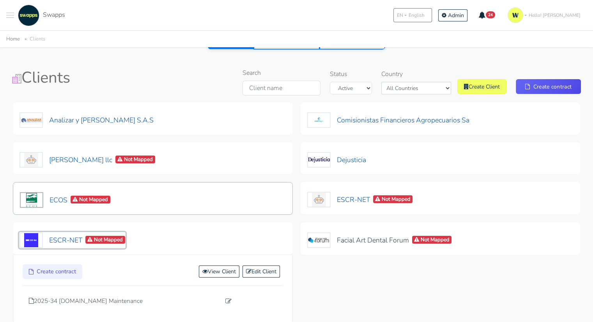
scroll to position [78, 0]
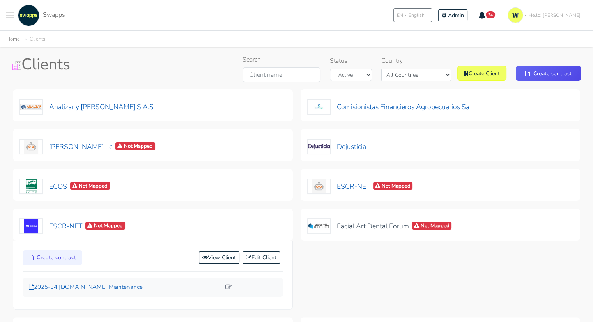
click at [82, 287] on p "2025-34 [DOMAIN_NAME] Maintenance" at bounding box center [125, 287] width 192 height 9
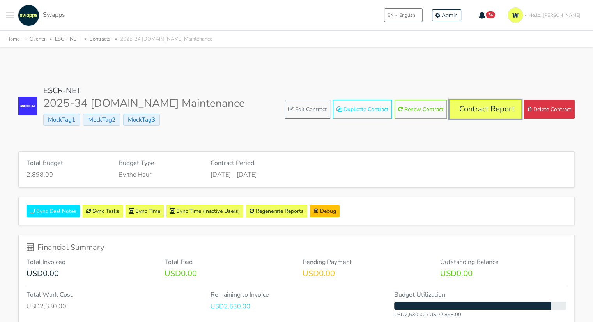
click at [490, 113] on link "Contract Report" at bounding box center [486, 109] width 72 height 19
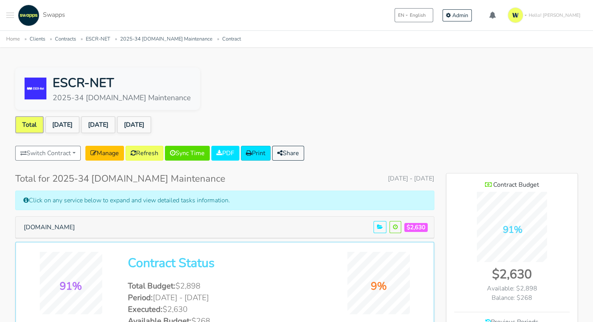
scroll to position [469, 131]
click at [65, 123] on link "[DATE]" at bounding box center [62, 124] width 34 height 17
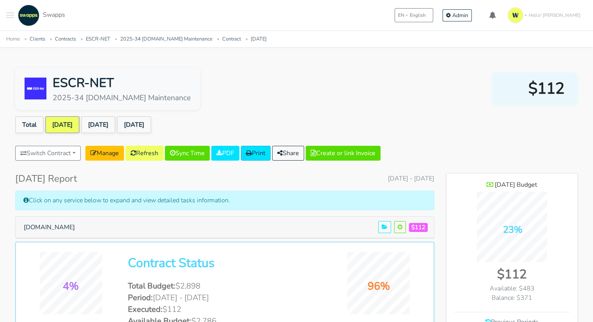
scroll to position [506, 131]
click at [113, 125] on link "[DATE]" at bounding box center [98, 124] width 34 height 17
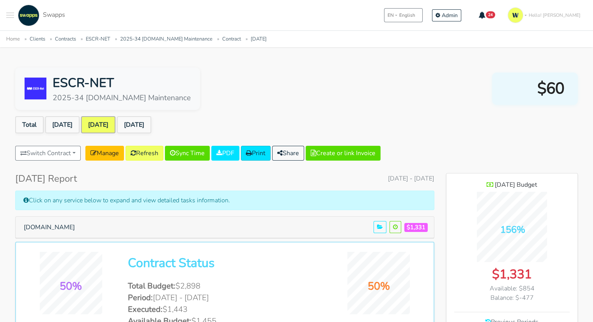
click at [37, 133] on ul "Total Jul 2025 Aug 2025 Sep 2025" at bounding box center [296, 126] width 563 height 20
click at [28, 125] on link "Total" at bounding box center [29, 124] width 28 height 17
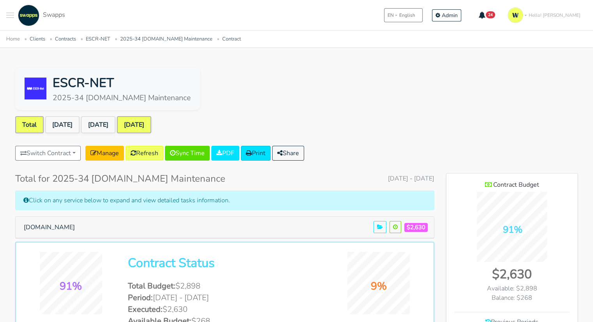
click at [146, 131] on link "[DATE]" at bounding box center [134, 124] width 34 height 17
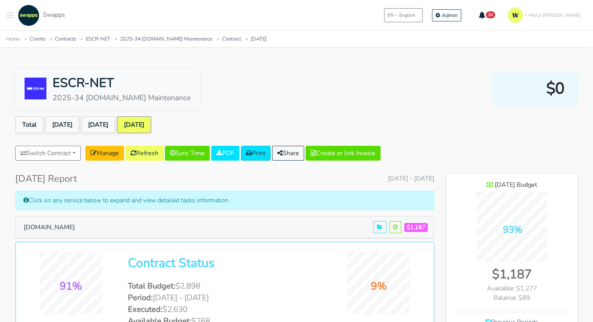
click at [8, 14] on button "Toggle navigation menu" at bounding box center [10, 15] width 8 height 21
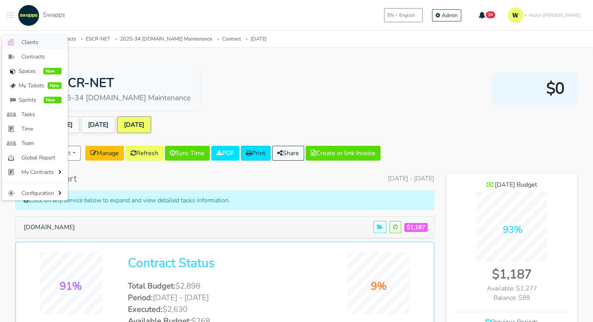
click at [30, 40] on span "Clients" at bounding box center [41, 42] width 40 height 8
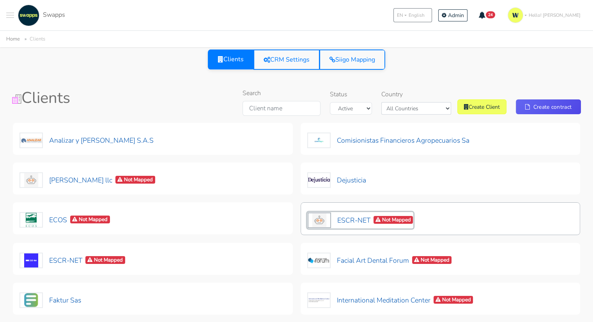
click at [342, 220] on button "ESCR-NET Not Mapped" at bounding box center [360, 220] width 107 height 16
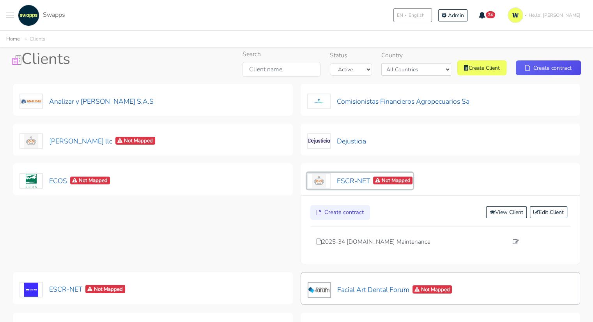
scroll to position [78, 0]
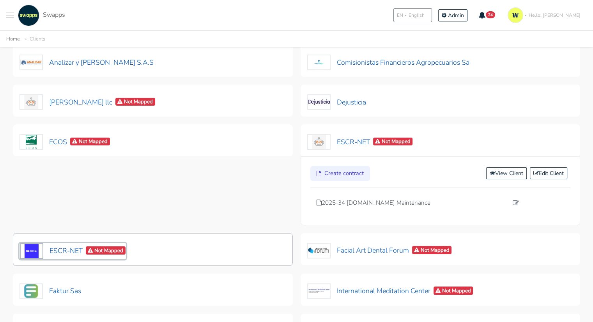
click at [62, 245] on button "ESCR-NET Not Mapped" at bounding box center [73, 251] width 107 height 16
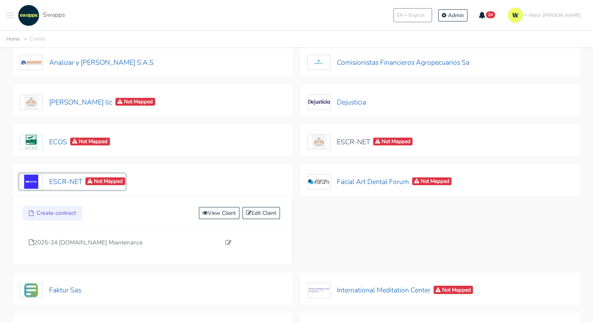
scroll to position [0, 0]
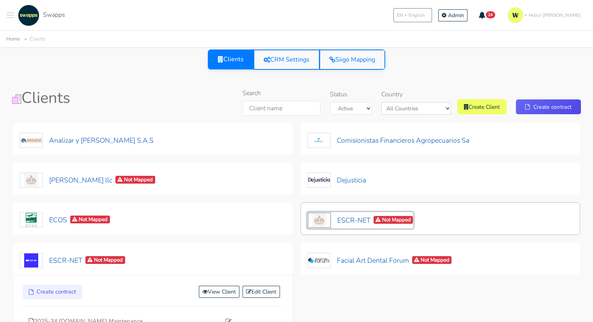
click at [346, 221] on button "ESCR-NET Not Mapped" at bounding box center [360, 220] width 107 height 16
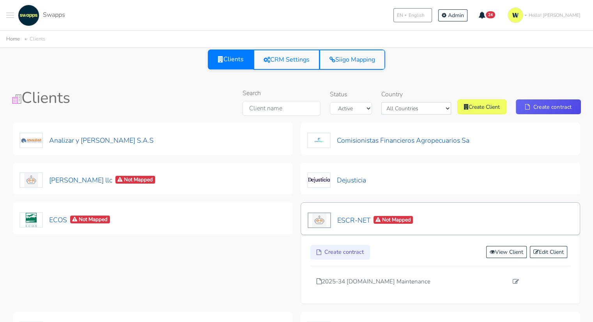
click at [442, 220] on div "ESCR-NET Not Mapped" at bounding box center [441, 219] width 280 height 33
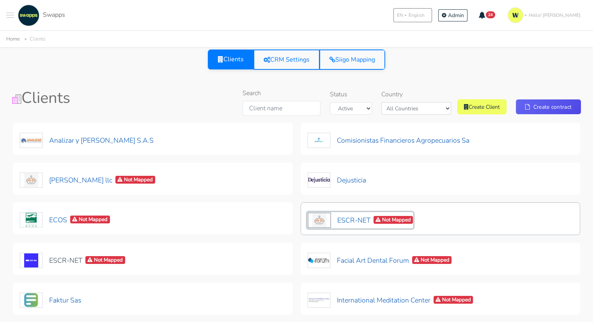
click at [352, 220] on button "ESCR-NET Not Mapped" at bounding box center [360, 220] width 107 height 16
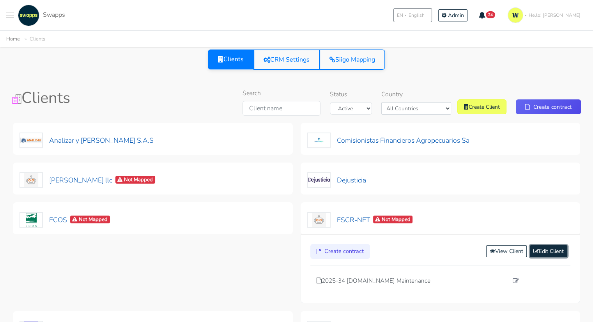
click at [549, 253] on link "Edit Client" at bounding box center [548, 251] width 37 height 12
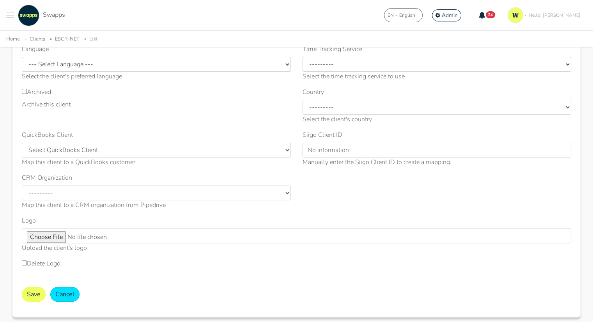
scroll to position [78, 0]
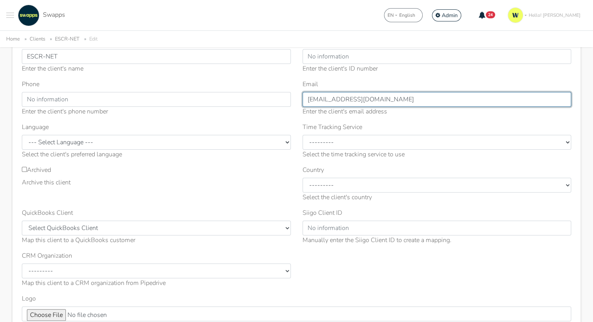
drag, startPoint x: 387, startPoint y: 99, endPoint x: 279, endPoint y: 96, distance: 107.8
click at [279, 96] on div "Name * ESCR-NET Enter the client's name ID Number Enter the client's ID number …" at bounding box center [296, 196] width 561 height 319
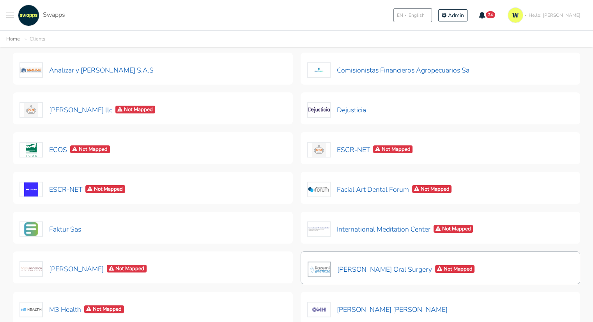
scroll to position [117, 0]
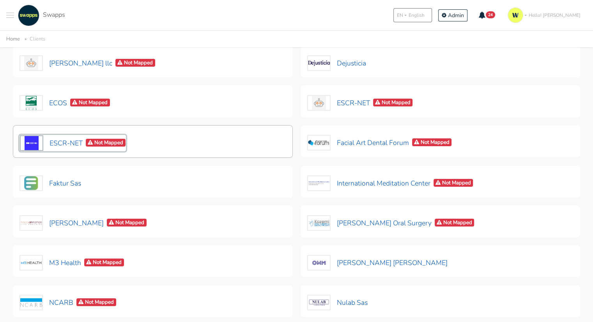
click at [58, 144] on button "ESCR-NET Not Mapped" at bounding box center [73, 143] width 107 height 16
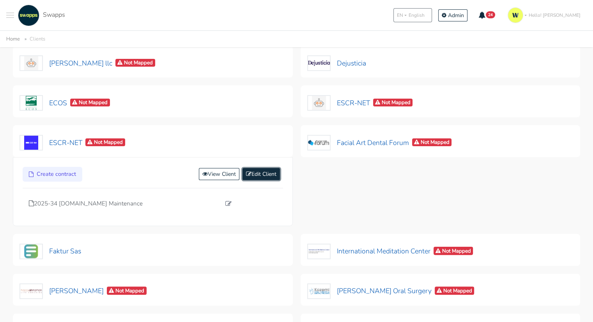
click at [254, 173] on link "Edit Client" at bounding box center [261, 174] width 37 height 12
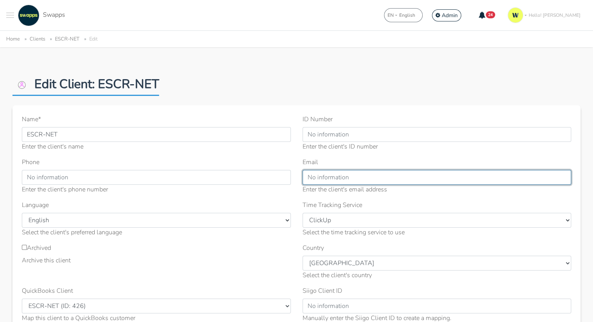
click at [348, 180] on input "Email" at bounding box center [437, 177] width 269 height 15
paste input "[EMAIL_ADDRESS][DOMAIN_NAME]"
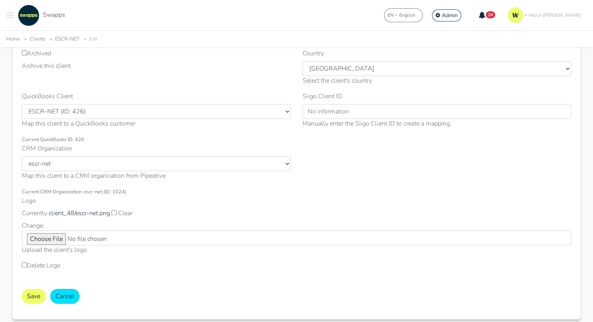
scroll to position [195, 0]
type input "[EMAIL_ADDRESS][DOMAIN_NAME]"
click at [37, 284] on form "Name * ESCR-NET Enter the client's name ID Number Enter the client's ID number …" at bounding box center [297, 115] width 550 height 390
click at [31, 293] on button "Save" at bounding box center [34, 296] width 24 height 15
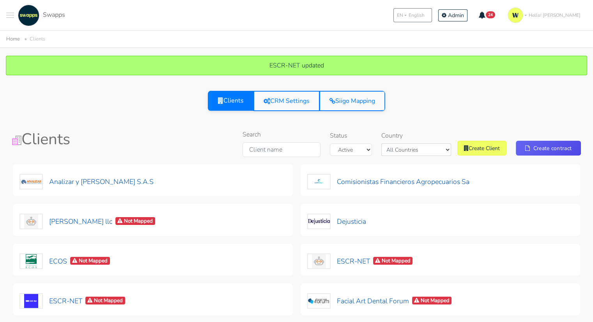
scroll to position [117, 0]
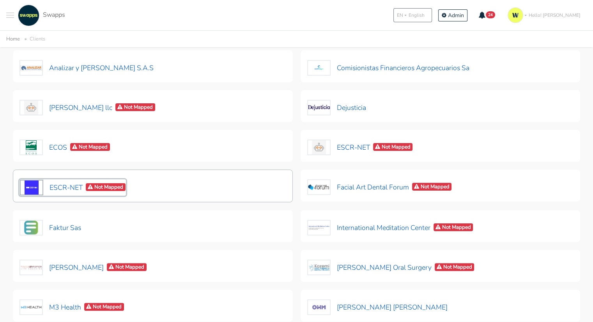
click at [67, 188] on button "ESCR-NET Not Mapped" at bounding box center [73, 187] width 107 height 16
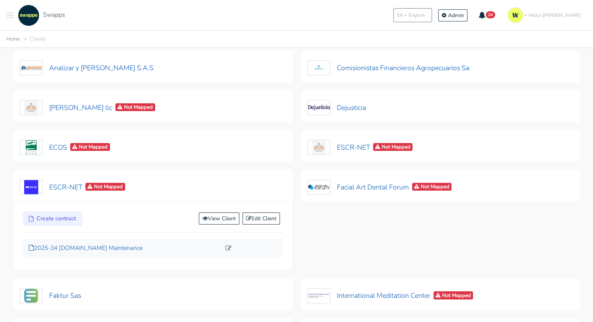
click at [115, 246] on p "2025-34 [DOMAIN_NAME] Maintenance" at bounding box center [125, 248] width 192 height 9
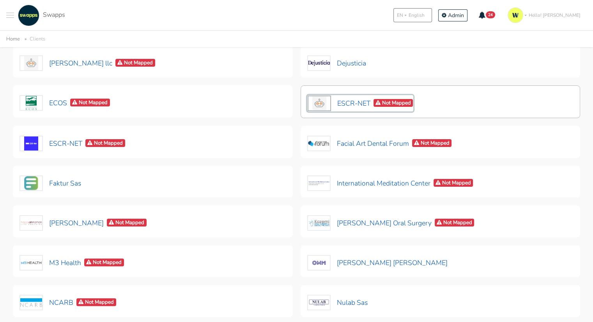
click at [345, 103] on button "ESCR-NET Not Mapped" at bounding box center [360, 103] width 107 height 16
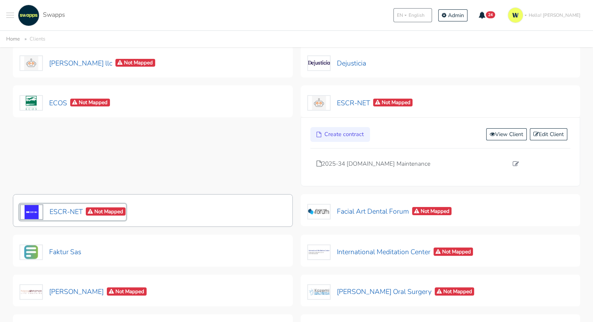
click at [68, 205] on button "ESCR-NET Not Mapped" at bounding box center [73, 212] width 107 height 16
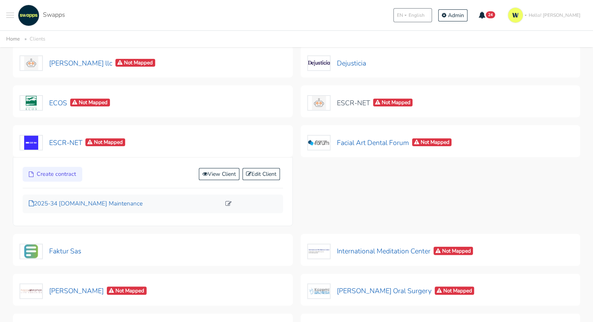
click at [105, 203] on p "2025-34 [DOMAIN_NAME] Maintenance" at bounding box center [125, 203] width 192 height 9
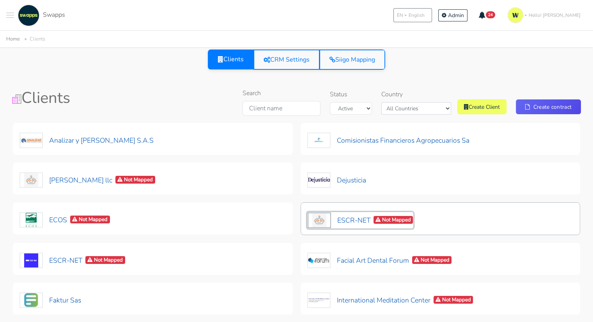
click at [354, 223] on button "ESCR-NET Not Mapped" at bounding box center [360, 220] width 107 height 16
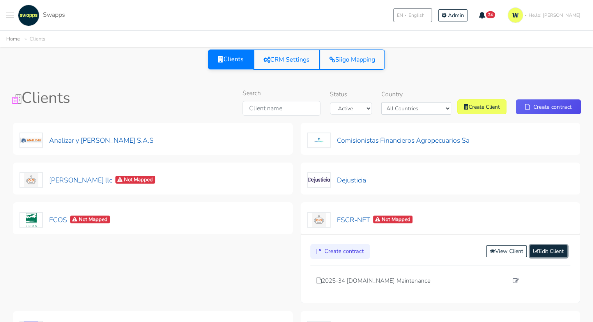
click at [552, 250] on link "Edit Client" at bounding box center [548, 251] width 37 height 12
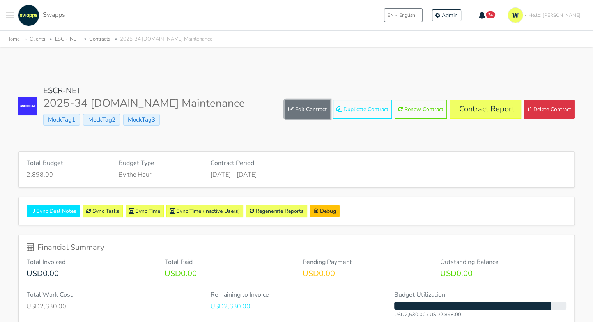
click at [300, 111] on link "Edit Contract" at bounding box center [308, 109] width 46 height 19
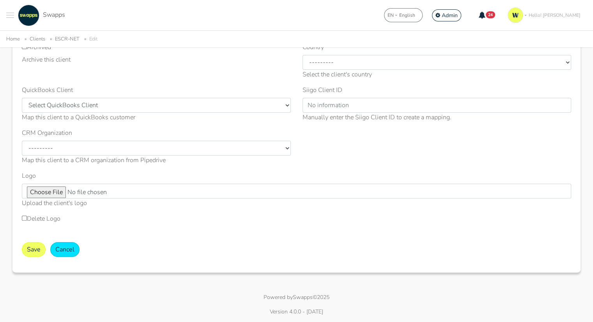
scroll to position [162, 0]
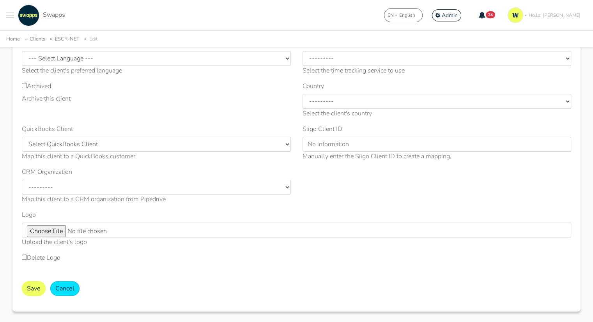
click at [23, 84] on input "Archived" at bounding box center [24, 85] width 5 height 5
checkbox input "true"
click at [36, 286] on button "Save" at bounding box center [34, 288] width 24 height 15
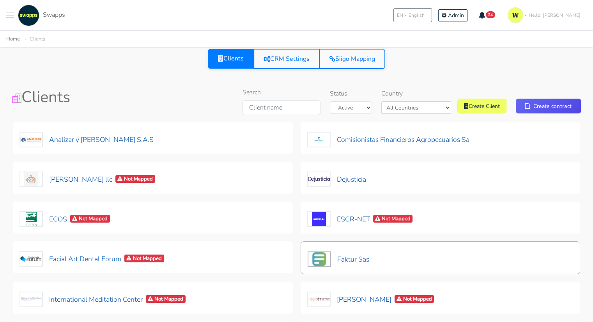
scroll to position [78, 0]
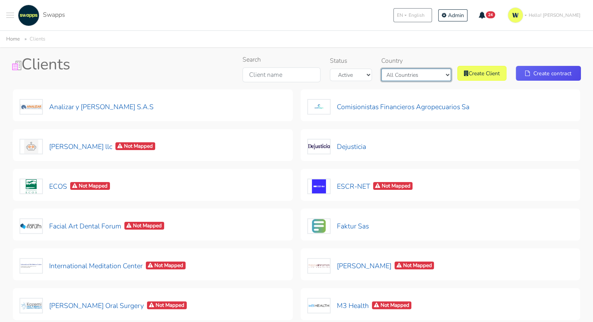
click at [425, 75] on select "All Countries Colombia USA" at bounding box center [417, 75] width 70 height 12
click at [395, 69] on select "All Countries Colombia USA" at bounding box center [417, 75] width 70 height 12
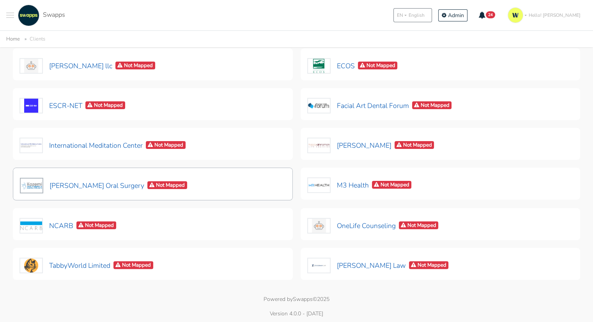
scroll to position [80, 0]
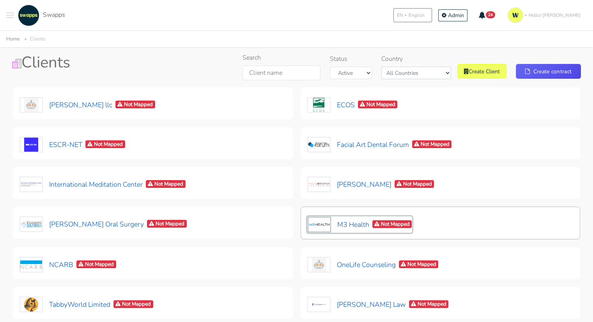
click at [348, 224] on button "M3 Health Not Mapped" at bounding box center [359, 225] width 105 height 16
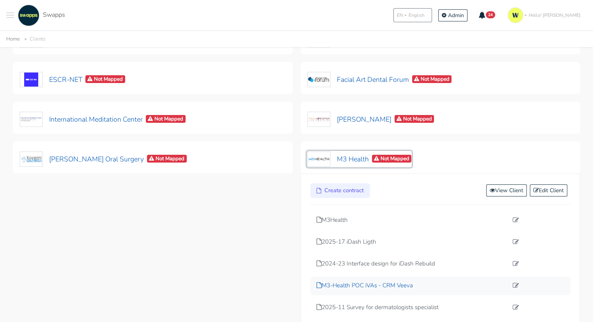
scroll to position [158, 0]
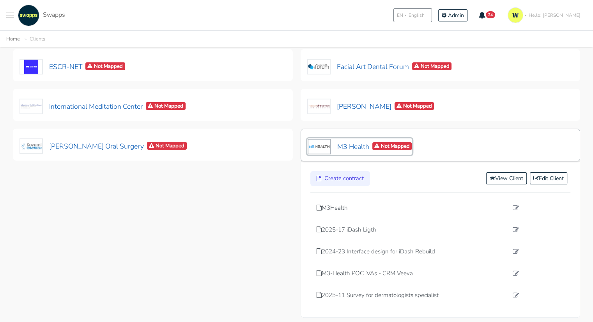
click at [351, 149] on button "M3 Health Not Mapped" at bounding box center [359, 147] width 105 height 16
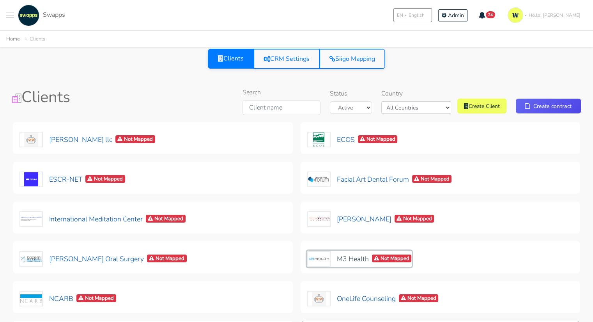
scroll to position [41, 0]
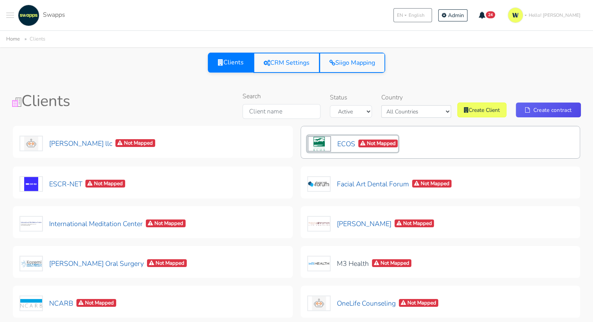
click at [347, 146] on button "ECOS Not Mapped" at bounding box center [352, 144] width 91 height 16
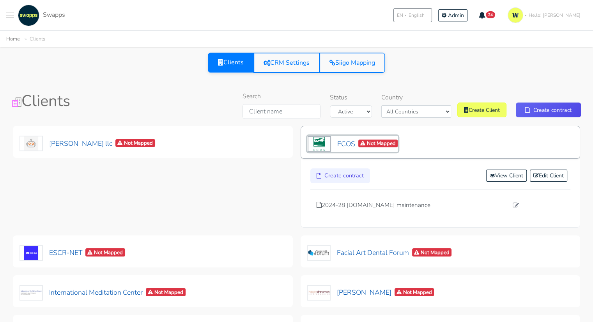
click at [347, 146] on button "ECOS Not Mapped" at bounding box center [352, 144] width 91 height 16
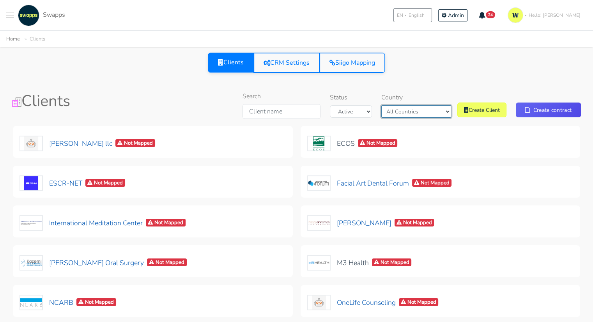
drag, startPoint x: 410, startPoint y: 112, endPoint x: 414, endPoint y: 113, distance: 4.1
click at [413, 113] on select "All Countries Colombia USA" at bounding box center [417, 111] width 70 height 12
click at [395, 107] on select "All Countries Colombia USA" at bounding box center [417, 111] width 70 height 12
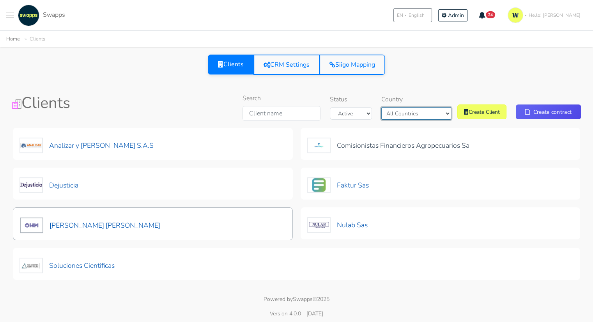
scroll to position [40, 0]
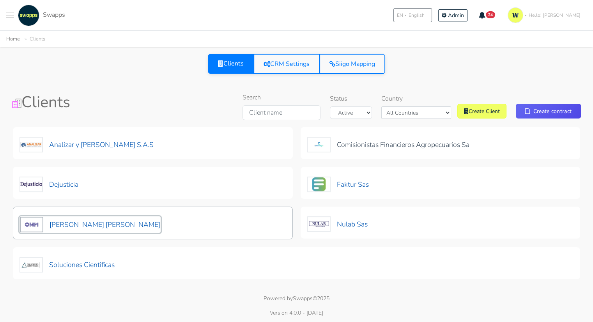
click at [126, 223] on button "Maria Alejandra Orjuela Ramirez" at bounding box center [90, 225] width 141 height 16
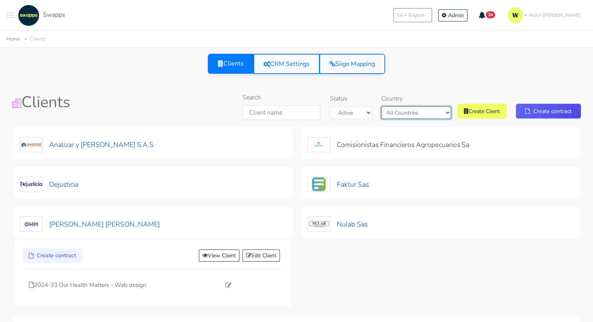
click at [420, 107] on select "All Countries Colombia USA" at bounding box center [417, 113] width 70 height 12
select select "USA"
click at [395, 107] on select "All Countries Colombia USA" at bounding box center [417, 113] width 70 height 12
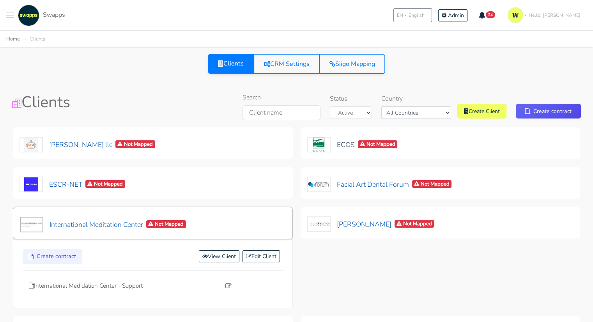
click at [272, 223] on div "International Meditation Center Not Mapped" at bounding box center [153, 223] width 280 height 33
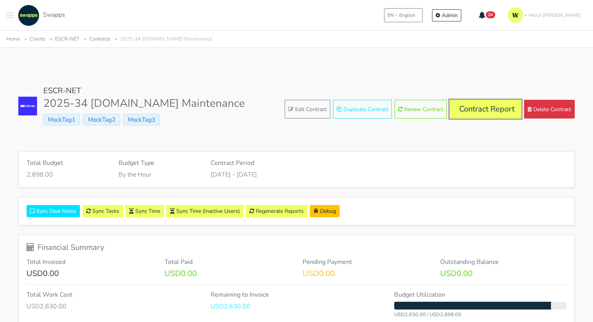
click at [493, 111] on link "Contract Report" at bounding box center [486, 109] width 72 height 19
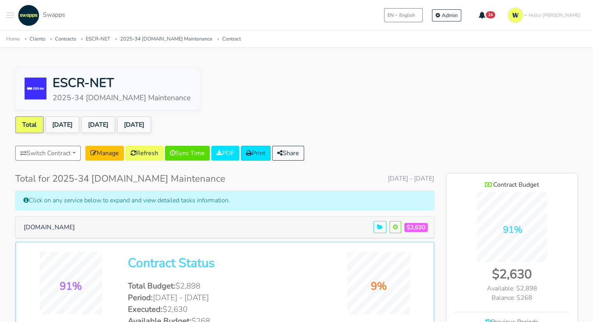
click at [12, 15] on span "Toggle navigation menu" at bounding box center [10, 15] width 8 height 1
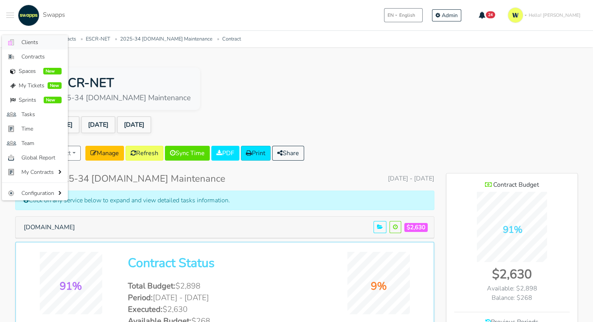
drag, startPoint x: 25, startPoint y: 44, endPoint x: 37, endPoint y: 47, distance: 12.0
click at [25, 44] on span "Clients" at bounding box center [41, 42] width 40 height 8
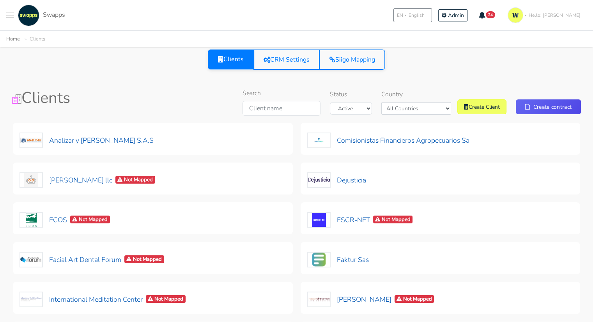
click at [59, 31] on div "Home Clients" at bounding box center [296, 38] width 593 height 16
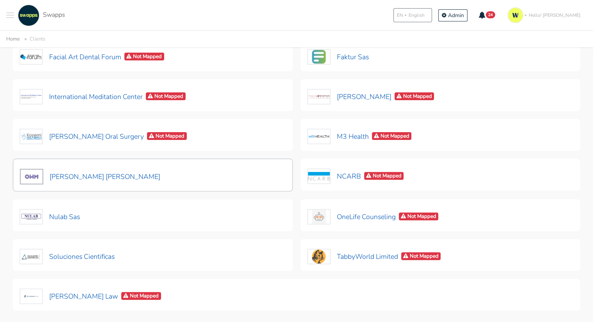
scroll to position [233, 0]
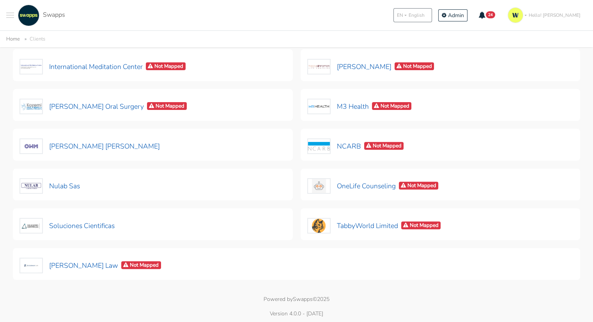
drag, startPoint x: 222, startPoint y: 292, endPoint x: 229, endPoint y: 287, distance: 8.4
click at [222, 292] on html ".cls-1 { fill: #F15CFF; } .cls-2 { fill: #9a9a9a; } Clients Contracts Spaces Ne…" at bounding box center [296, 45] width 593 height 557
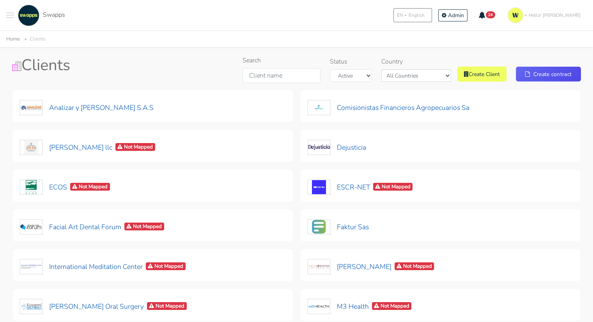
scroll to position [0, 0]
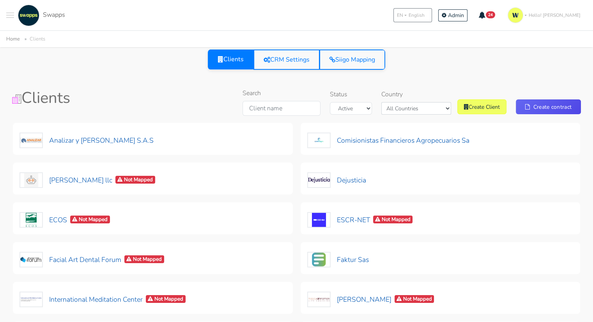
click at [417, 56] on div "Clients CRM Settings Siigo Mapping" at bounding box center [296, 60] width 569 height 20
click at [9, 11] on button at bounding box center [10, 15] width 8 height 21
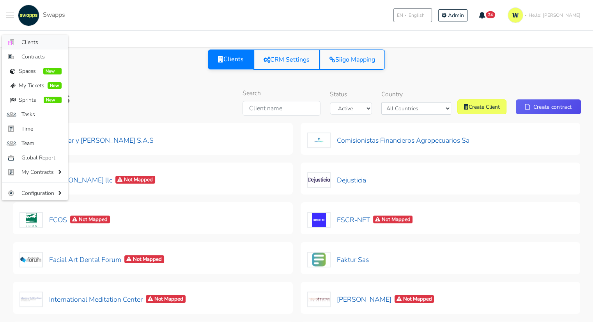
click at [39, 43] on span "Clients" at bounding box center [41, 42] width 40 height 8
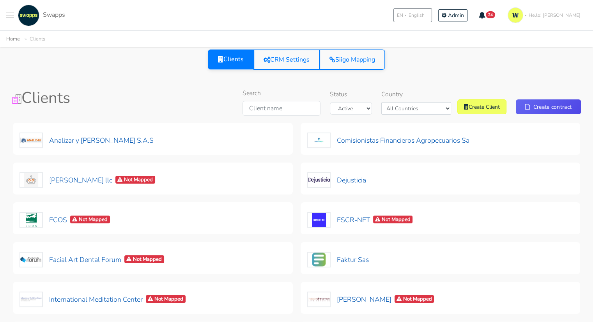
click at [11, 14] on button at bounding box center [10, 15] width 8 height 21
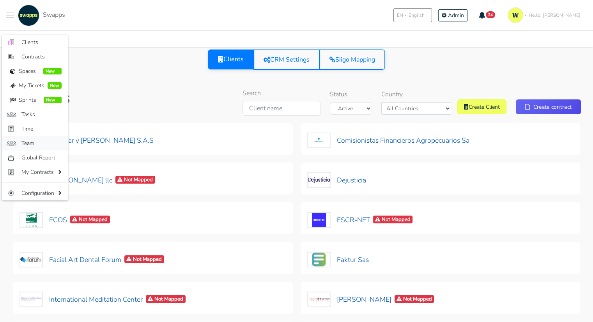
click at [43, 139] on span "Team" at bounding box center [41, 143] width 40 height 8
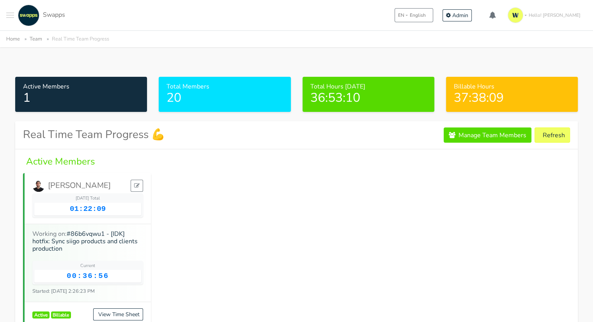
click at [7, 14] on button "Toggle navigation menu" at bounding box center [10, 15] width 8 height 21
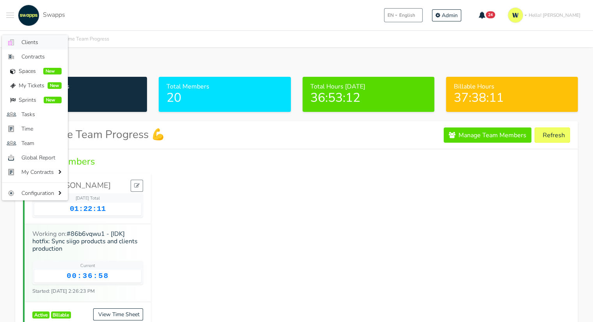
click at [22, 38] on span "Clients" at bounding box center [41, 42] width 40 height 8
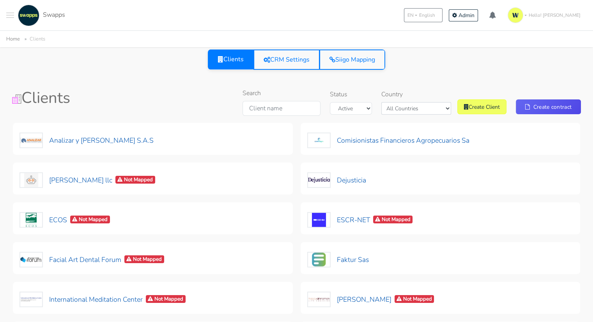
click at [13, 16] on button at bounding box center [10, 15] width 8 height 21
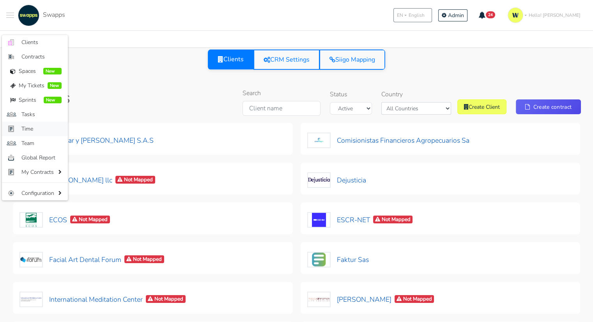
click at [38, 130] on span "Time" at bounding box center [41, 129] width 40 height 8
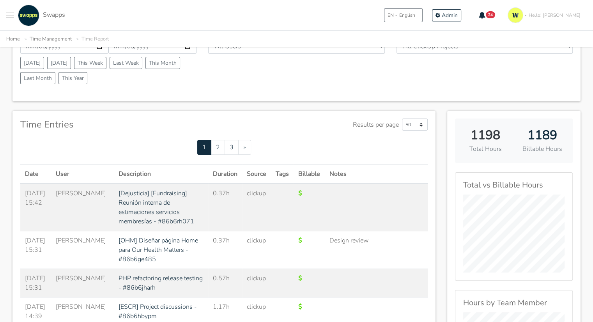
scroll to position [39, 0]
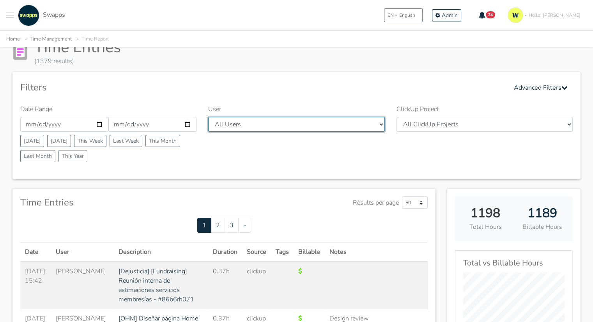
click at [279, 123] on select "All Users [PERSON_NAME] [PERSON_NAME] [GEOGRAPHIC_DATA] Swapps Tech [PERSON_NAM…" at bounding box center [296, 124] width 176 height 15
select select "6"
click at [208, 117] on select "All Users [PERSON_NAME] [PERSON_NAME] [GEOGRAPHIC_DATA] Swapps Tech [PERSON_NAM…" at bounding box center [296, 124] width 176 height 15
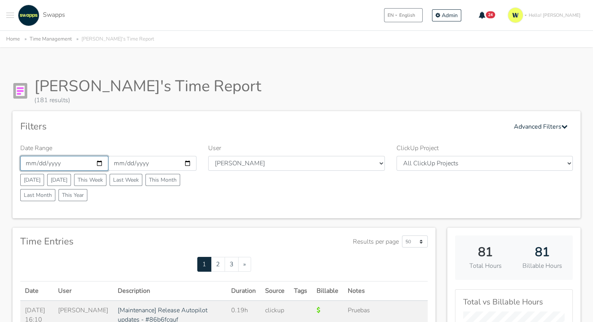
click at [48, 164] on input "[DATE]" at bounding box center [64, 163] width 88 height 15
click at [99, 164] on input "[DATE]" at bounding box center [64, 163] width 88 height 15
type input "2025-09-15"
click at [207, 131] on div "Filters Advanced Filters" at bounding box center [296, 126] width 553 height 15
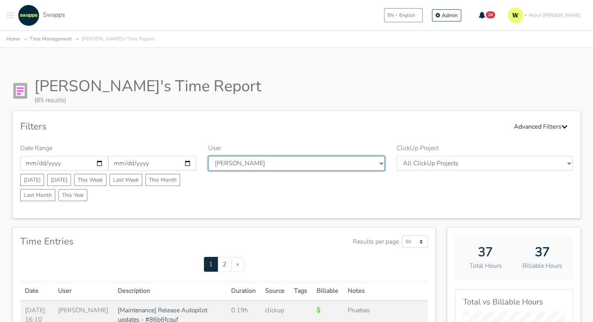
click at [302, 166] on select "All Users [PERSON_NAME] [PERSON_NAME] [GEOGRAPHIC_DATA] Swapps Tech [PERSON_NAM…" at bounding box center [296, 163] width 176 height 15
select select "39"
click at [208, 156] on select "All Users [PERSON_NAME] [PERSON_NAME] [GEOGRAPHIC_DATA] Swapps Tech [PERSON_NAM…" at bounding box center [296, 163] width 176 height 15
click at [345, 89] on div "[PERSON_NAME]'s Time Report (85 results)" at bounding box center [296, 91] width 568 height 28
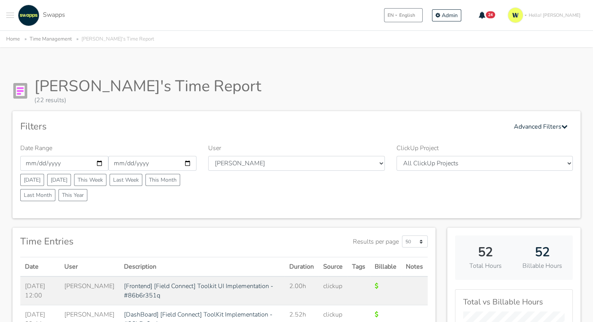
click at [358, 171] on div "User All Users Andres Cristian Mateo Angie Diego Swapps Tech Alejandra Tatiana …" at bounding box center [297, 174] width 188 height 61
click at [359, 164] on select "All Users [PERSON_NAME] [PERSON_NAME] [GEOGRAPHIC_DATA] Swapps Tech [PERSON_NAM…" at bounding box center [296, 163] width 176 height 15
select select "28"
click at [208, 156] on select "All Users [PERSON_NAME] [PERSON_NAME] [GEOGRAPHIC_DATA] Swapps Tech [PERSON_NAM…" at bounding box center [296, 163] width 176 height 15
click at [334, 93] on div "Carlos's Time Report (22 results)" at bounding box center [296, 91] width 568 height 28
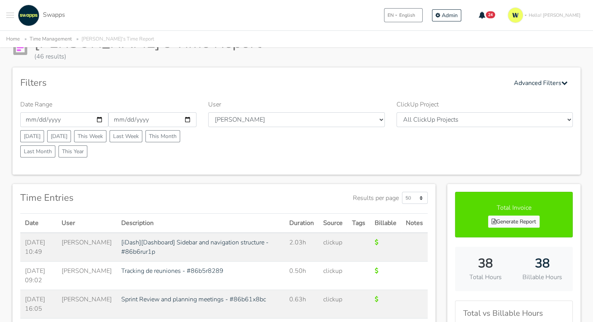
scroll to position [39, 0]
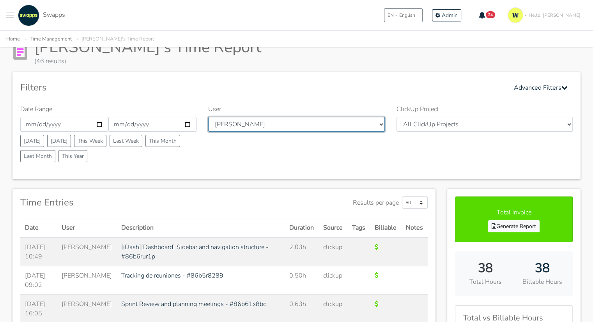
click at [286, 122] on select "All Users [PERSON_NAME] [PERSON_NAME] [GEOGRAPHIC_DATA] Swapps Tech [PERSON_NAM…" at bounding box center [296, 124] width 176 height 15
select select "44"
click at [208, 117] on select "All Users [PERSON_NAME] [PERSON_NAME] [GEOGRAPHIC_DATA] Swapps Tech [PERSON_NAM…" at bounding box center [296, 124] width 176 height 15
click at [302, 97] on div "Filters Advanced Filters Date Range [DATE] [DATE] [DATE] [DATE] This Week Last …" at bounding box center [296, 125] width 568 height 107
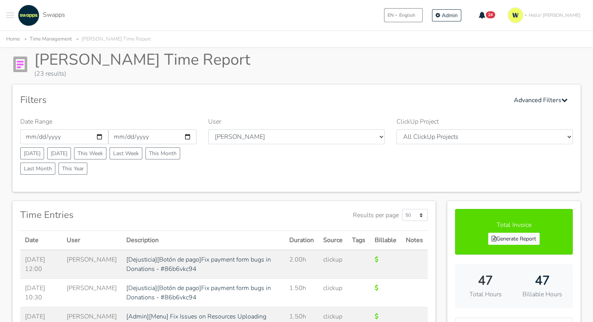
scroll to position [78, 0]
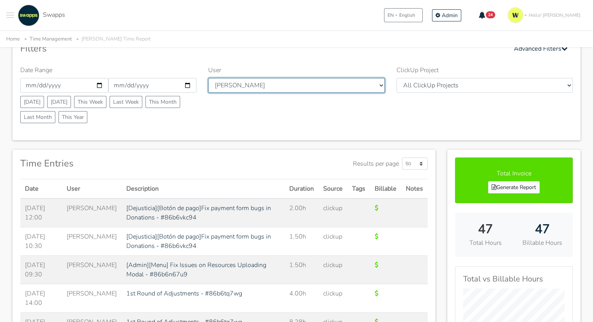
click at [326, 88] on select "All Users [PERSON_NAME] [PERSON_NAME] [GEOGRAPHIC_DATA] Swapps Tech [PERSON_NAM…" at bounding box center [296, 85] width 176 height 15
select select "35"
click at [208, 78] on select "All Users [PERSON_NAME] [PERSON_NAME] [GEOGRAPHIC_DATA] Swapps Tech [PERSON_NAM…" at bounding box center [296, 85] width 176 height 15
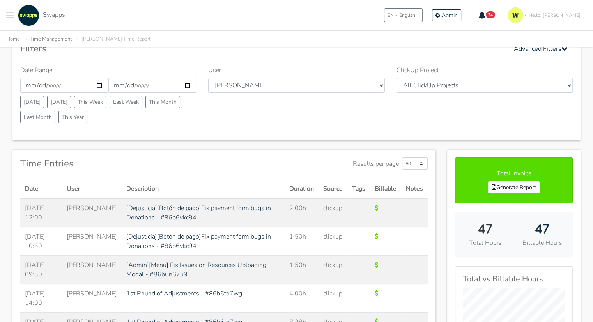
click at [311, 117] on div "User All Users Andres Cristian Mateo Angie Diego Swapps Tech Alejandra Tatiana …" at bounding box center [297, 96] width 188 height 61
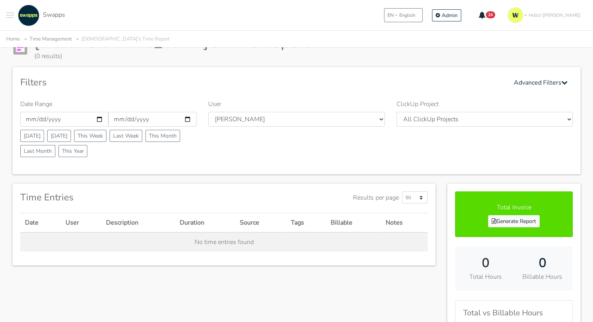
scroll to position [78, 0]
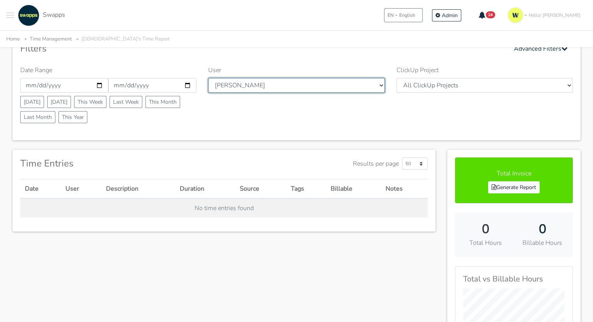
click at [251, 82] on select "All Users [PERSON_NAME] [PERSON_NAME] [GEOGRAPHIC_DATA] Swapps Tech [PERSON_NAM…" at bounding box center [296, 85] width 176 height 15
select select "43"
click at [208, 78] on select "All Users [PERSON_NAME] [PERSON_NAME] [GEOGRAPHIC_DATA] Swapps Tech [PERSON_NAM…" at bounding box center [296, 85] width 176 height 15
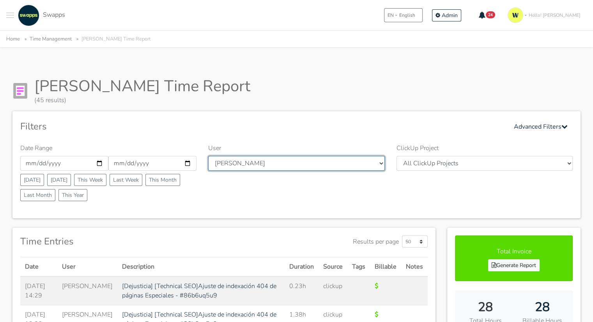
click at [282, 167] on select "All Users [PERSON_NAME] [PERSON_NAME] [GEOGRAPHIC_DATA] Swapps Tech [PERSON_NAM…" at bounding box center [296, 163] width 176 height 15
select select "42"
click at [208, 156] on select "All Users [PERSON_NAME] [PERSON_NAME] [GEOGRAPHIC_DATA] Swapps Tech [PERSON_NAM…" at bounding box center [296, 163] width 176 height 15
click at [320, 94] on div "[PERSON_NAME] Time Report (45 results)" at bounding box center [296, 91] width 568 height 28
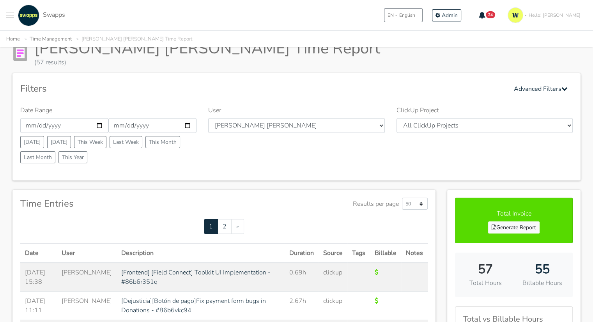
scroll to position [78, 0]
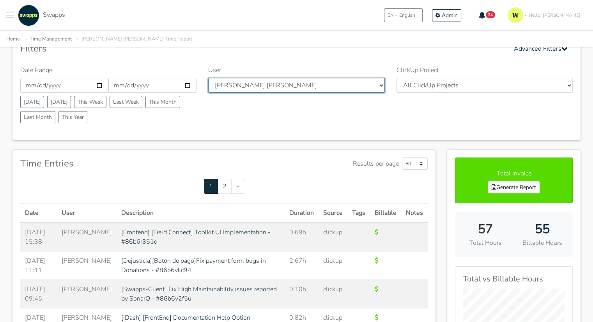
click at [277, 87] on select "All Users [PERSON_NAME] [PERSON_NAME] [GEOGRAPHIC_DATA] Swapps Tech [PERSON_NAM…" at bounding box center [296, 85] width 176 height 15
select select "33"
click at [208, 78] on select "All Users [PERSON_NAME] [PERSON_NAME] [GEOGRAPHIC_DATA] Swapps Tech [PERSON_NAM…" at bounding box center [296, 85] width 176 height 15
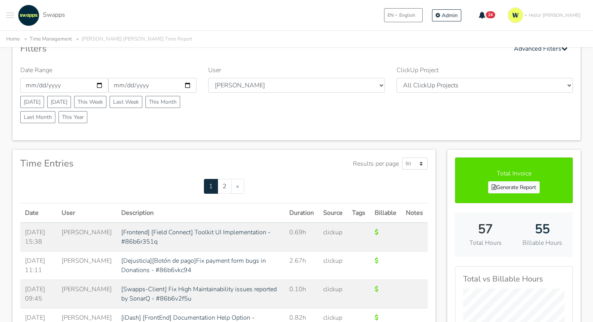
click at [336, 114] on div "User All Users [PERSON_NAME] [PERSON_NAME] [GEOGRAPHIC_DATA] Swapps Tech [PERSO…" at bounding box center [297, 96] width 188 height 61
click at [361, 125] on div "User All Users [PERSON_NAME] [PERSON_NAME] [GEOGRAPHIC_DATA] Swapps Tech [PERSO…" at bounding box center [297, 96] width 188 height 61
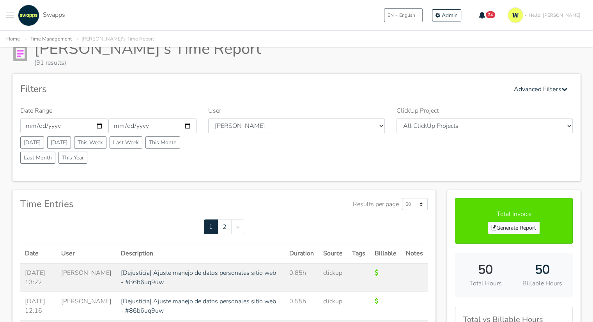
scroll to position [78, 0]
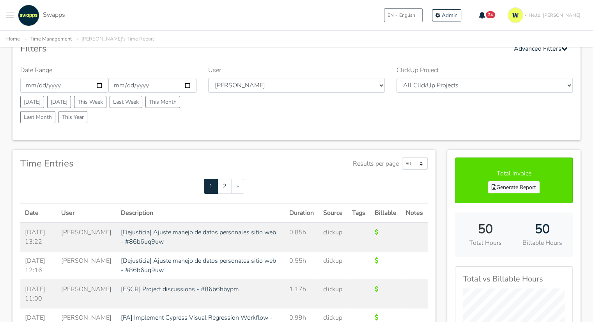
click at [343, 77] on div "User All Users [PERSON_NAME] [PERSON_NAME] [GEOGRAPHIC_DATA] Swapps Tech [PERSO…" at bounding box center [297, 96] width 188 height 61
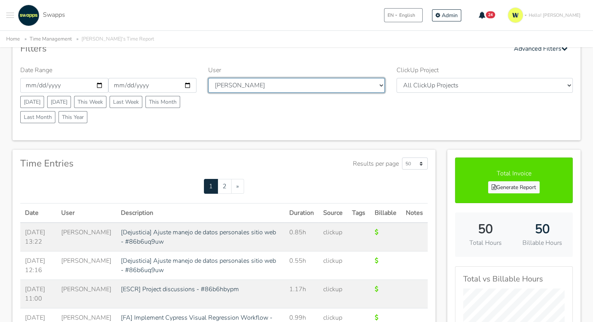
click at [334, 88] on select "All Users [PERSON_NAME] [PERSON_NAME] [GEOGRAPHIC_DATA] Swapps Tech [PERSON_NAM…" at bounding box center [296, 85] width 176 height 15
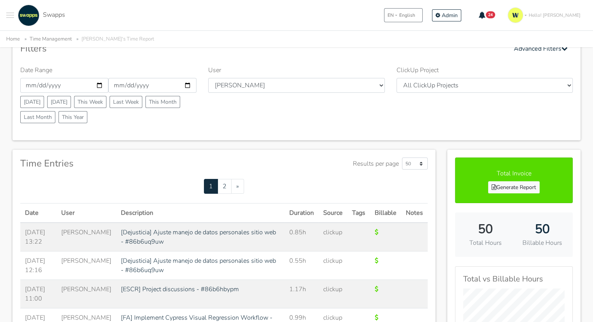
click at [469, 50] on div "Filters Advanced Filters" at bounding box center [296, 48] width 553 height 15
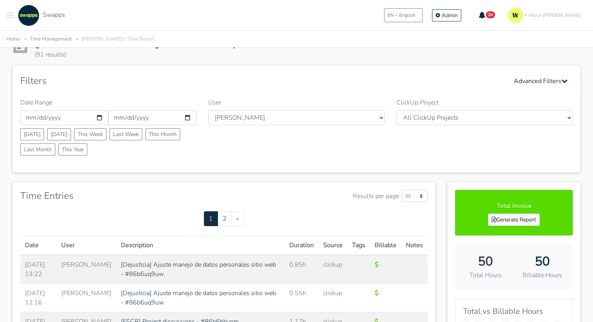
scroll to position [0, 0]
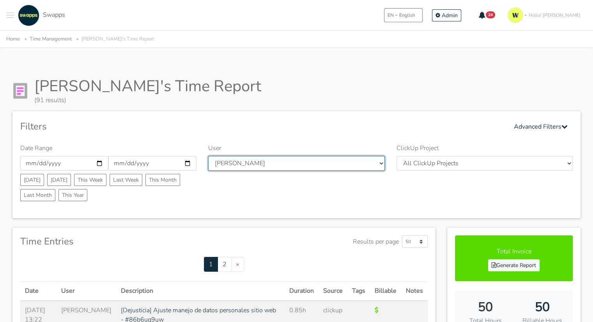
click at [286, 161] on select "All Users [PERSON_NAME] [PERSON_NAME] [GEOGRAPHIC_DATA] Swapps Tech [PERSON_NAM…" at bounding box center [296, 163] width 176 height 15
click at [288, 169] on select "All Users [PERSON_NAME] [PERSON_NAME] [GEOGRAPHIC_DATA] Swapps Tech [PERSON_NAM…" at bounding box center [296, 163] width 176 height 15
select select "43"
click at [464, 138] on div "Filters Advanced Filters Date Range [DATE] [DATE] [DATE] [DATE] This Week Last …" at bounding box center [296, 164] width 568 height 107
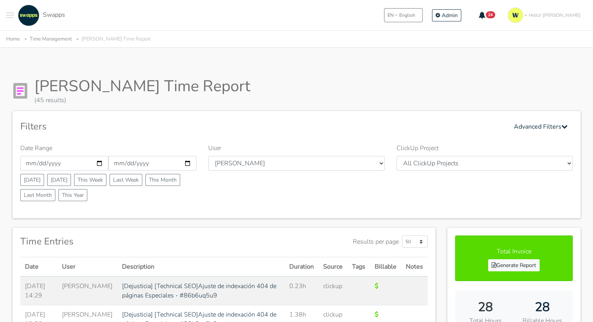
click at [9, 16] on button "Toggle navigation menu" at bounding box center [10, 15] width 8 height 21
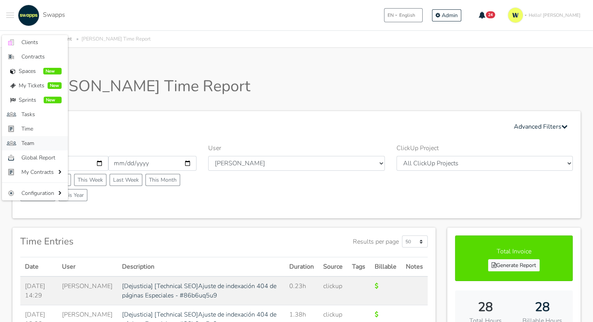
click at [30, 140] on span "Team" at bounding box center [41, 143] width 40 height 8
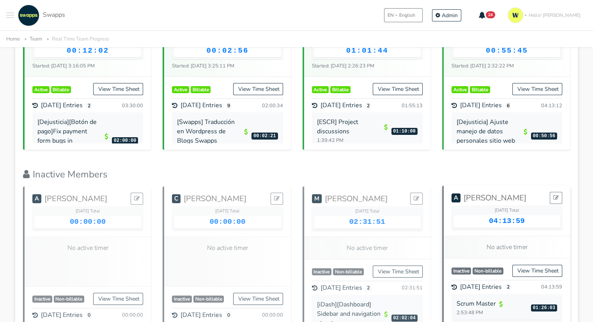
scroll to position [69, 0]
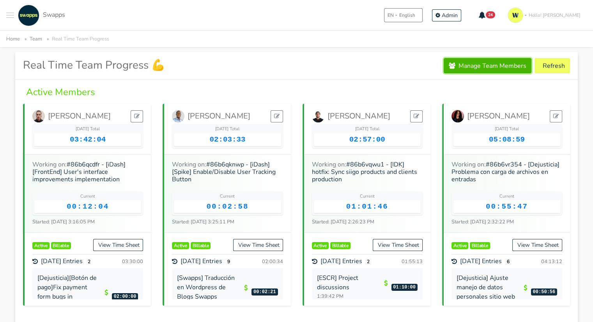
click at [495, 70] on link "Manage Team Members" at bounding box center [488, 65] width 88 height 15
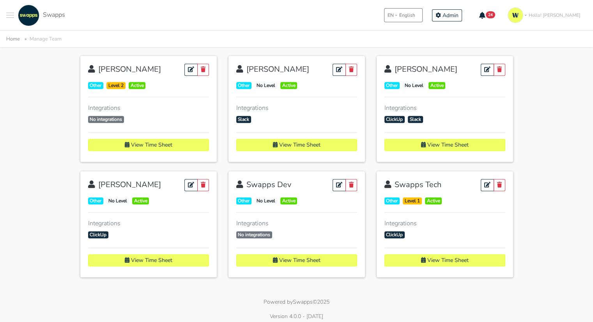
scroll to position [941, 0]
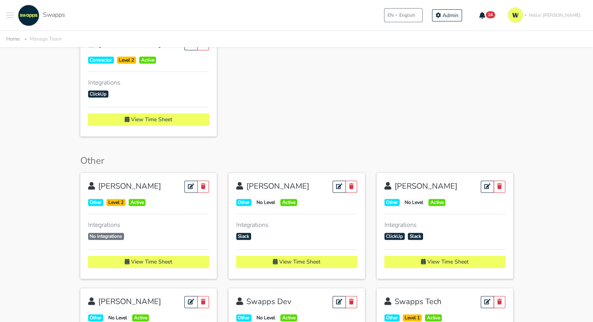
click at [12, 18] on span "Toggle navigation menu" at bounding box center [10, 17] width 8 height 1
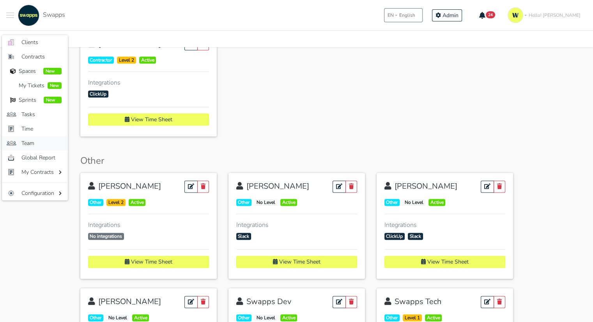
click at [28, 145] on span "Team" at bounding box center [41, 143] width 40 height 8
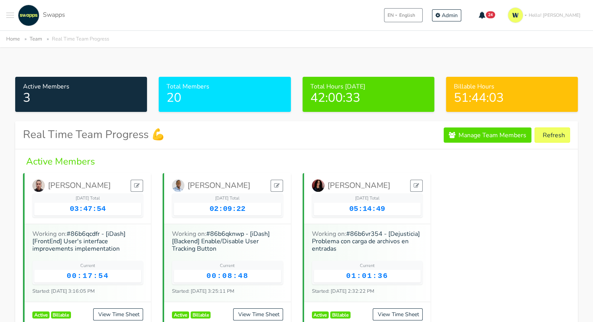
click at [8, 15] on span "Toggle navigation menu" at bounding box center [10, 15] width 8 height 1
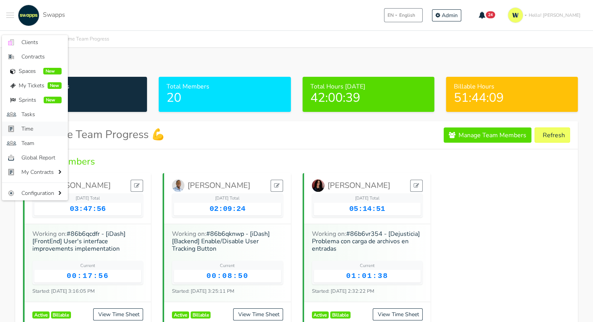
click at [32, 128] on span "Time" at bounding box center [41, 129] width 40 height 8
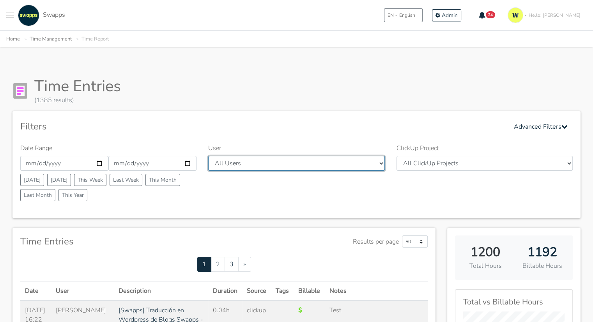
click at [275, 164] on select "All Users Andres Cristian Mateo Angie Diego Swapps Tech Alejandra Tatiana Campo…" at bounding box center [296, 163] width 176 height 15
select select "23"
click at [208, 156] on select "All Users Andres Cristian Mateo Angie Diego Swapps Tech Alejandra Tatiana Campo…" at bounding box center [296, 163] width 176 height 15
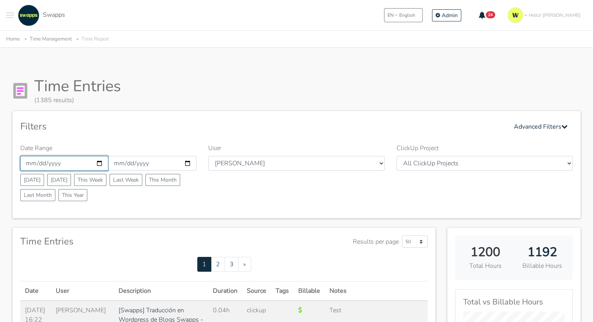
click at [99, 163] on input "2025-09-01" at bounding box center [64, 163] width 88 height 15
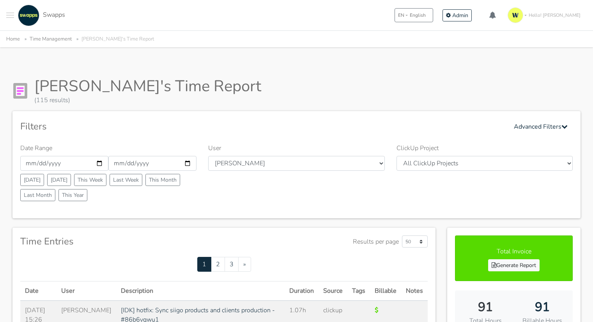
click at [99, 165] on input "[DATE]" at bounding box center [64, 163] width 88 height 15
type input "2025-09-15"
click at [123, 128] on div "Filters Advanced Filters" at bounding box center [296, 126] width 553 height 15
click at [327, 85] on div "Iván's Time Report (115 results)" at bounding box center [296, 91] width 568 height 28
click at [11, 18] on span "Toggle navigation menu" at bounding box center [10, 17] width 8 height 1
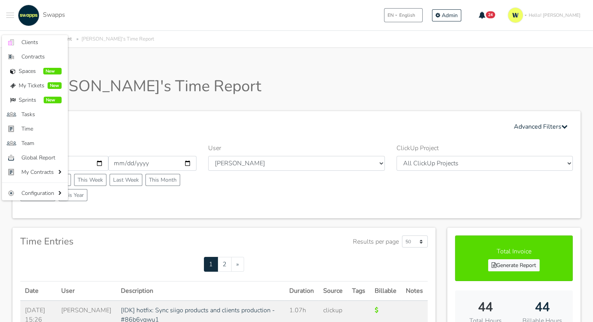
click at [311, 124] on div "Filters Advanced Filters" at bounding box center [296, 126] width 553 height 15
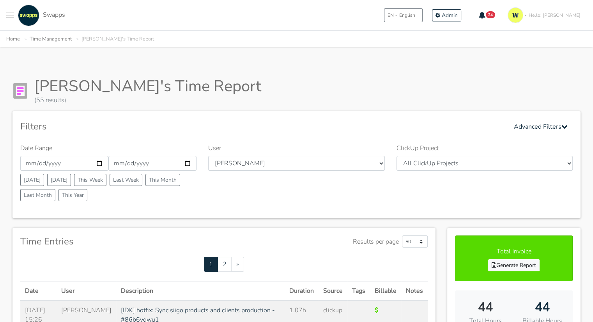
click at [15, 21] on div ".cls-1 { fill: #F15CFF; } .cls-2 { fill: #9a9a9a; } Clients Contracts Spaces Ne…" at bounding box center [35, 15] width 59 height 21
click at [240, 162] on select "All Users Andres Cristian Mateo Angie Diego Swapps Tech Alejandra Tatiana Campo…" at bounding box center [296, 163] width 176 height 15
click at [8, 11] on button "Toggle navigation menu" at bounding box center [10, 15] width 8 height 21
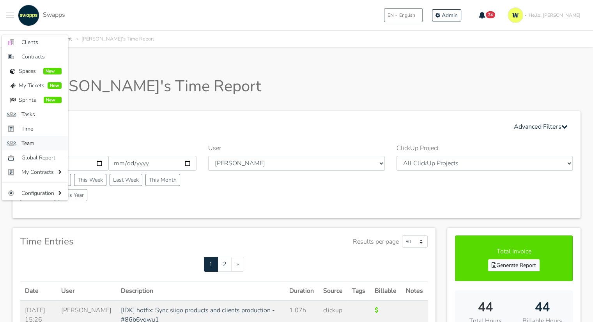
click at [34, 147] on span "Team" at bounding box center [41, 143] width 40 height 8
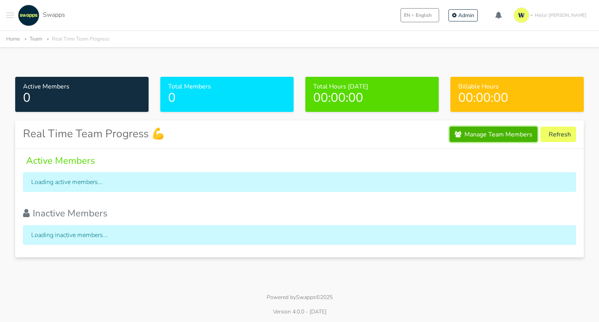
click at [479, 137] on link "Manage Team Members" at bounding box center [494, 134] width 88 height 15
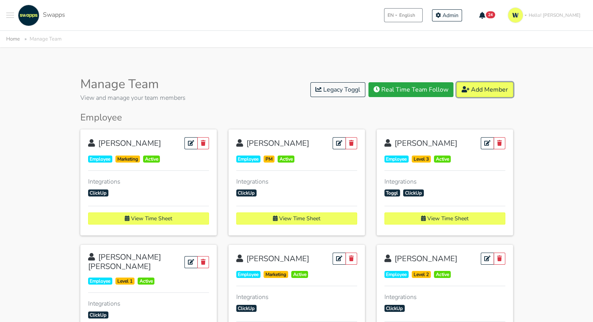
click at [481, 89] on link "Add Member" at bounding box center [485, 89] width 57 height 15
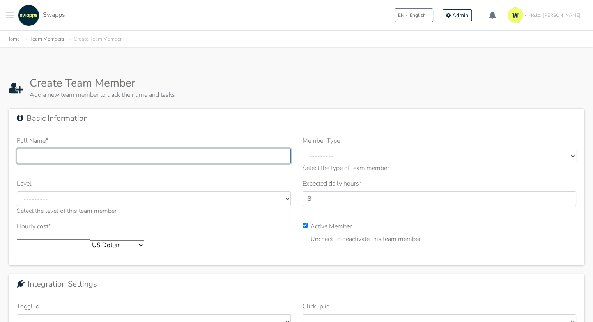
drag, startPoint x: 106, startPoint y: 153, endPoint x: 123, endPoint y: 156, distance: 17.4
click at [107, 153] on input "Full Name *" at bounding box center [154, 156] width 274 height 15
type input "Fernando Renjifo"
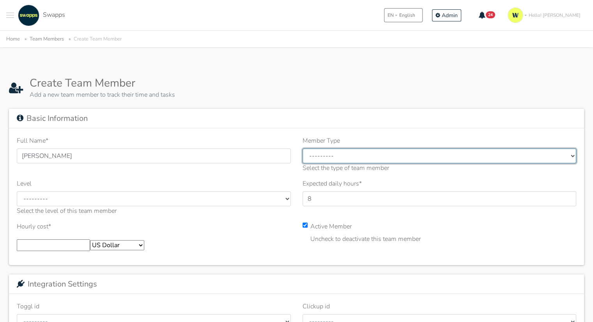
click at [436, 156] on select "--------- Employee Contractor Client Other" at bounding box center [440, 156] width 274 height 15
select select "employee"
click at [303, 149] on select "--------- Employee Contractor Client Other" at bounding box center [440, 156] width 274 height 15
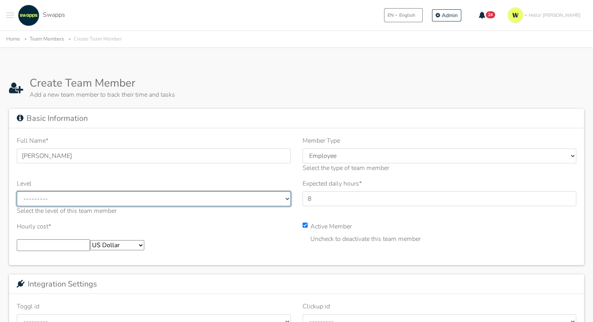
click at [204, 195] on select "--------- Level 1 Level 2 Level 3 QA PM Marketing" at bounding box center [154, 199] width 274 height 15
select select "2"
click at [17, 192] on select "--------- Level 1 Level 2 Level 3 QA PM Marketing" at bounding box center [154, 199] width 274 height 15
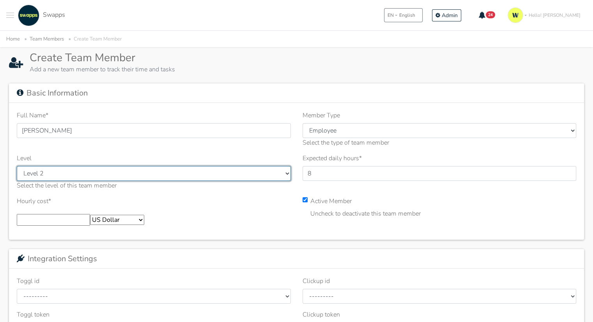
scroll to position [39, 0]
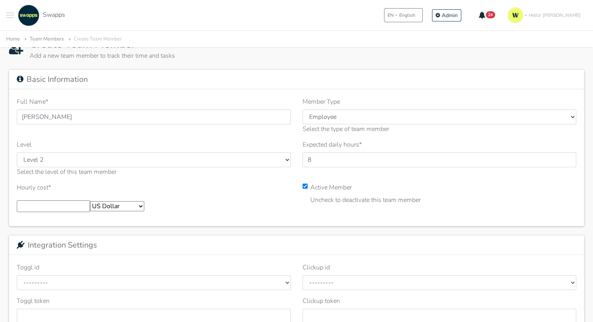
click at [49, 206] on input "number" at bounding box center [53, 207] width 73 height 12
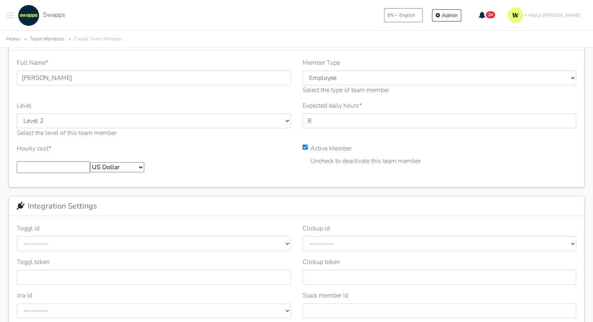
scroll to position [117, 0]
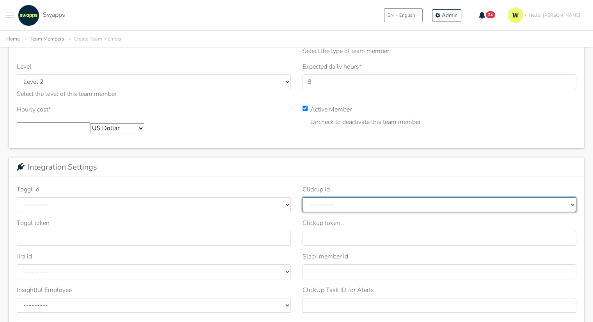
click at [385, 203] on select "--------- Jose Murcia - Donny Rossoff - None - None - Jose Carrera - None - Yen…" at bounding box center [440, 204] width 274 height 15
select select "88324594"
click at [303, 197] on select "--------- Jose Murcia - Donny Rossoff - None - None - Jose Carrera - None - Yen…" at bounding box center [440, 204] width 274 height 15
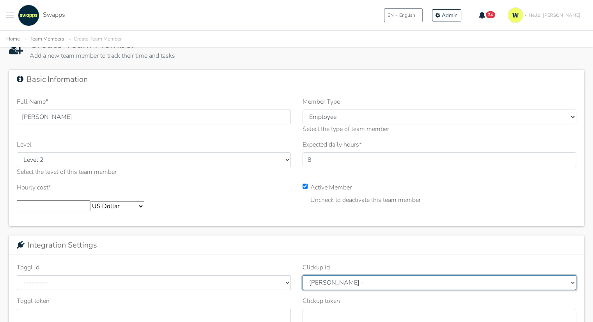
scroll to position [0, 0]
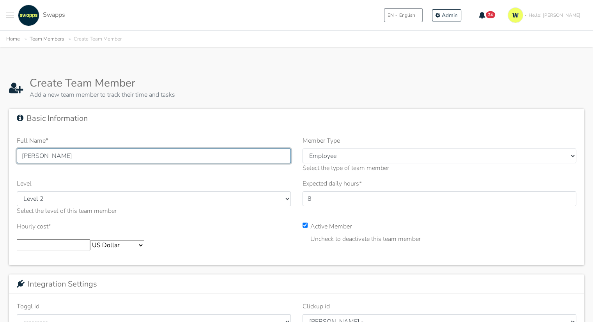
click at [63, 159] on input "Fernando Renjifo" at bounding box center [154, 156] width 274 height 15
click at [60, 157] on input "Fernando Renjifo" at bounding box center [154, 156] width 274 height 15
type input "[PERSON_NAME]"
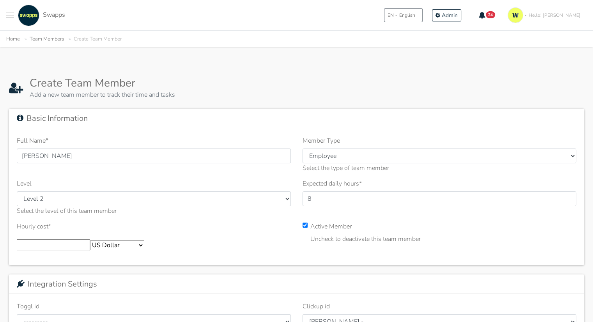
click at [279, 188] on div "Level --------- Level 1 Level 2 Level 3 QA PM Marketing Select the level of thi…" at bounding box center [154, 197] width 274 height 37
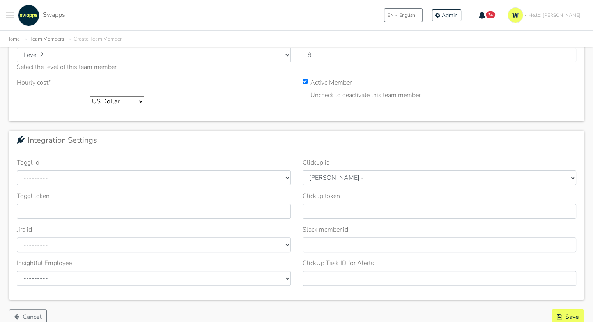
scroll to position [156, 0]
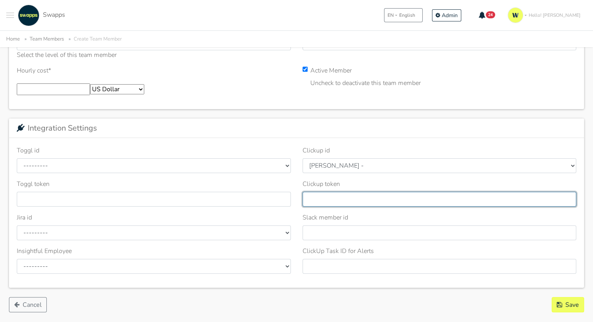
click at [365, 198] on input "Clickup token" at bounding box center [440, 199] width 274 height 15
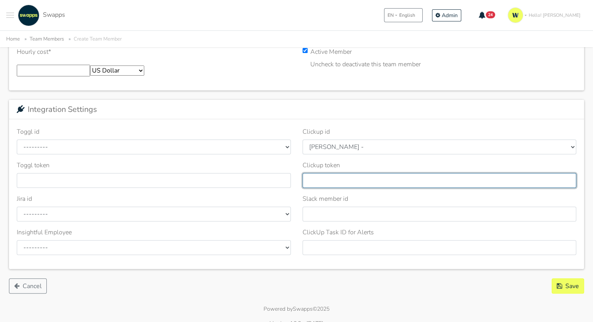
scroll to position [185, 0]
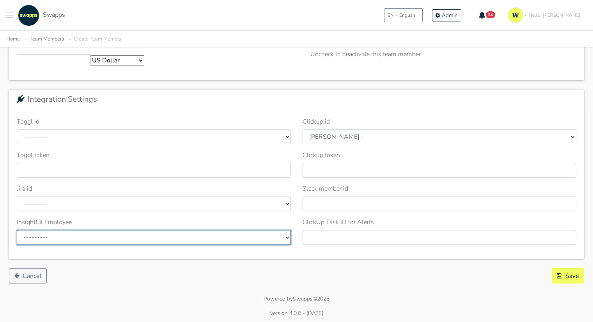
click at [92, 235] on select "--------- Andresgz (andresgz@gmail.com) Andres Gonzalez Lisley Alejandra García…" at bounding box center [154, 237] width 274 height 15
select select "we2sknnabuu_rzv"
click at [17, 230] on select "--------- Andresgz (andresgz@gmail.com) Andres Gonzalez Lisley Alejandra García…" at bounding box center [154, 237] width 274 height 15
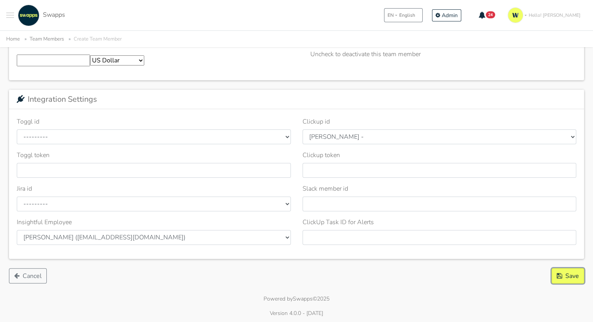
click at [573, 274] on button "Save" at bounding box center [568, 275] width 32 height 15
type input "8"
click at [570, 274] on button "Save" at bounding box center [568, 275] width 32 height 15
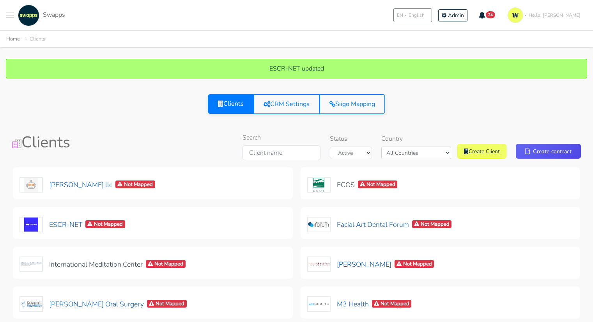
select select "USA"
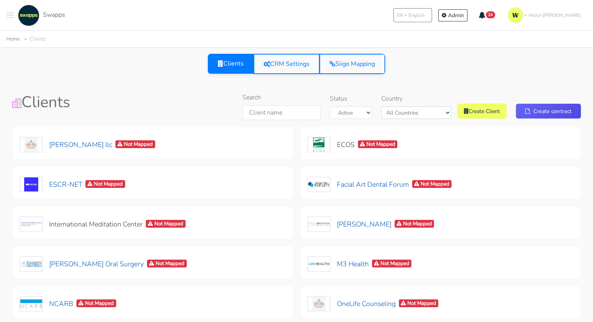
click at [8, 16] on button at bounding box center [10, 15] width 8 height 21
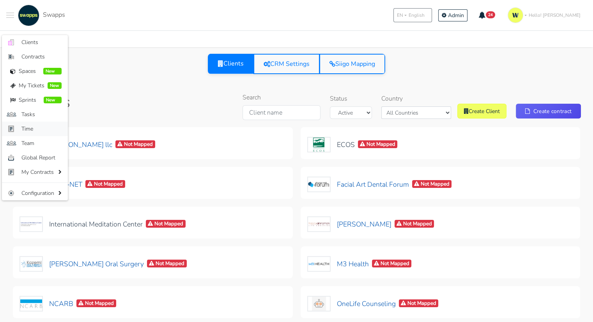
click at [34, 131] on span "Time" at bounding box center [41, 129] width 40 height 8
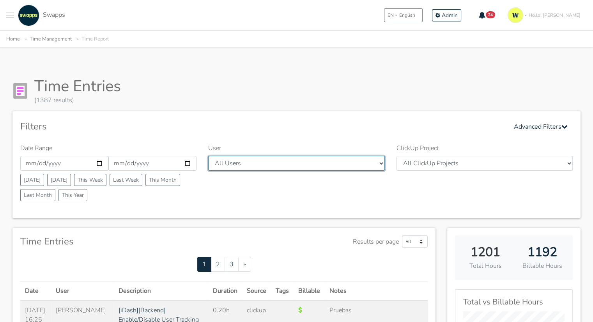
click at [265, 165] on select "All Users Andres Cristian Mateo Angie Diego Swapps Tech Alejandra Tatiana Campo…" at bounding box center [296, 163] width 176 height 15
click at [340, 167] on select "All Users Andres Cristian Mateo Angie Diego Swapps Tech Alejandra Tatiana Campo…" at bounding box center [296, 163] width 176 height 15
select select "47"
click at [208, 156] on select "All Users Andres Cristian Mateo Angie Diego Swapps Tech Alejandra Tatiana Campo…" at bounding box center [296, 163] width 176 height 15
click at [278, 203] on div "User All Users Andres Cristian Mateo Angie Diego Swapps Tech Alejandra Tatiana …" at bounding box center [297, 174] width 188 height 61
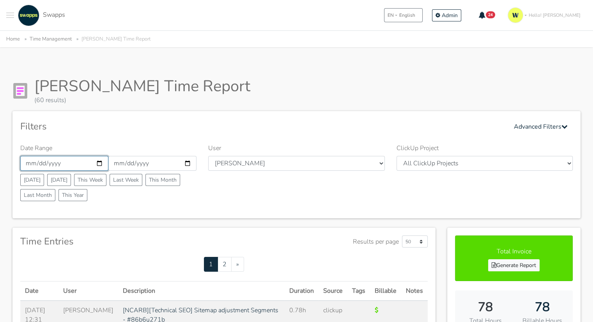
click at [99, 162] on input "[DATE]" at bounding box center [64, 163] width 88 height 15
type input "[DATE]"
click at [142, 134] on div "Filters Advanced Filters Date Range [DATE] [DATE] [DATE] [DATE] This Week Last …" at bounding box center [296, 164] width 568 height 107
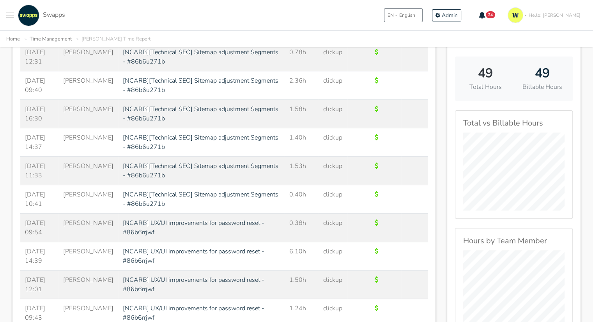
scroll to position [39, 0]
